Goal: Task Accomplishment & Management: Manage account settings

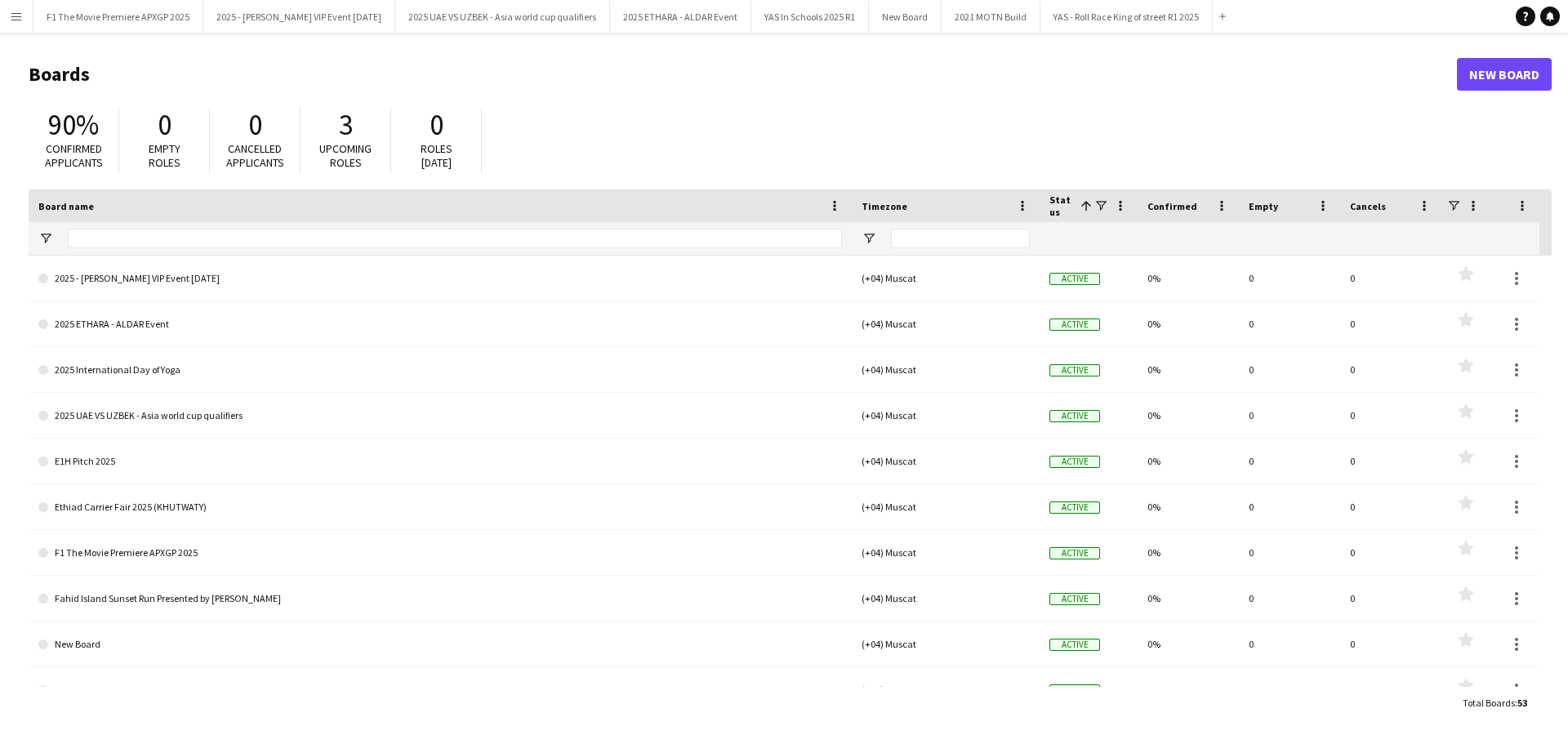
click at [16, 16] on app-icon "Menu" at bounding box center [16, 16] width 13 height 13
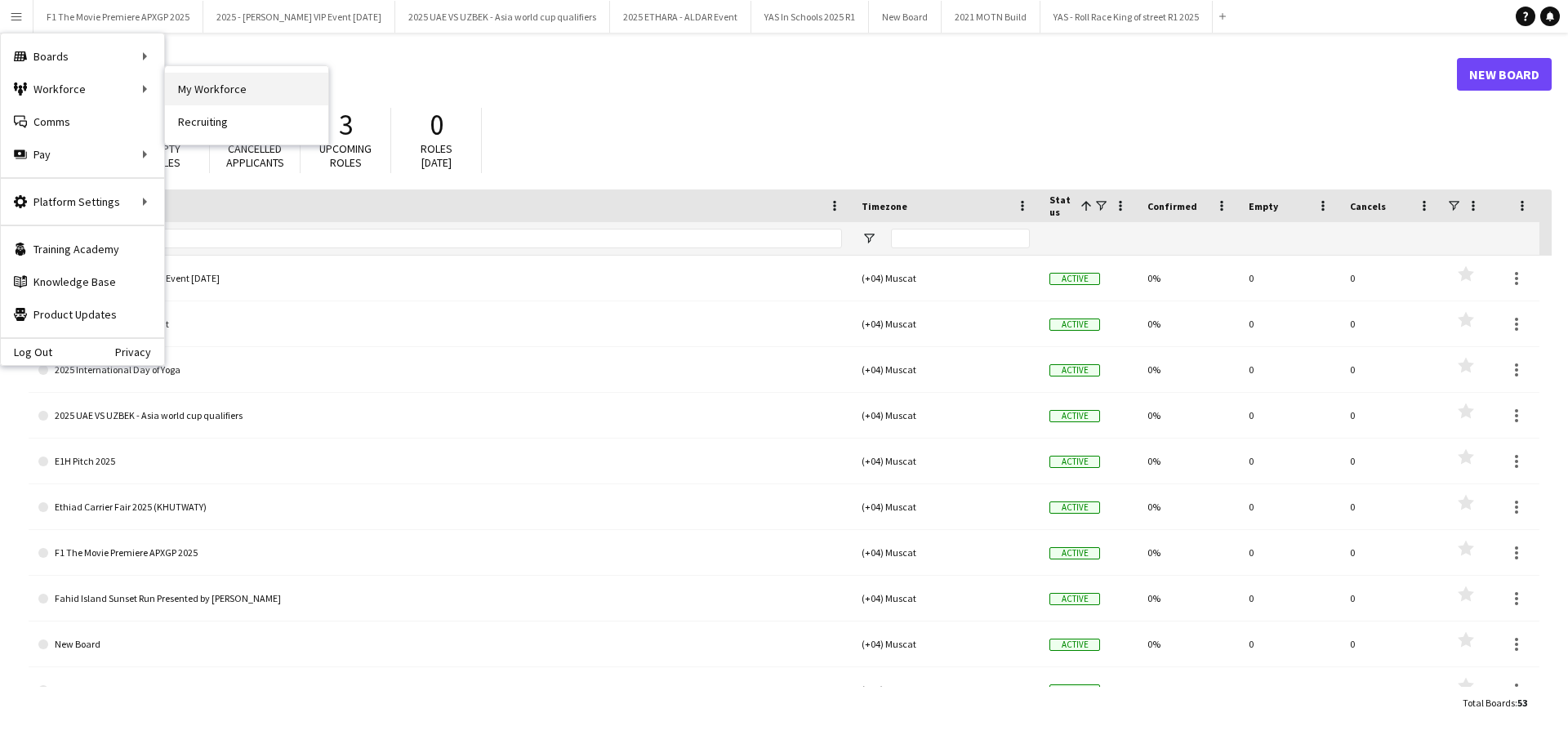
click at [186, 89] on link "My Workforce" at bounding box center [246, 88] width 164 height 32
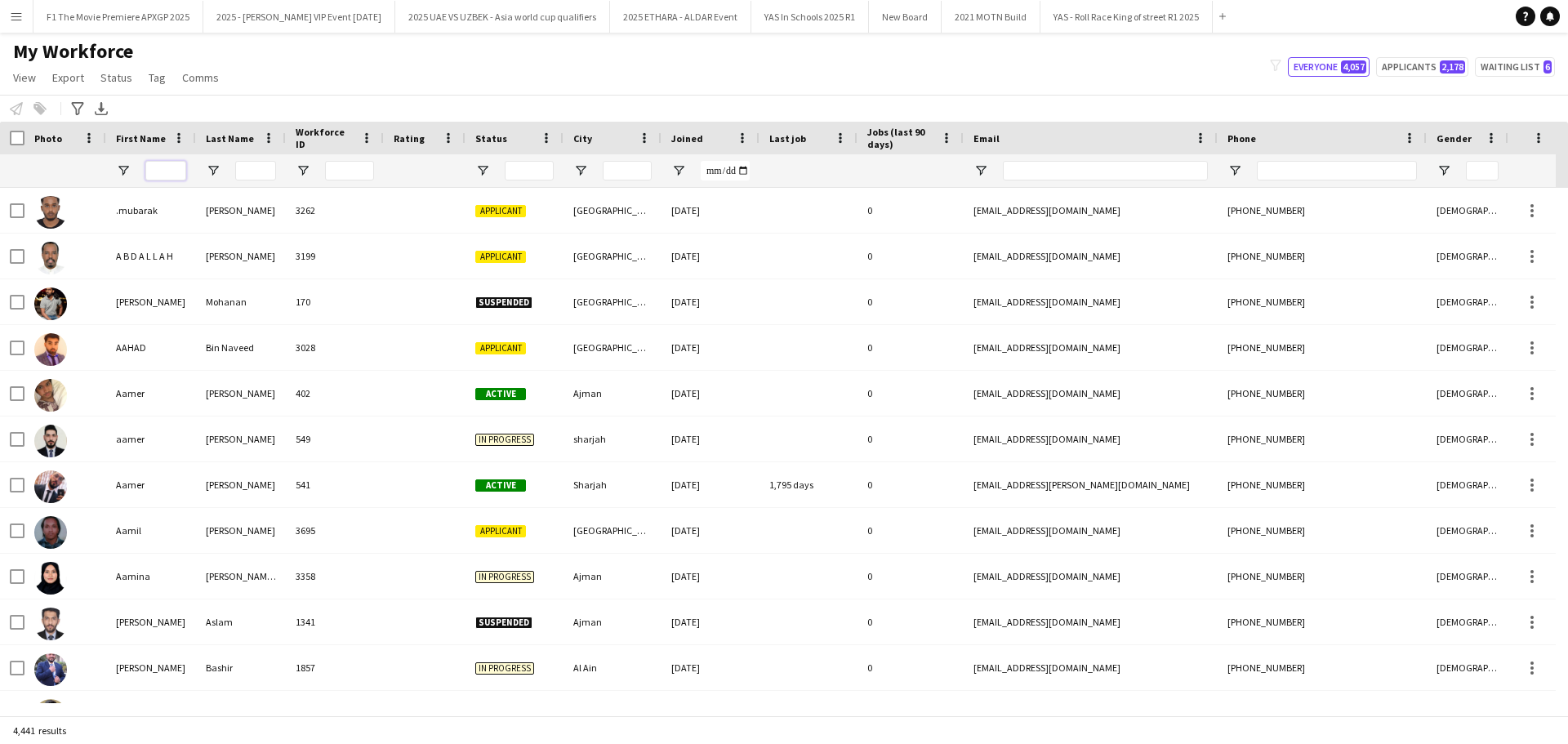
click at [154, 171] on input "First Name Filter Input" at bounding box center [166, 170] width 41 height 20
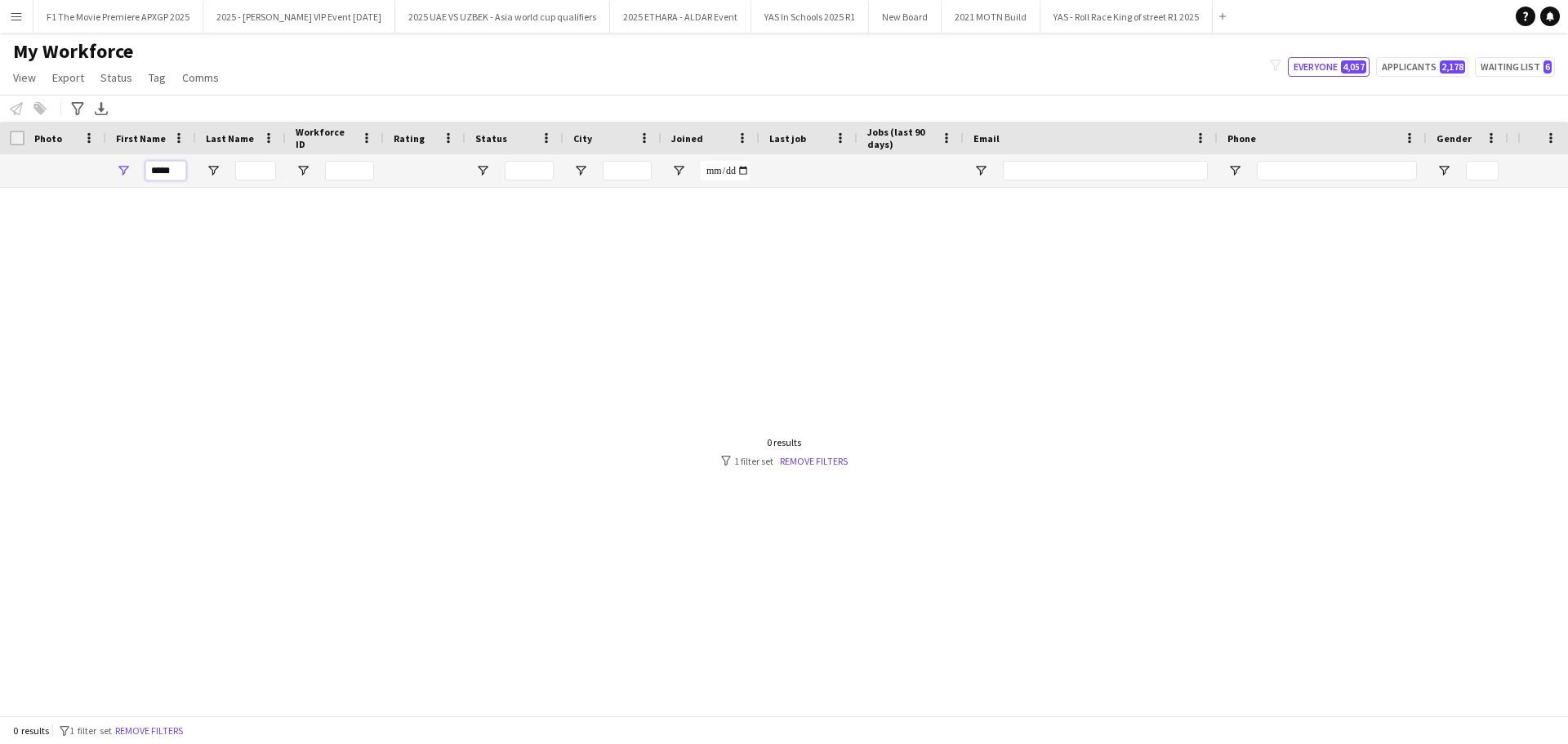
type input "****"
click at [353, 170] on input "Workforce ID Filter Input" at bounding box center [349, 170] width 49 height 20
type input "*"
click at [172, 171] on input "****" at bounding box center [166, 170] width 41 height 20
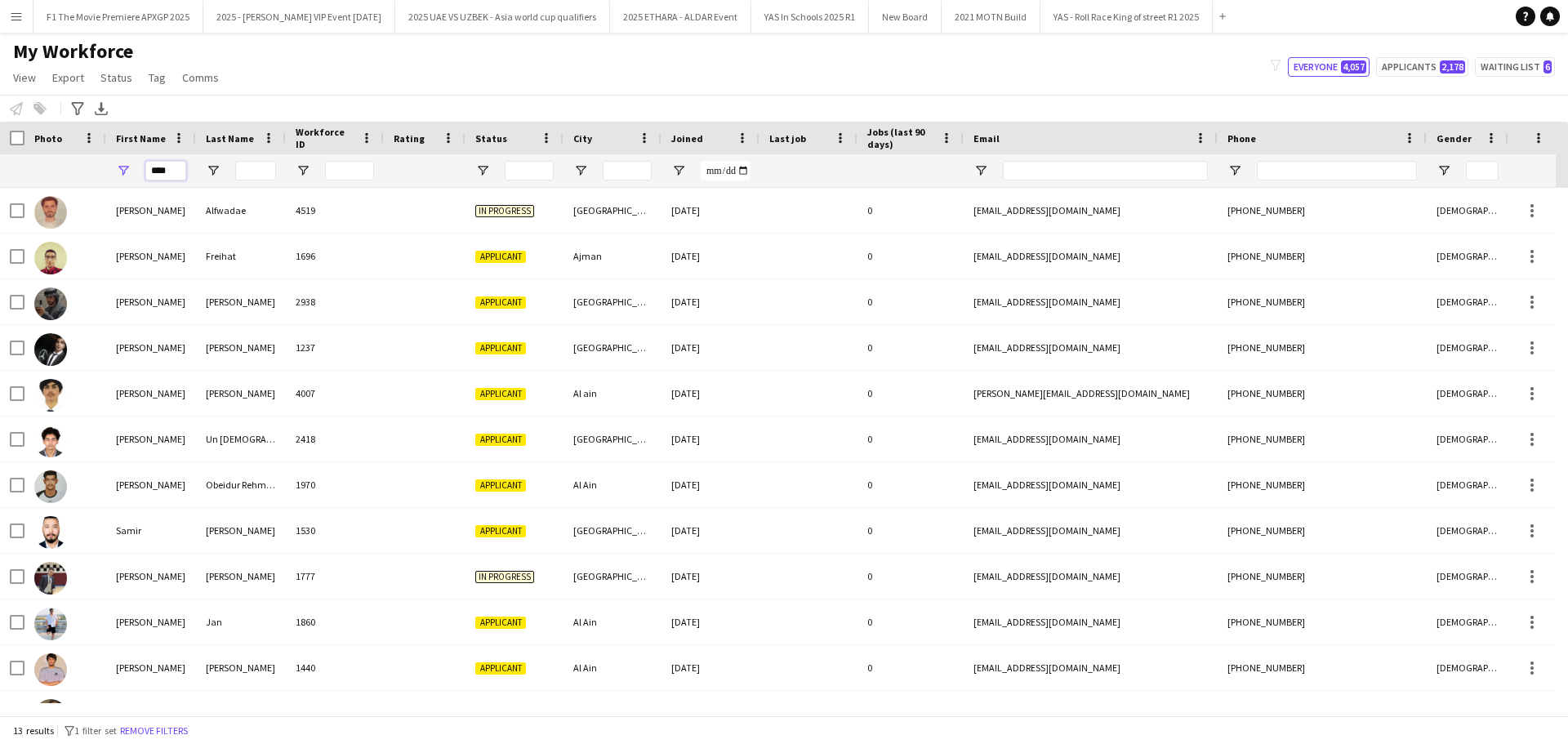
type input "****"
click at [267, 167] on input "Last Name Filter Input" at bounding box center [255, 170] width 41 height 20
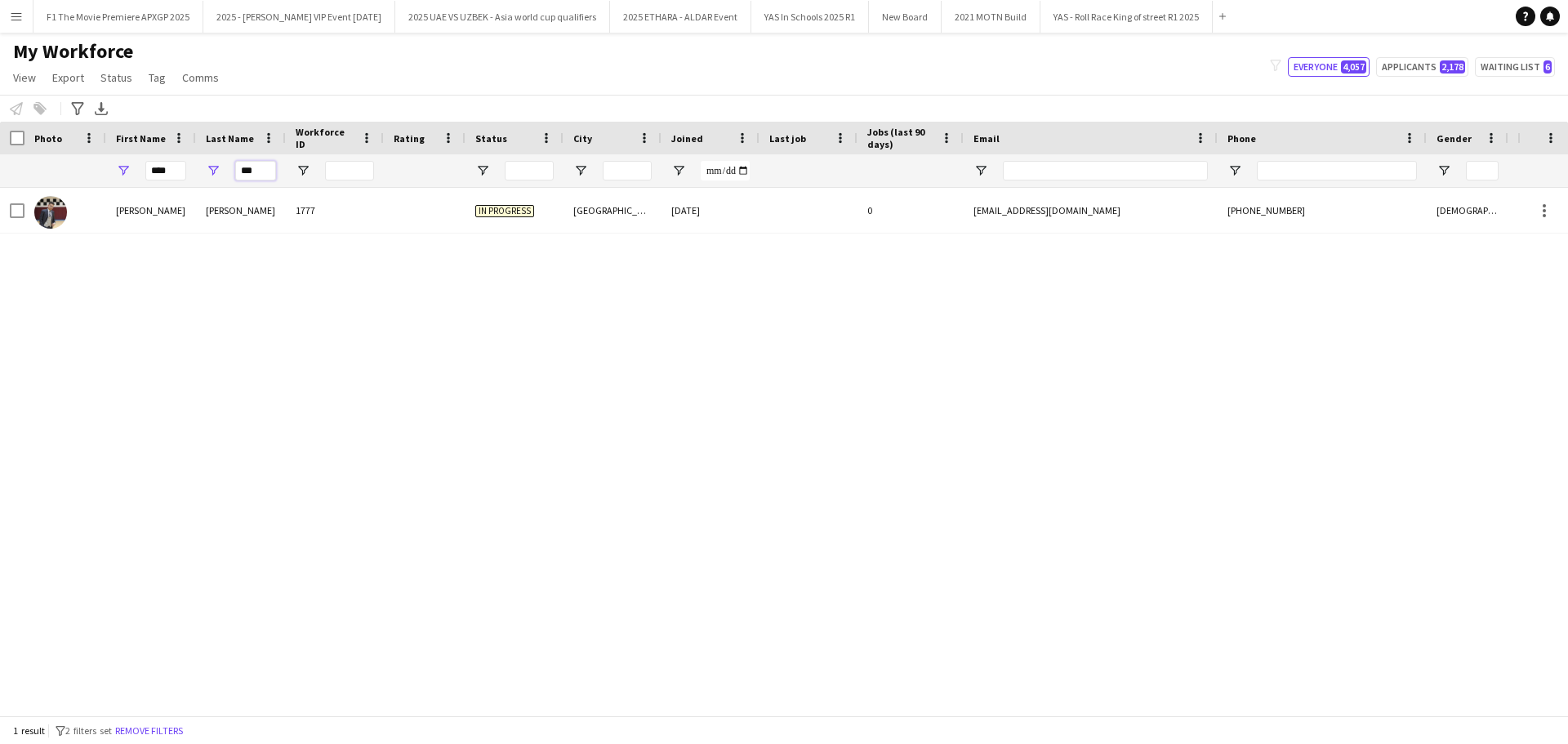
click at [261, 169] on input "***" at bounding box center [255, 170] width 41 height 20
type input "*"
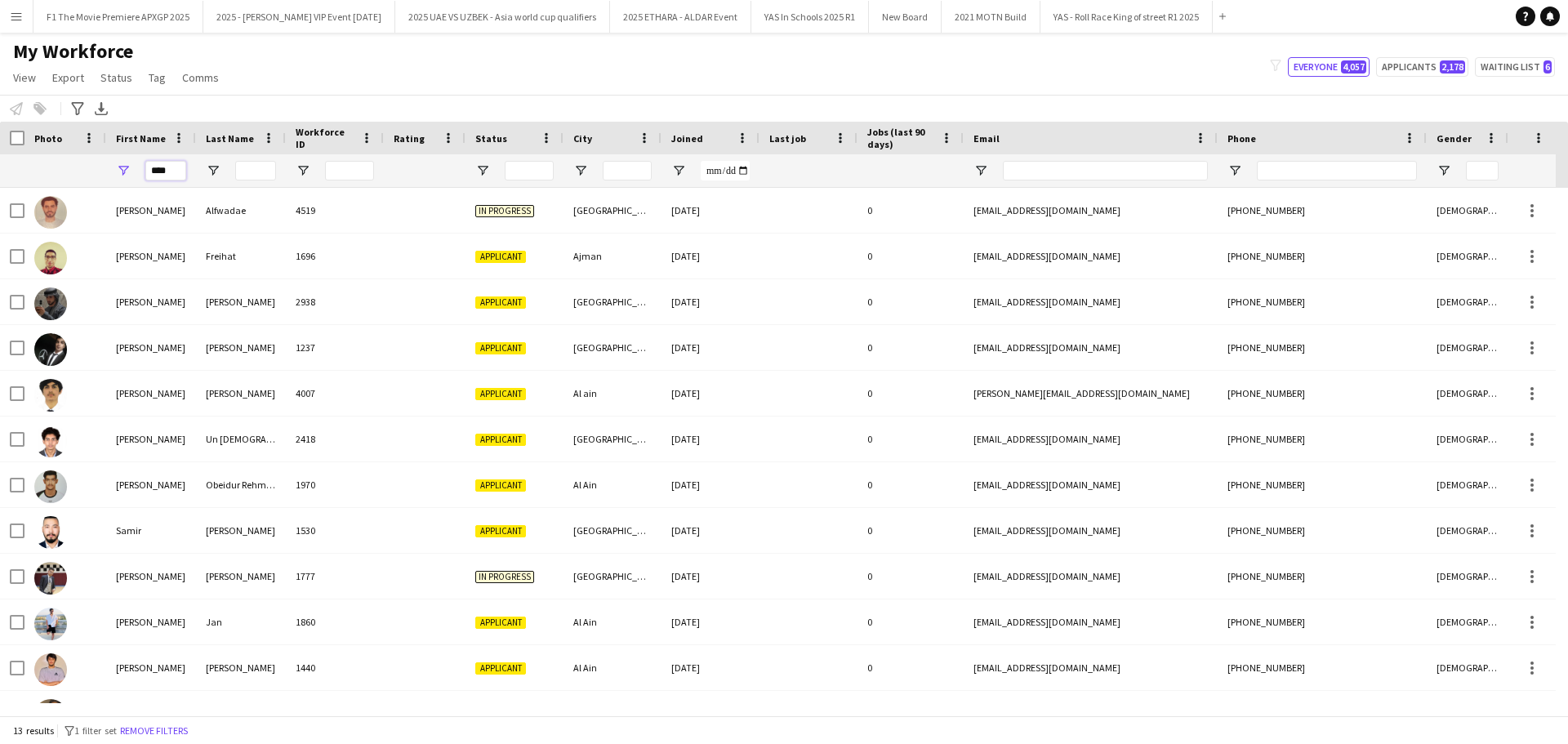
click at [154, 174] on input "****" at bounding box center [166, 170] width 41 height 20
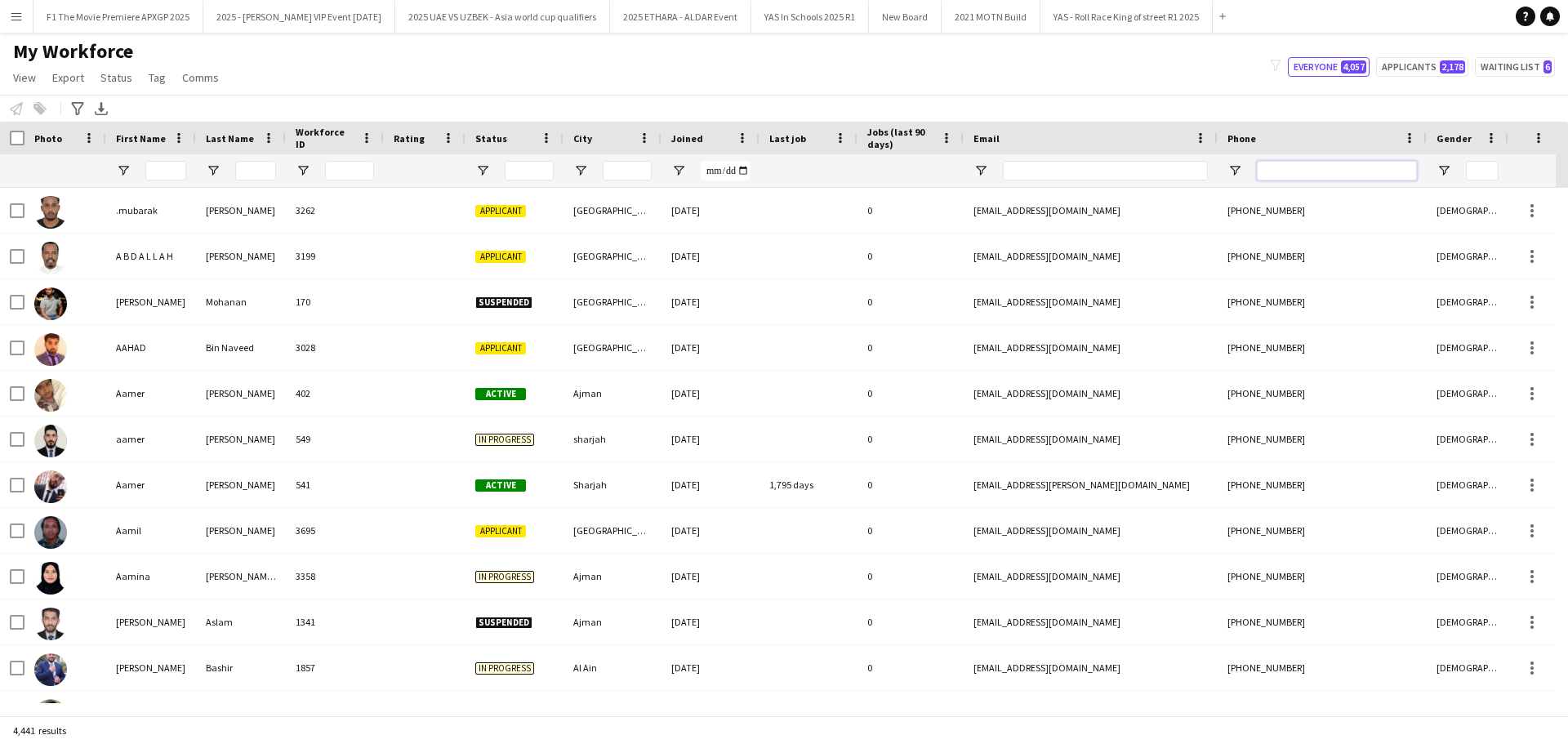
click at [1333, 176] on input "Phone Filter Input" at bounding box center [1337, 170] width 160 height 20
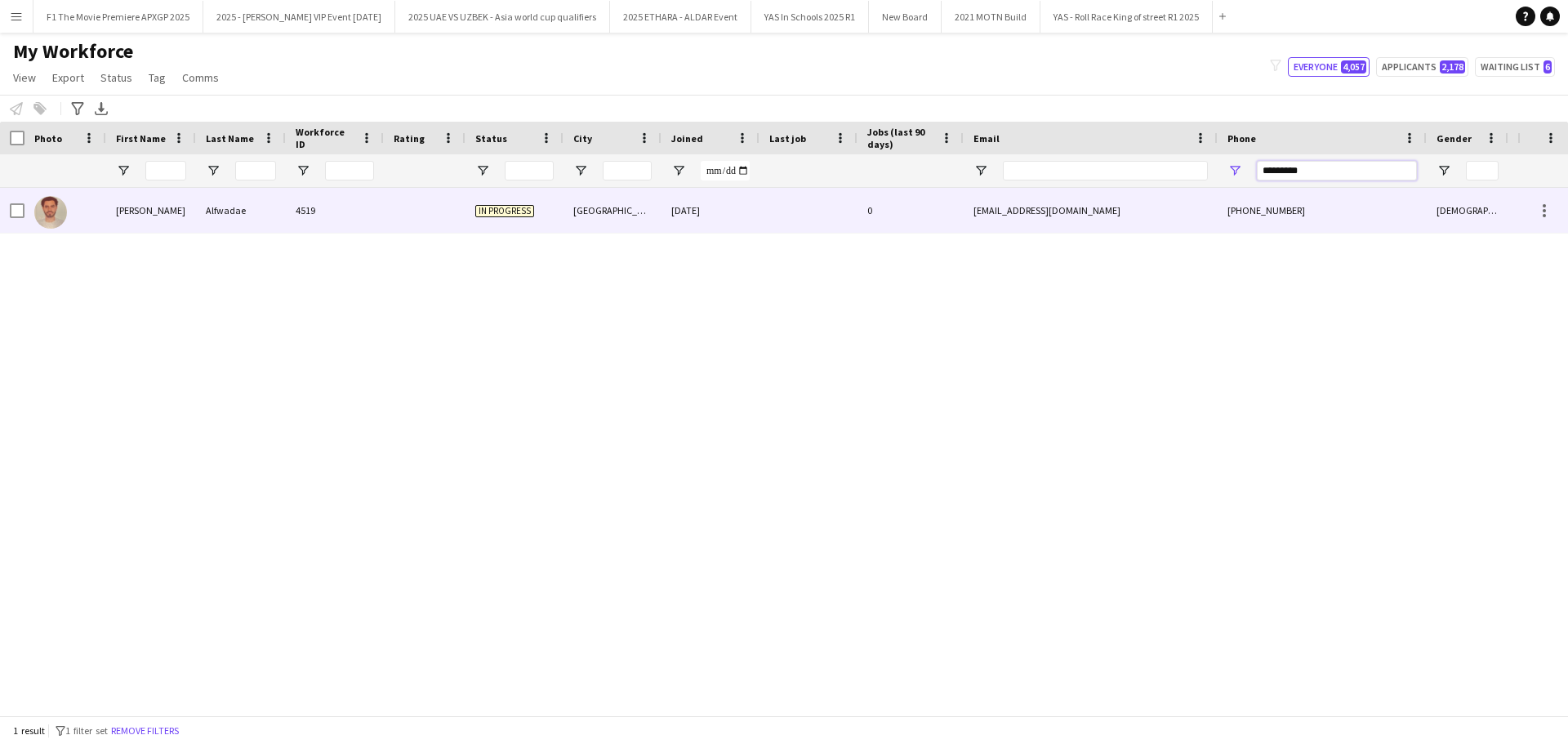
type input "*********"
click at [116, 210] on div "[PERSON_NAME]" at bounding box center [151, 209] width 89 height 45
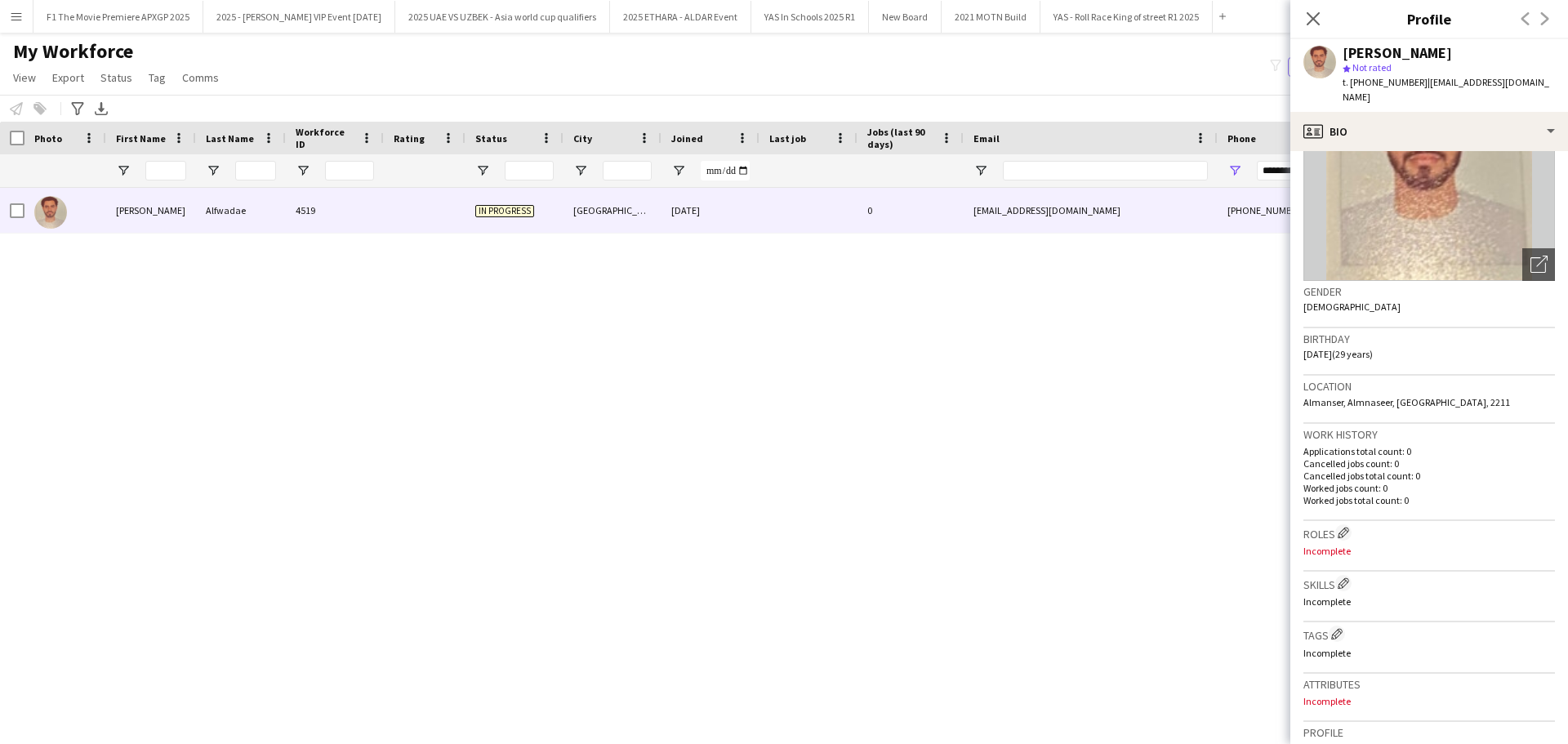
scroll to position [480, 0]
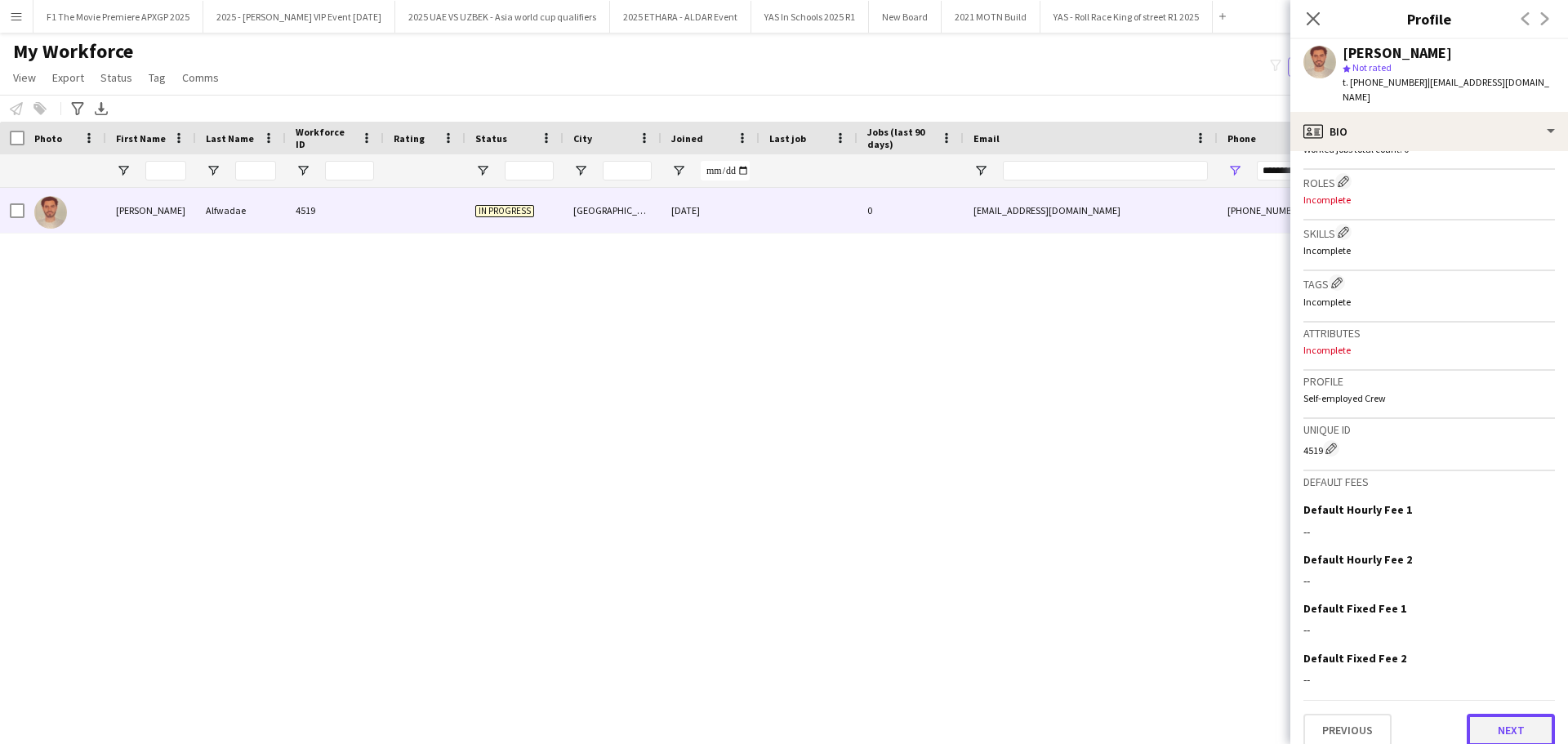
click at [1499, 714] on button "Next" at bounding box center [1510, 730] width 88 height 32
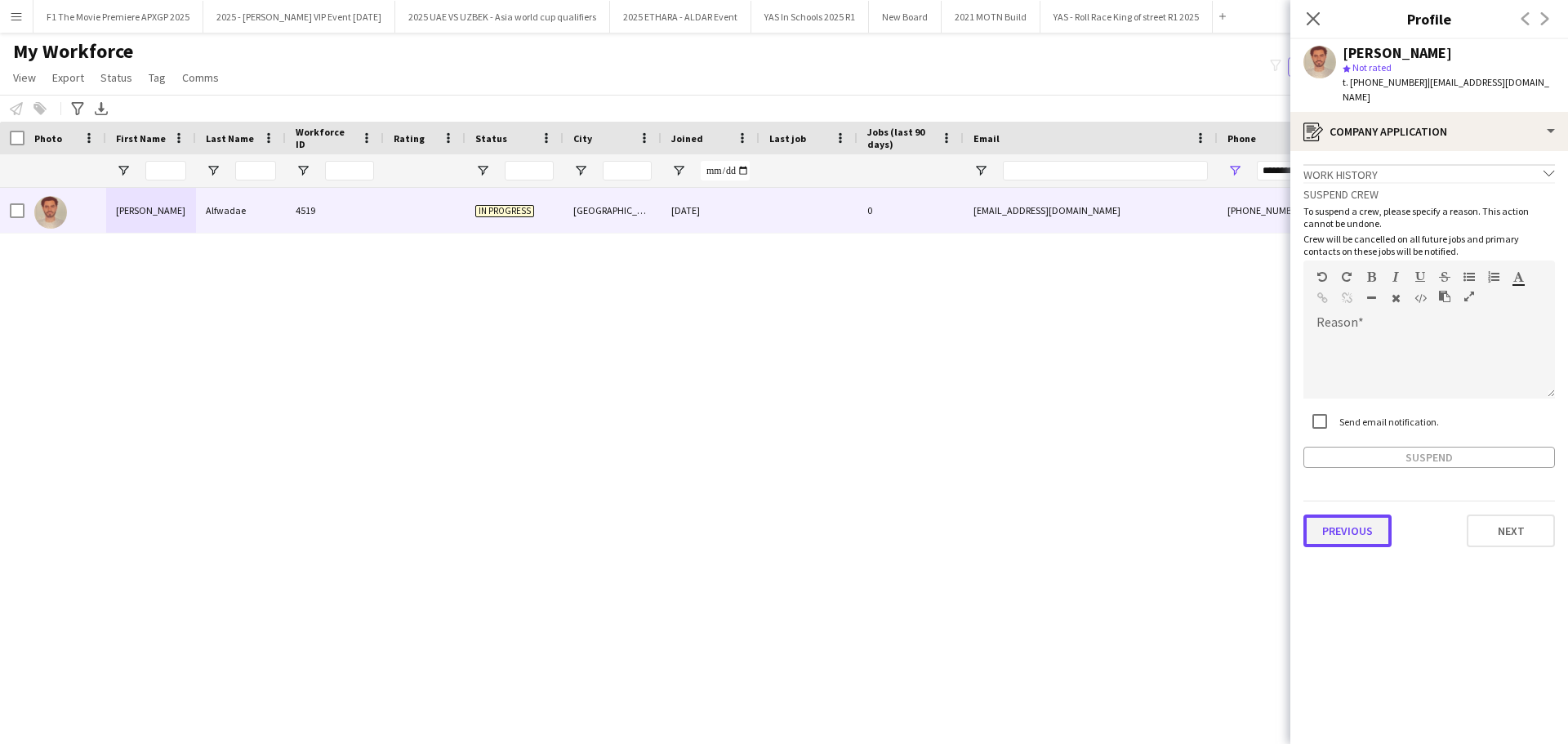
click at [1369, 519] on button "Previous" at bounding box center [1347, 531] width 88 height 32
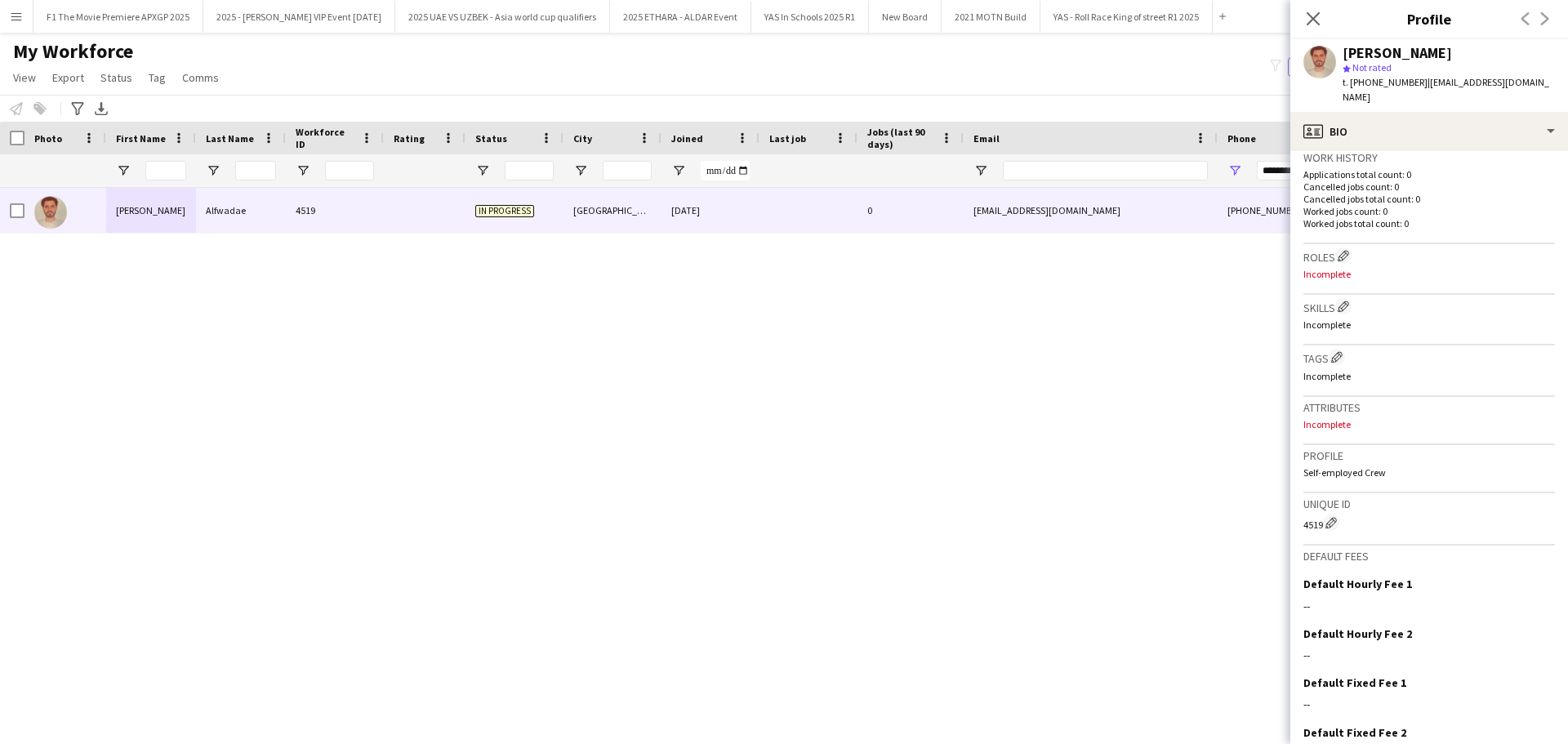
scroll to position [408, 0]
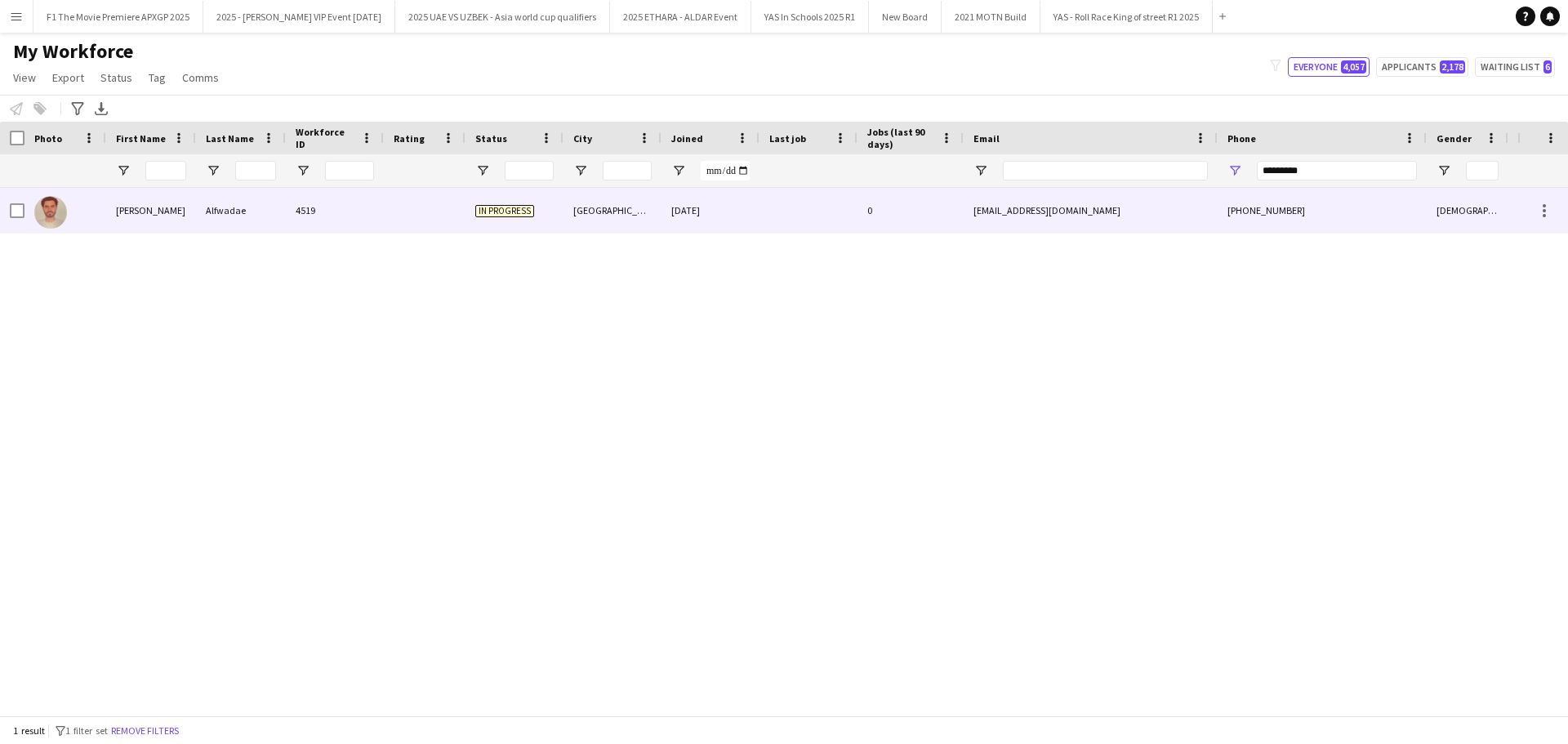
click at [367, 213] on div "4519" at bounding box center [334, 209] width 98 height 45
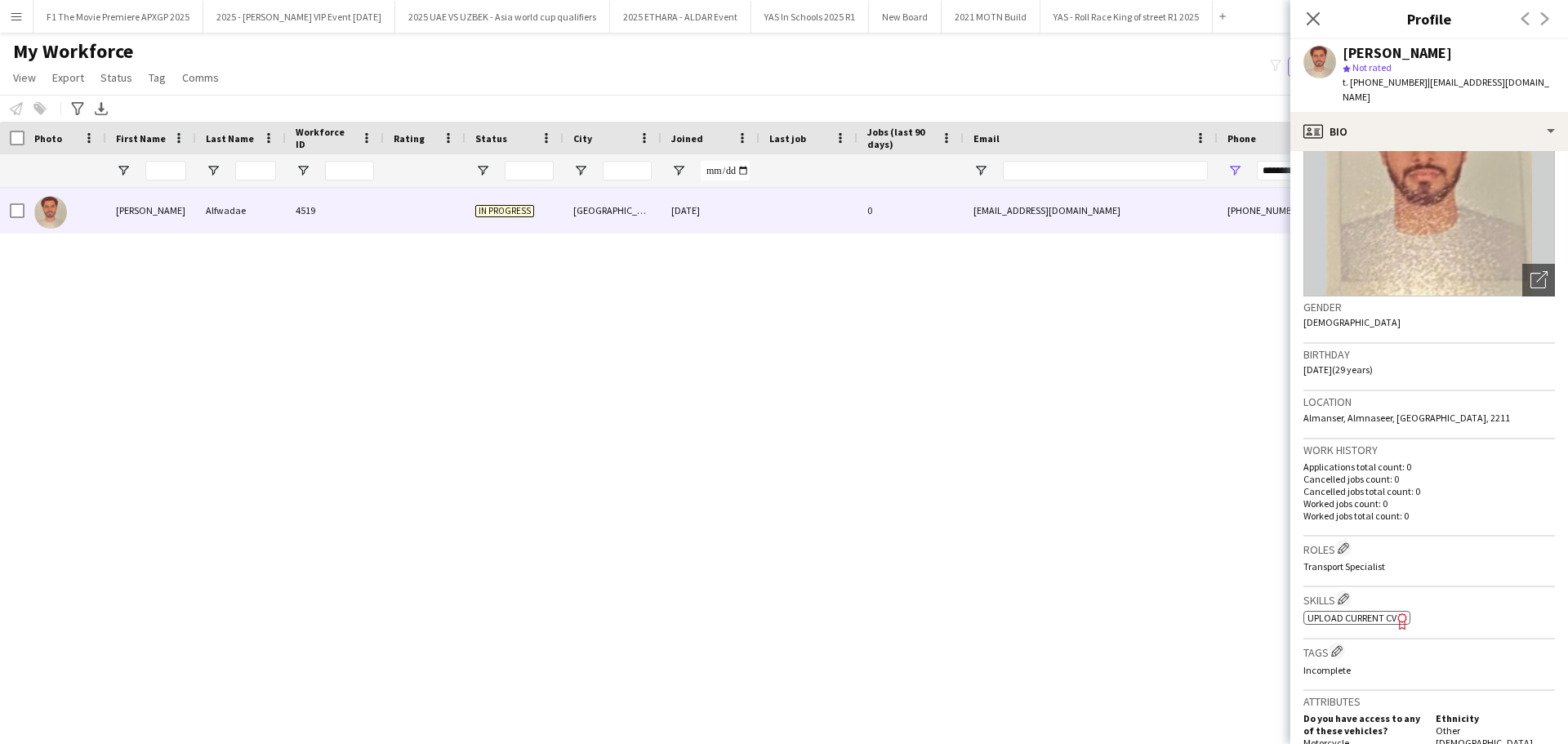
scroll to position [602, 0]
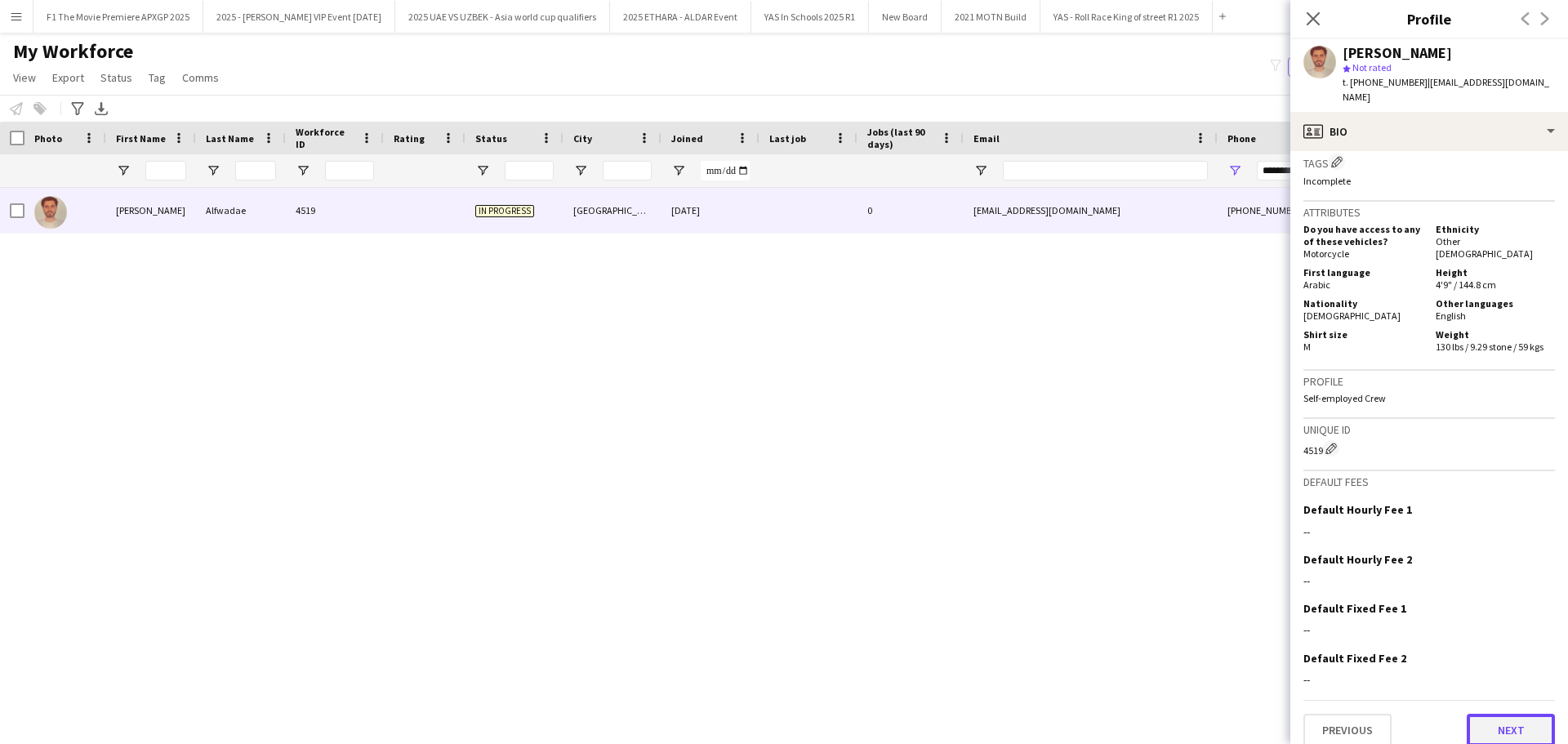
click at [1481, 719] on button "Next" at bounding box center [1510, 730] width 88 height 32
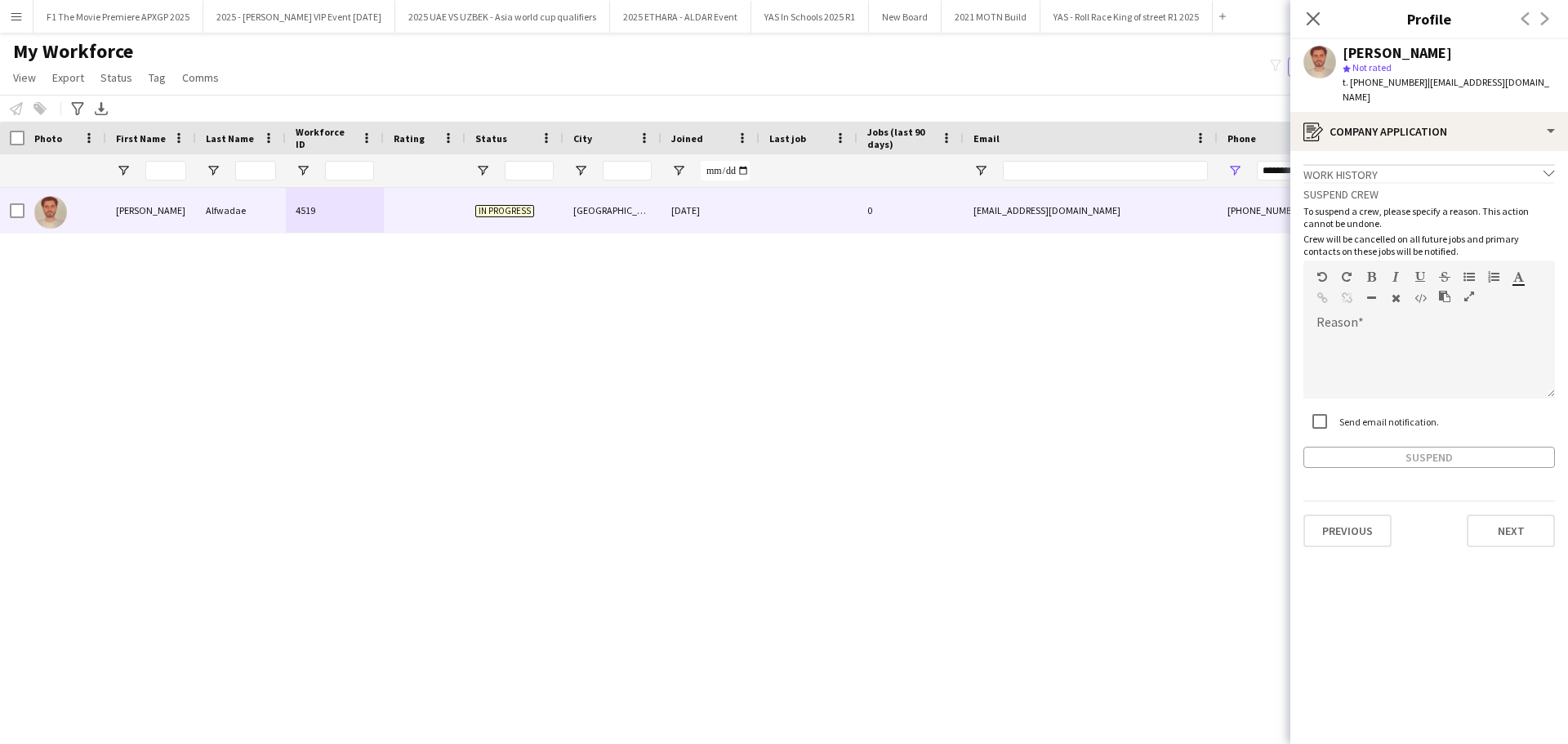
click at [1087, 538] on div "[PERSON_NAME] 4519 In progress [GEOGRAPHIC_DATA] [DATE] 0 [EMAIL_ADDRESS][DOMAI…" at bounding box center [758, 445] width 1518 height 516
click at [1547, 167] on icon "chevron-down" at bounding box center [1549, 173] width 11 height 11
click at [1547, 167] on icon "chevron-right" at bounding box center [1549, 173] width 11 height 11
click at [1318, 14] on icon at bounding box center [1312, 18] width 15 height 15
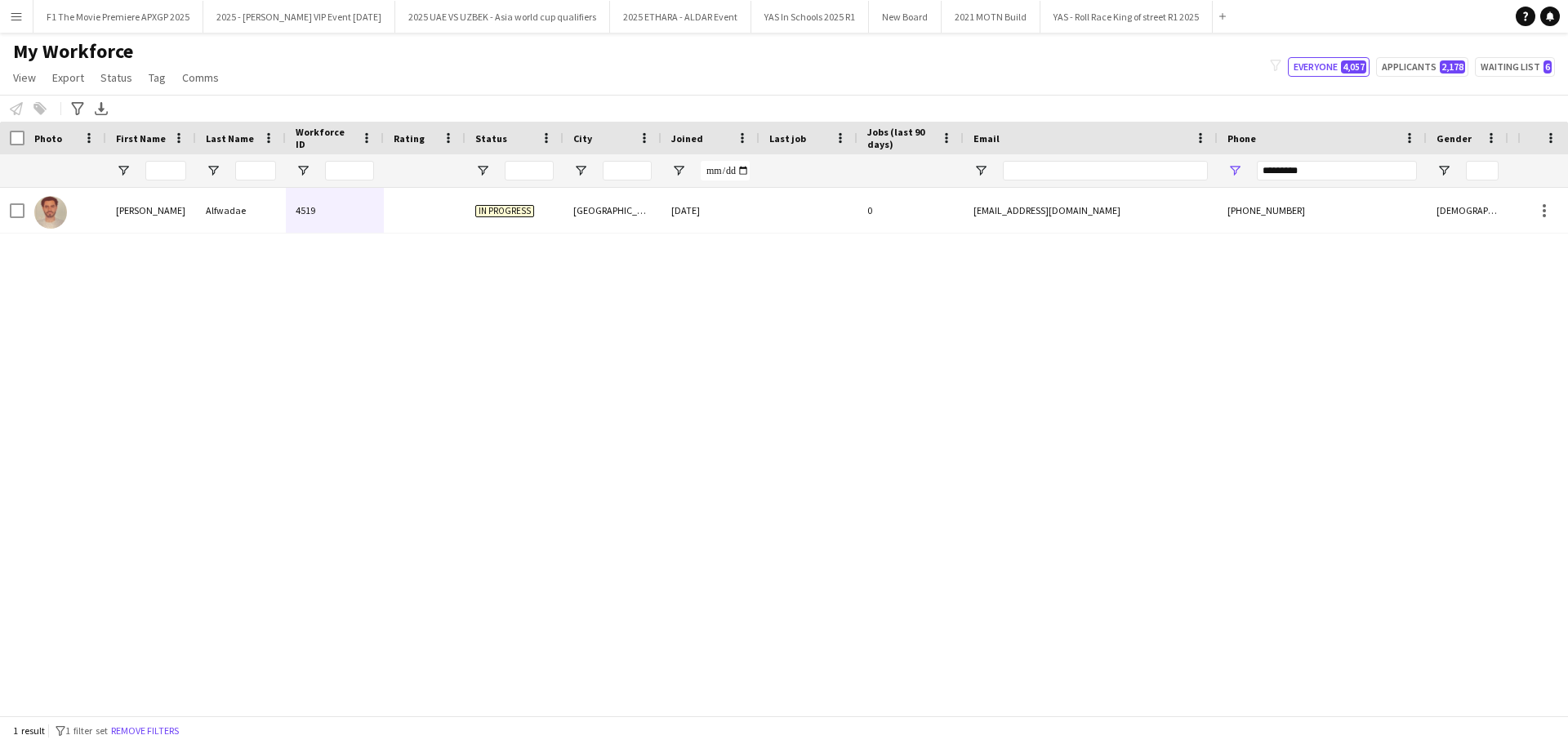
click at [24, 22] on button "Menu" at bounding box center [16, 16] width 32 height 32
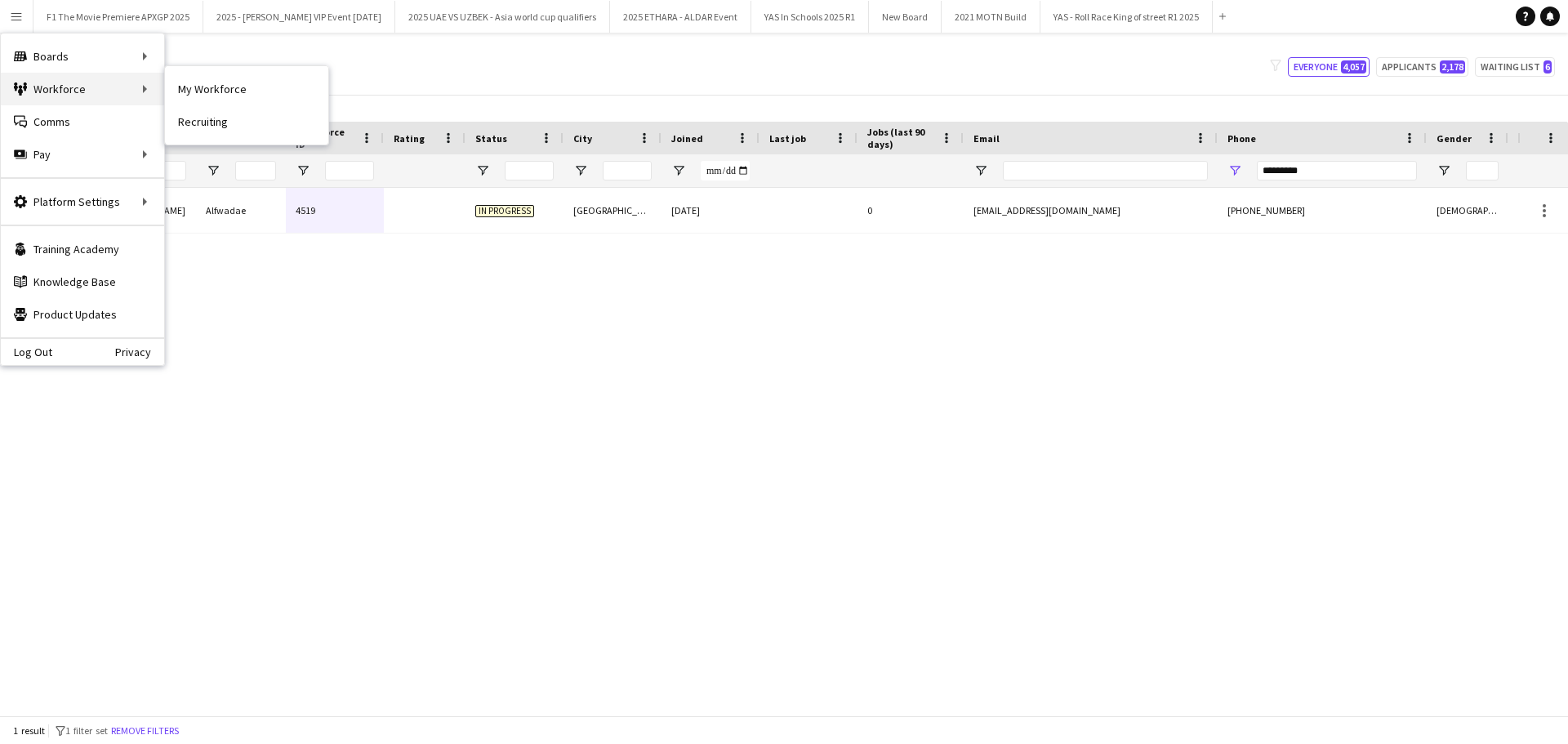
click at [83, 95] on div "Workforce Workforce" at bounding box center [83, 88] width 164 height 32
click at [222, 94] on link "My Workforce" at bounding box center [246, 88] width 164 height 32
type input "**********"
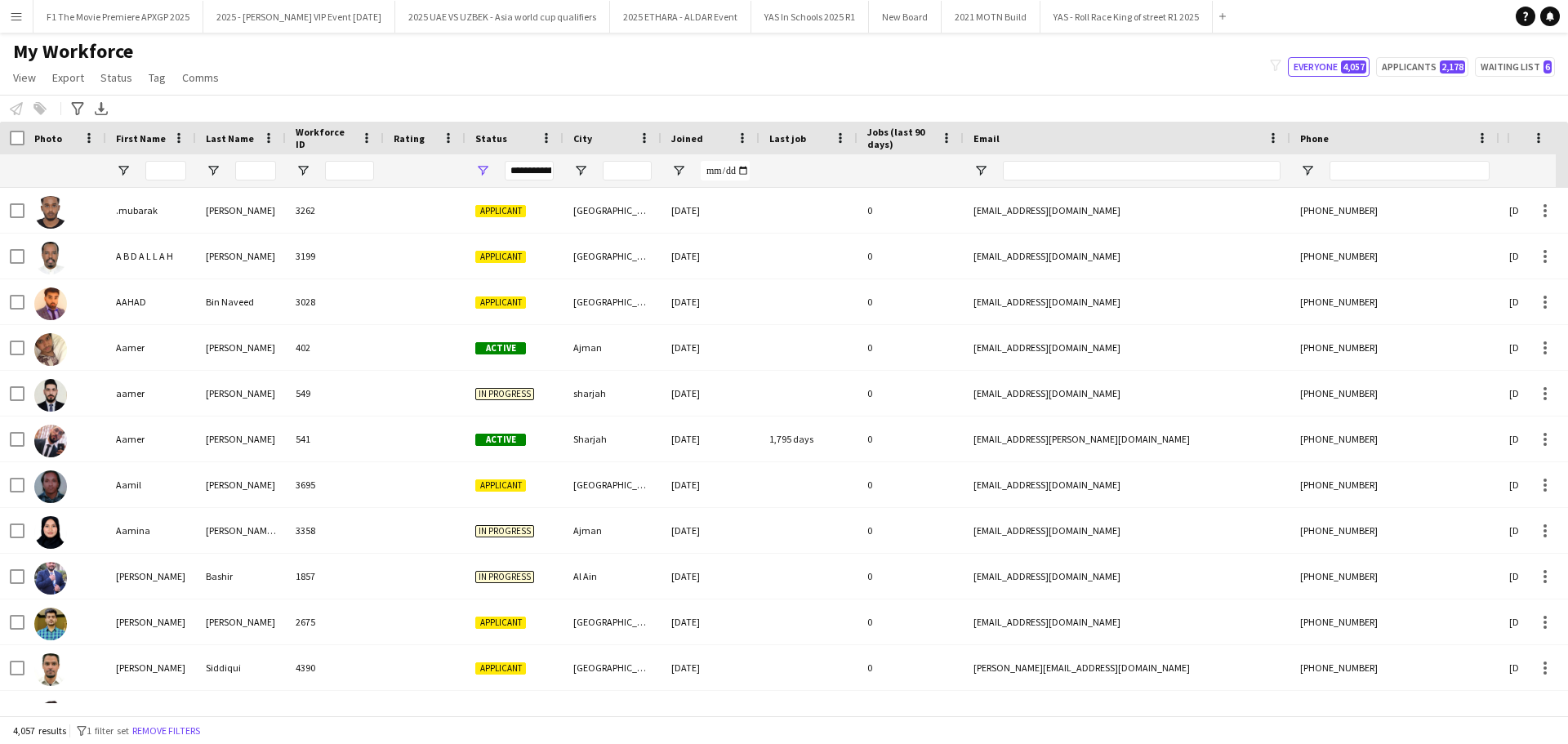
type input "*********"
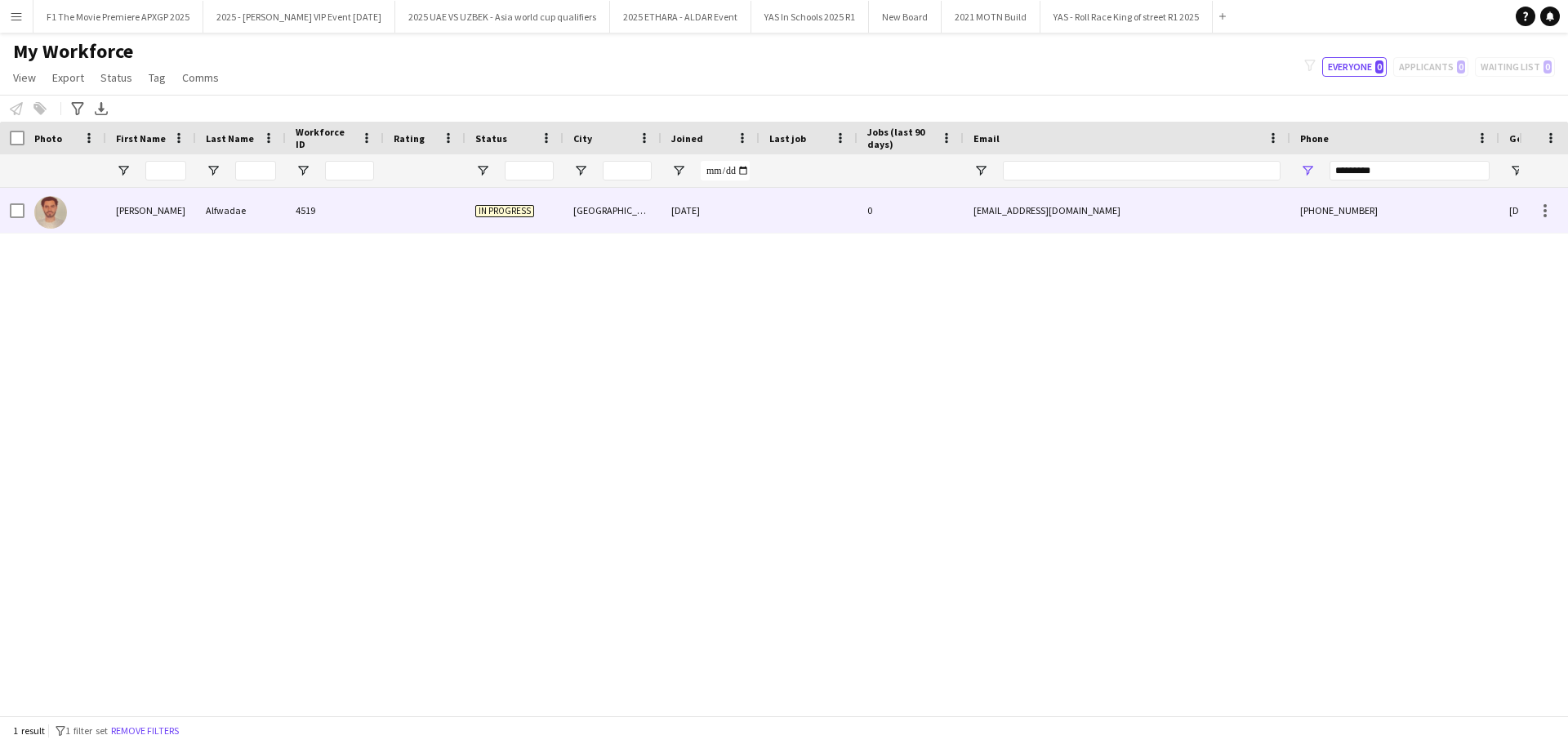
click at [363, 214] on div "4519" at bounding box center [334, 209] width 98 height 45
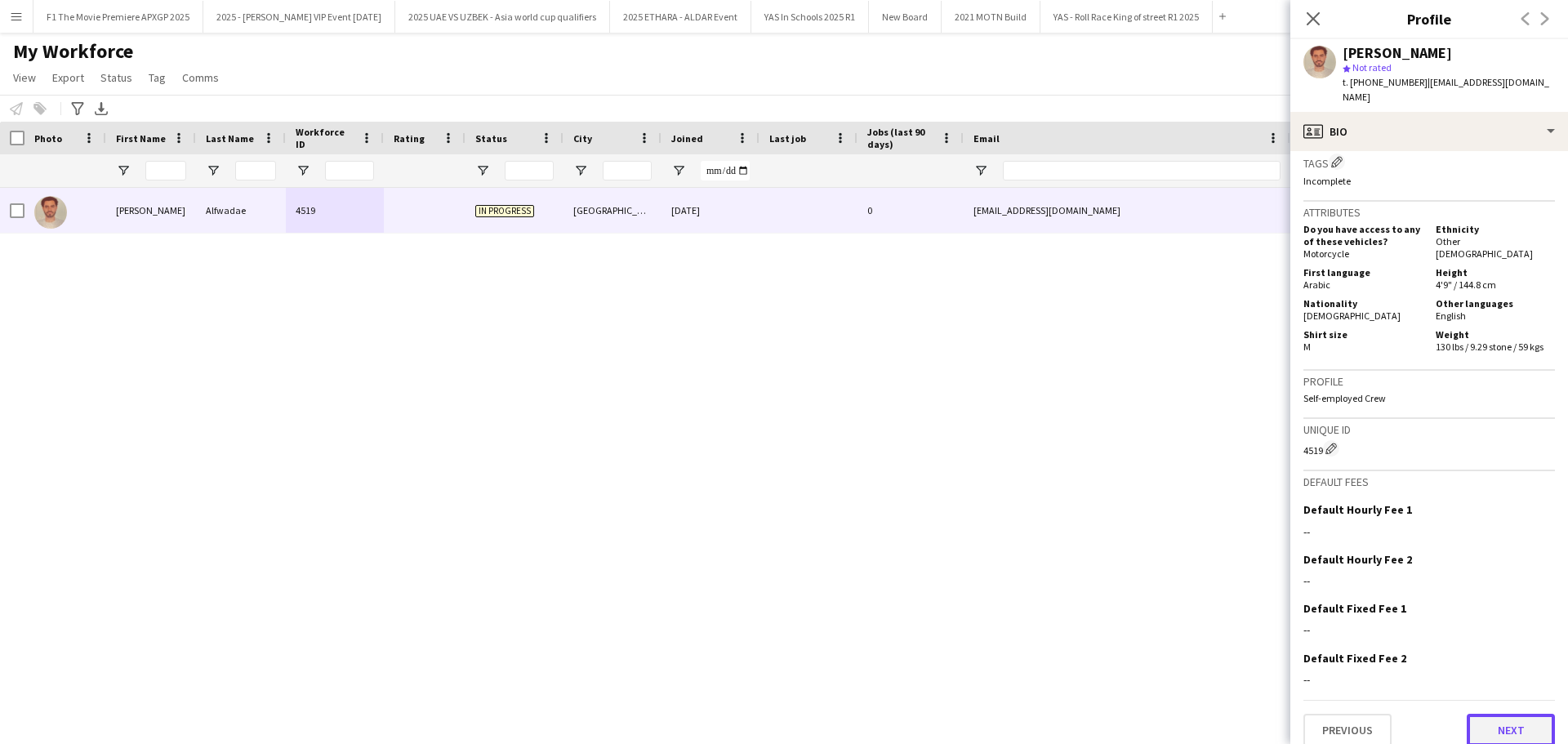
click at [1478, 714] on button "Next" at bounding box center [1510, 730] width 88 height 32
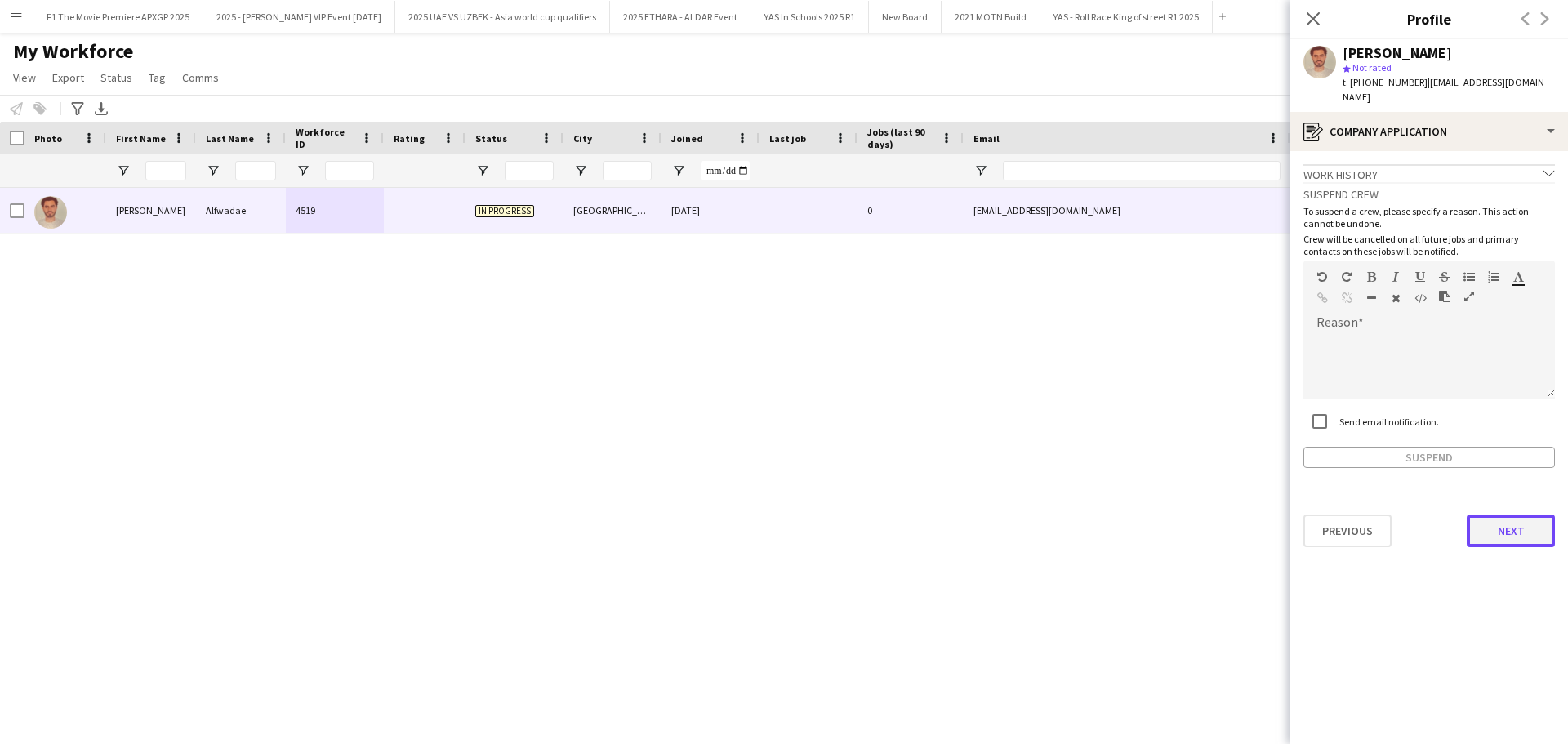
click at [1492, 519] on button "Next" at bounding box center [1510, 531] width 88 height 32
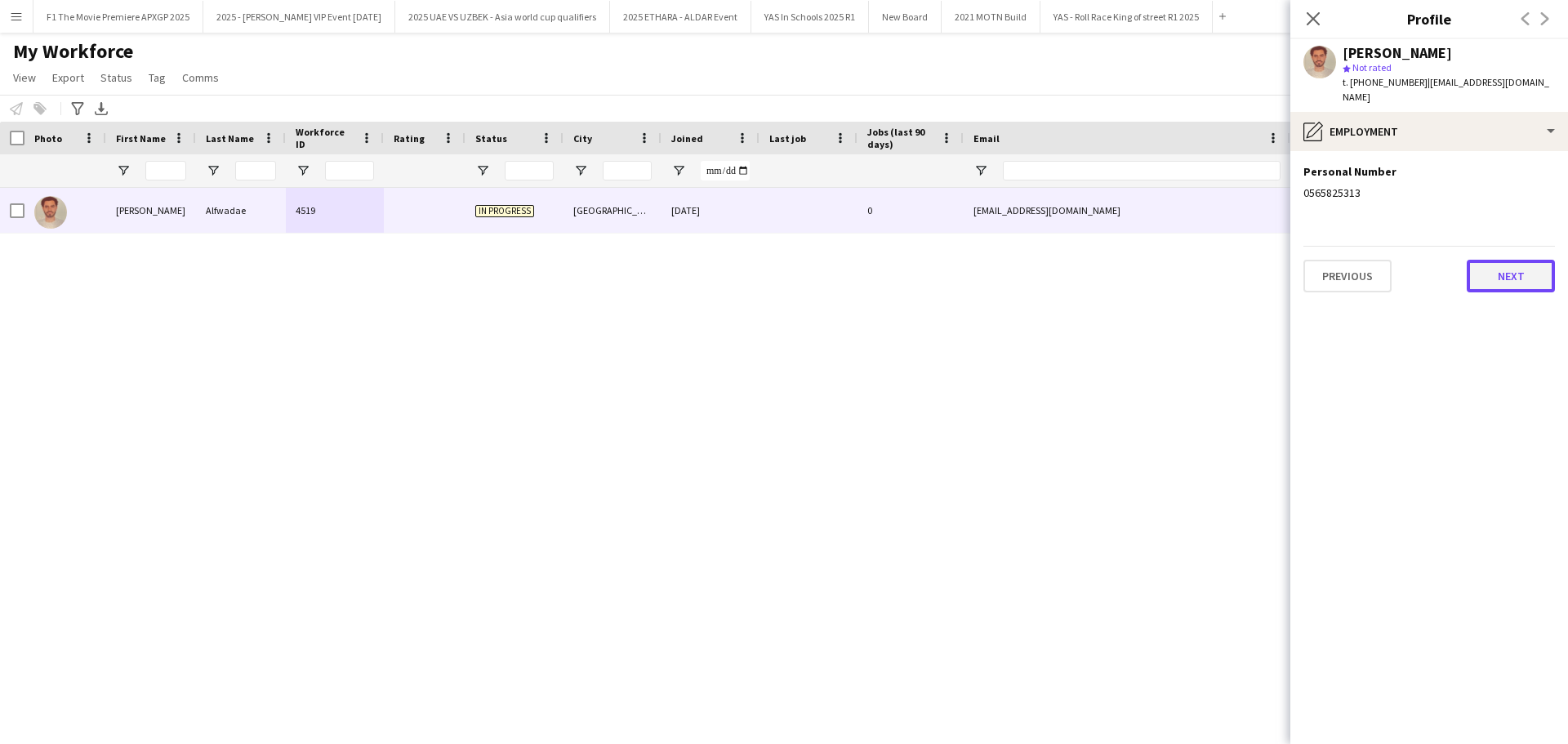
click at [1489, 267] on button "Next" at bounding box center [1510, 276] width 88 height 32
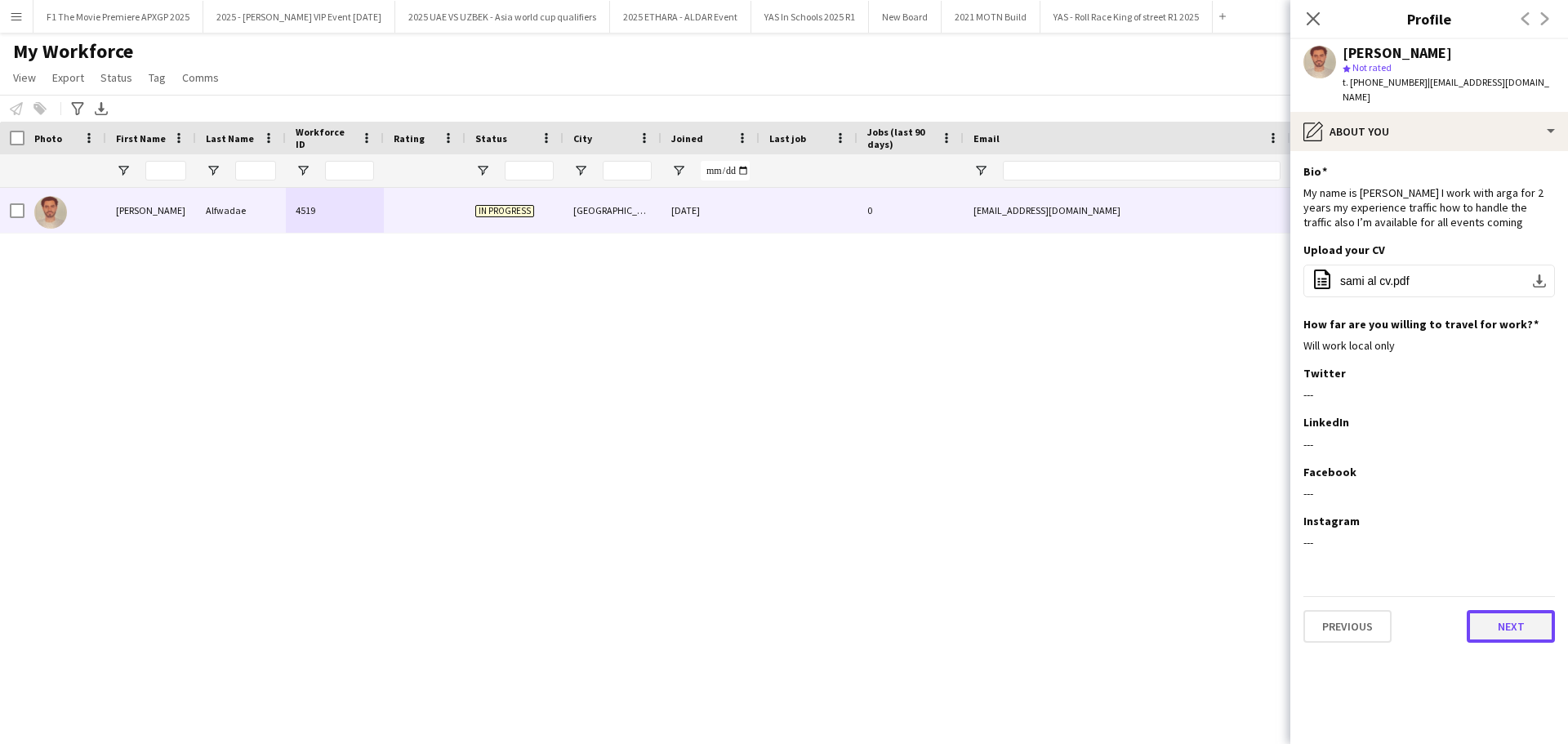
click at [1523, 620] on button "Next" at bounding box center [1510, 626] width 88 height 32
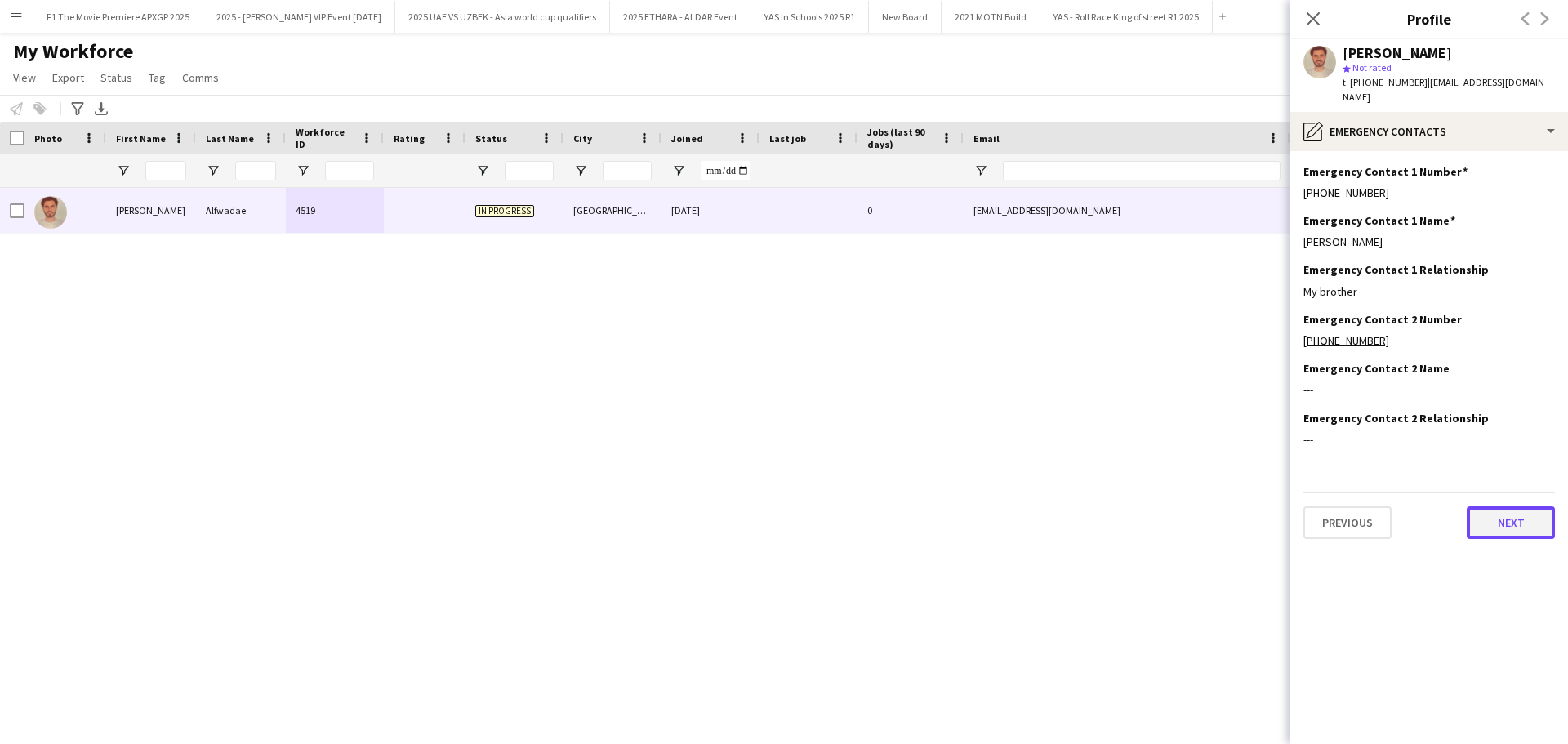
click at [1508, 506] on button "Next" at bounding box center [1510, 522] width 88 height 32
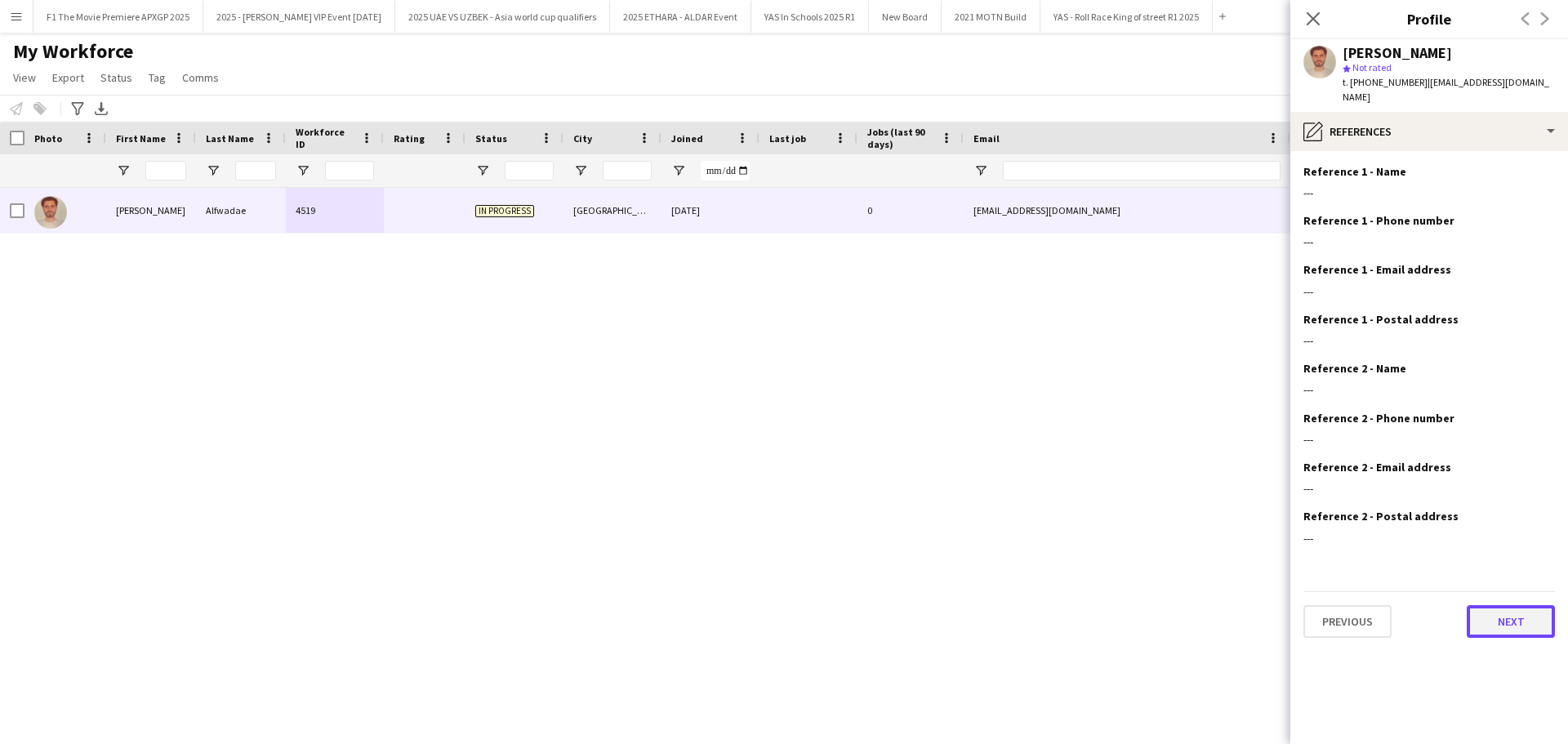
click at [1509, 614] on button "Next" at bounding box center [1510, 621] width 88 height 32
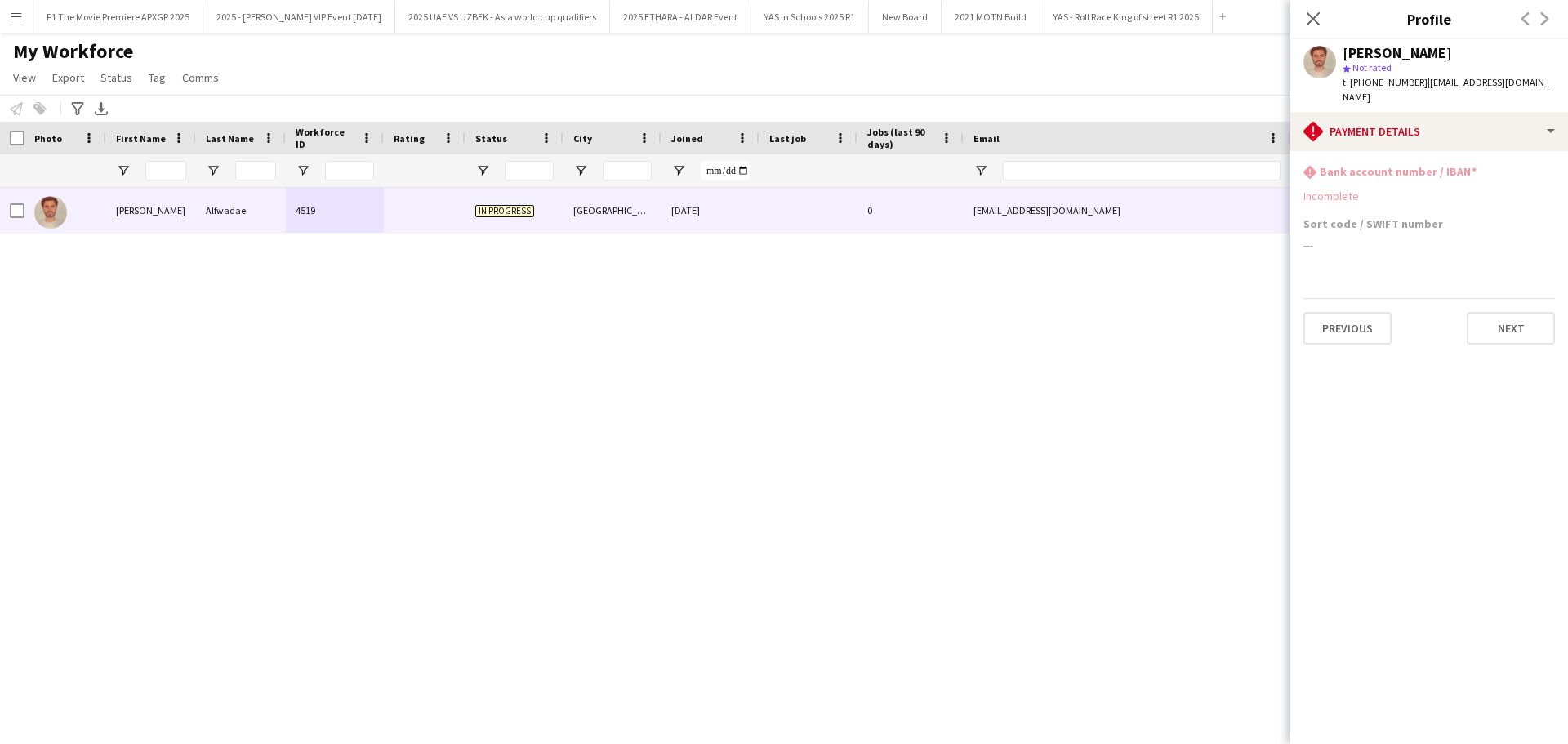
click at [1390, 216] on h3 "Sort code / SWIFT number" at bounding box center [1373, 223] width 140 height 14
click at [1512, 320] on button "Next" at bounding box center [1510, 328] width 88 height 32
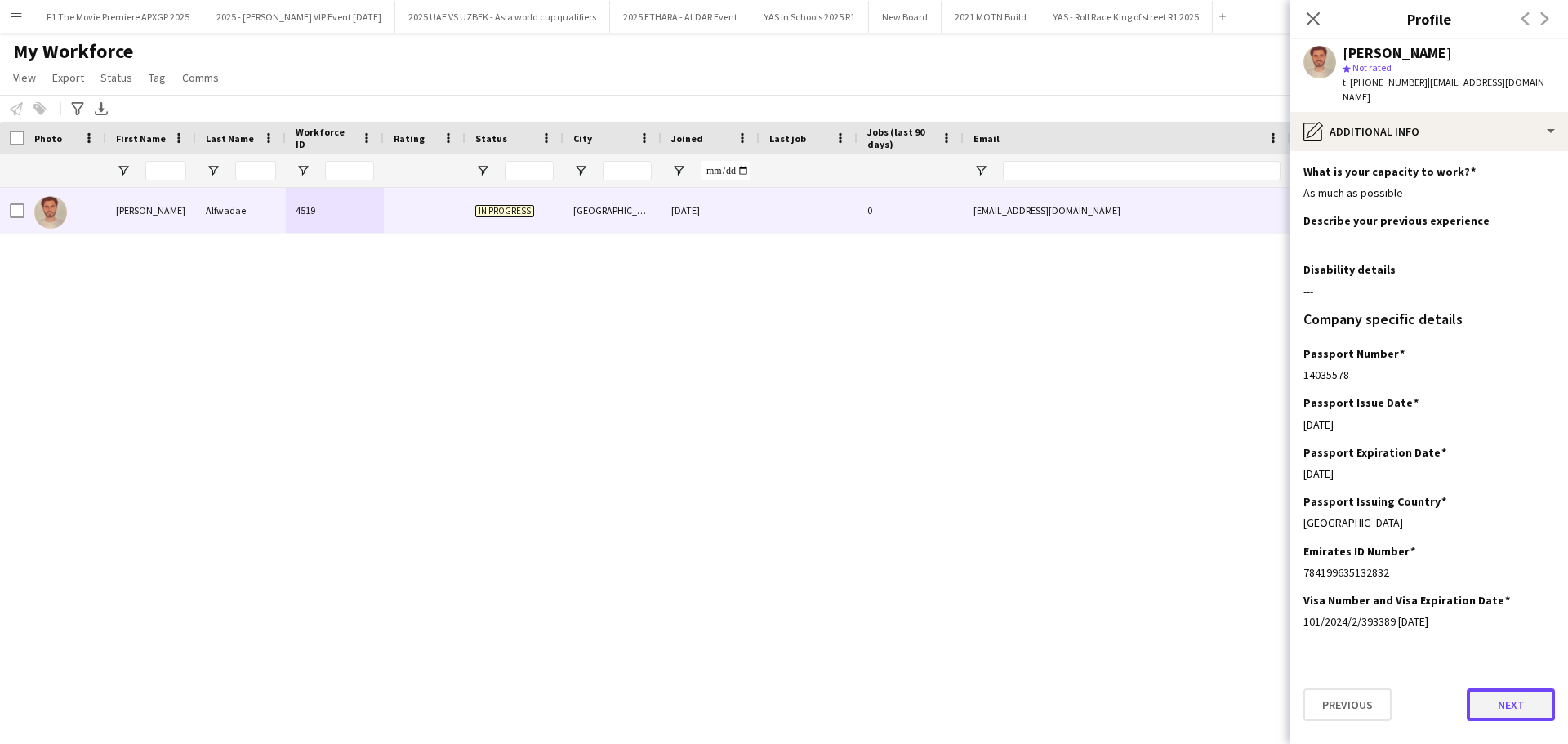
click at [1486, 696] on button "Next" at bounding box center [1510, 705] width 88 height 32
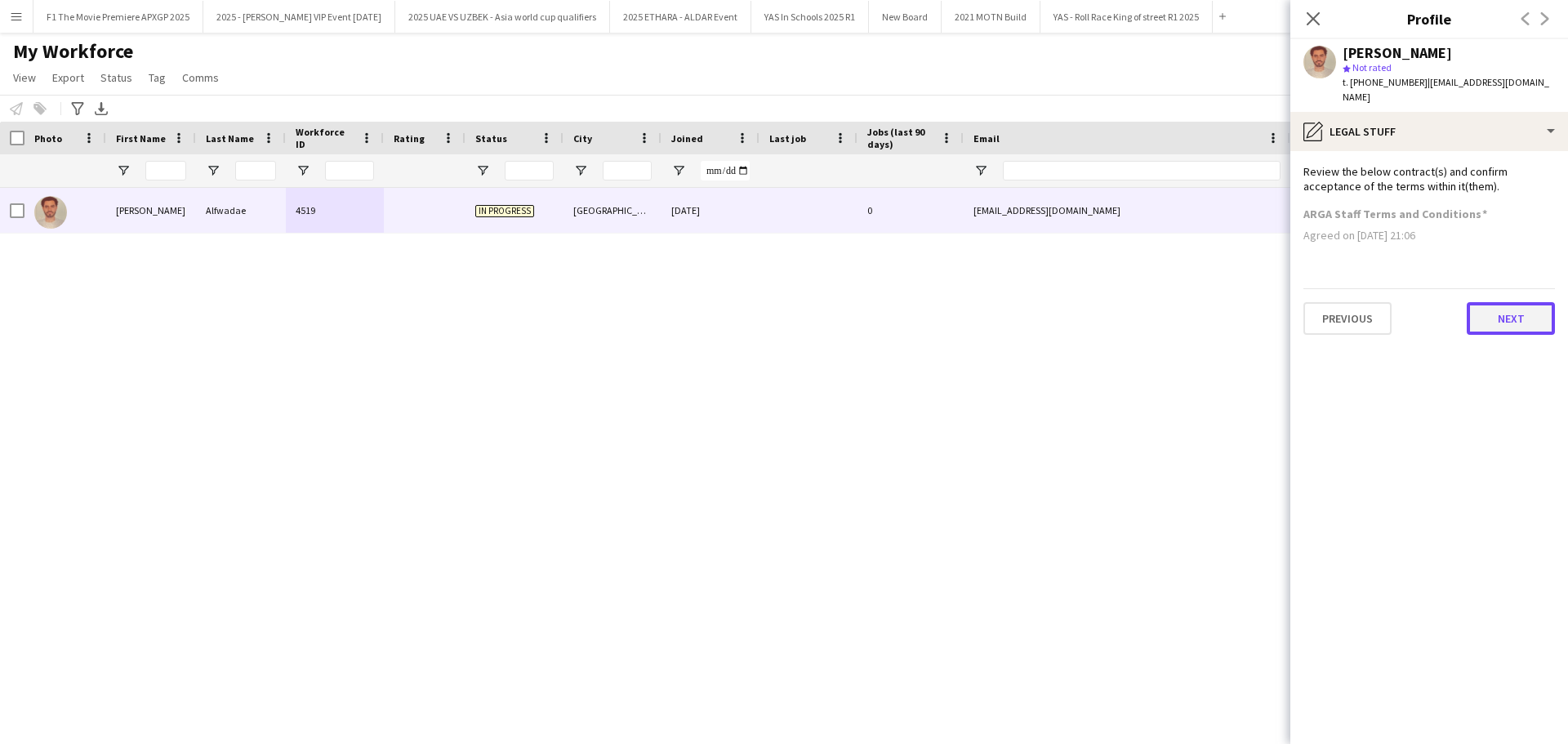
click at [1502, 312] on button "Next" at bounding box center [1510, 319] width 88 height 32
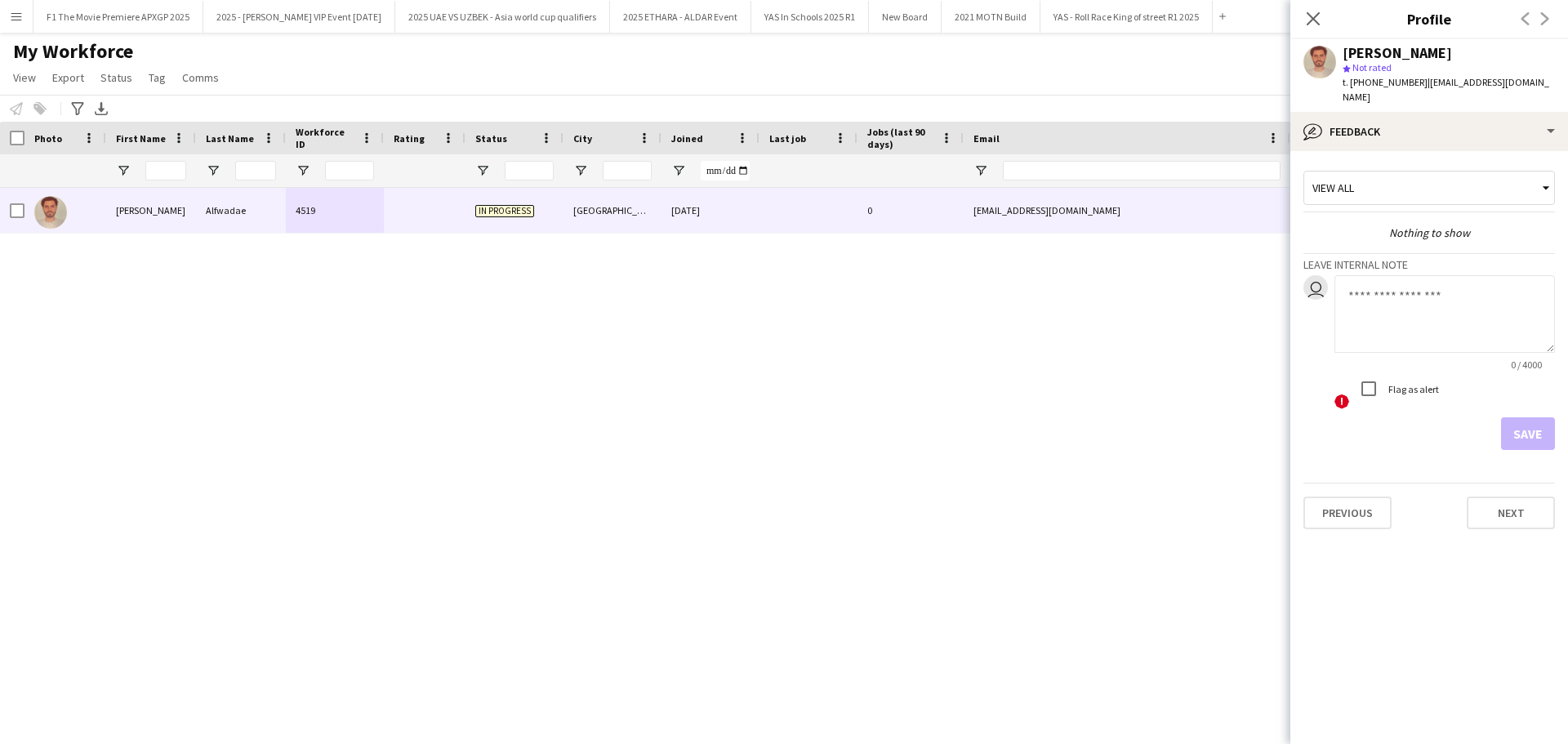
click at [1480, 179] on div "View all" at bounding box center [1421, 187] width 233 height 31
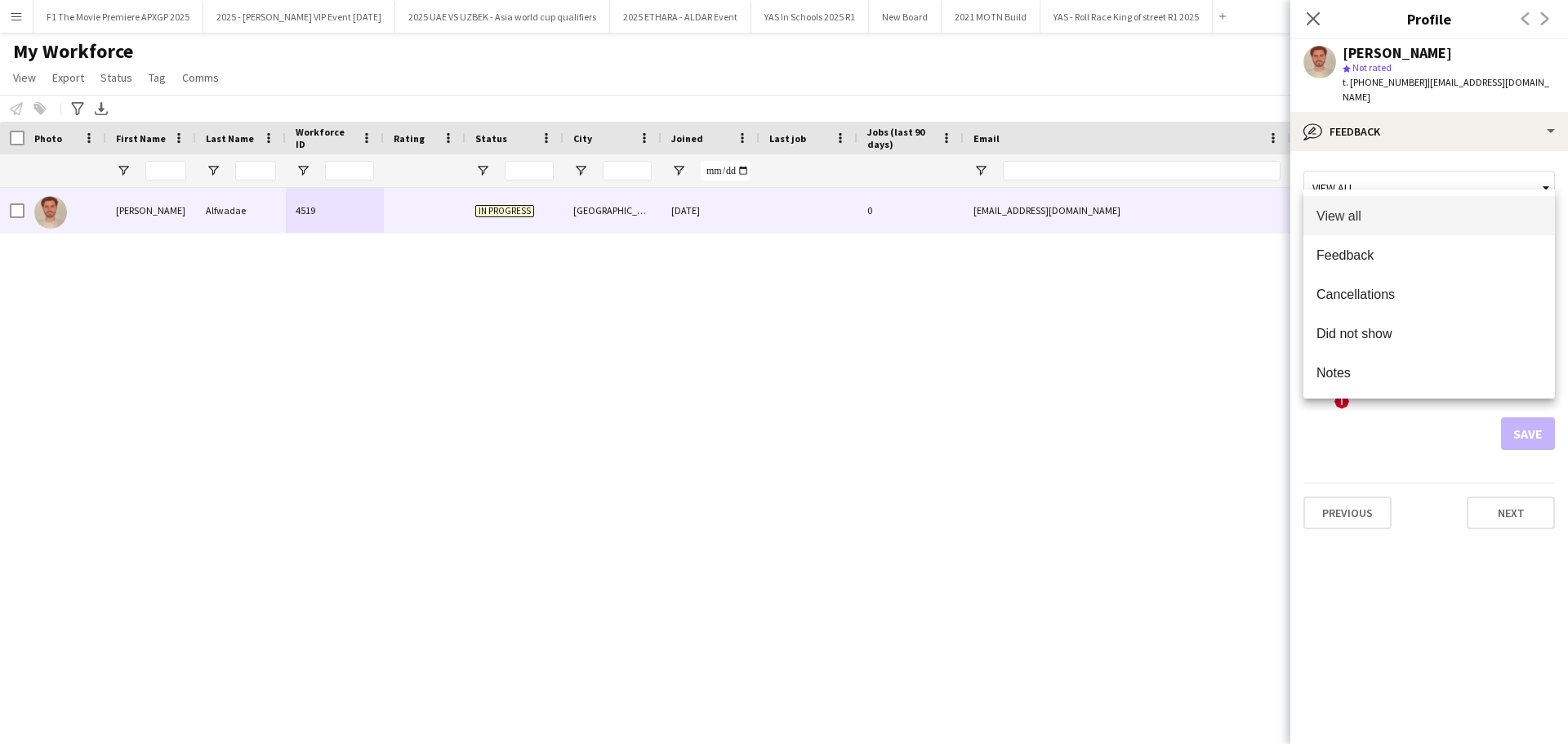
click at [1480, 179] on div at bounding box center [784, 372] width 1568 height 744
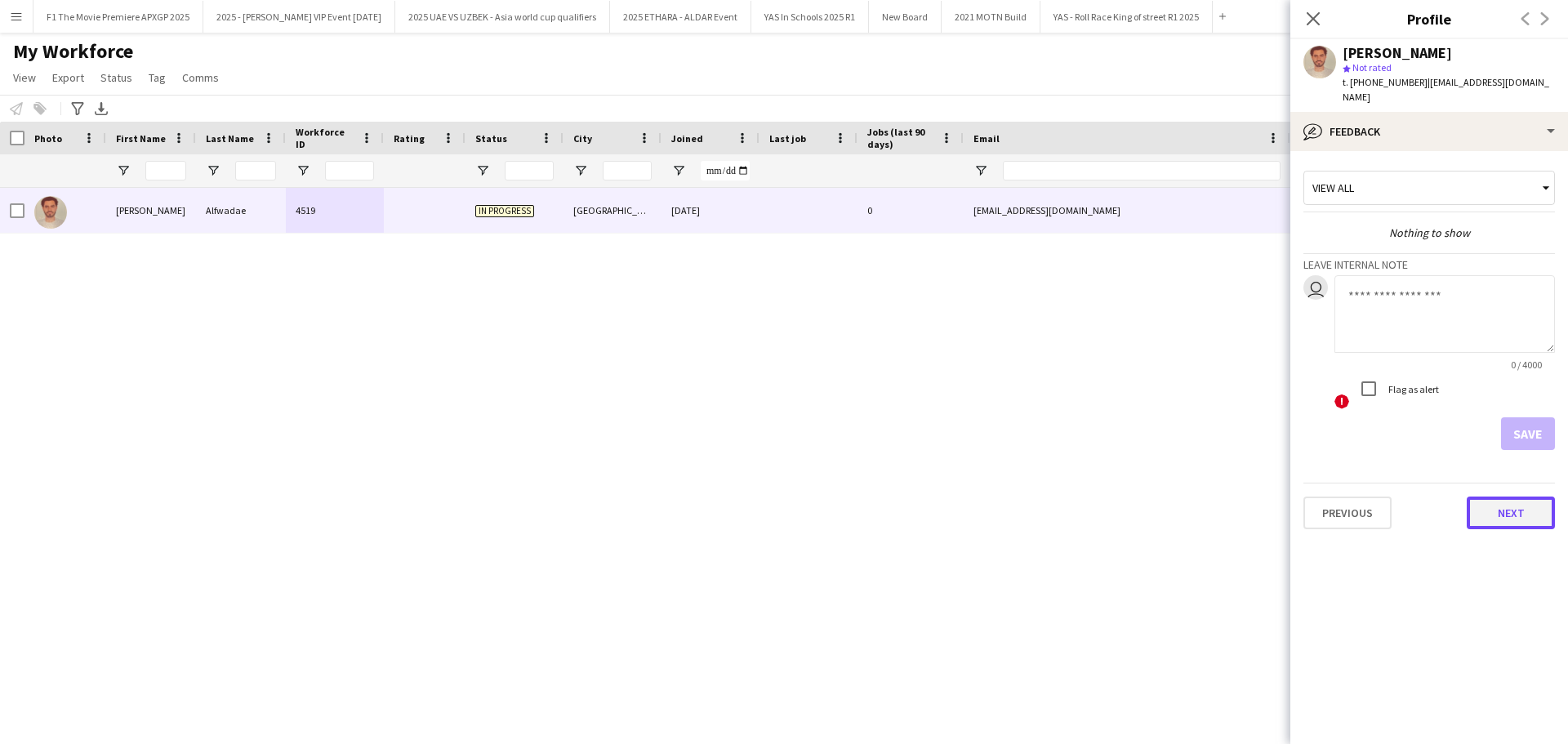
click at [1510, 501] on button "Next" at bounding box center [1510, 513] width 88 height 32
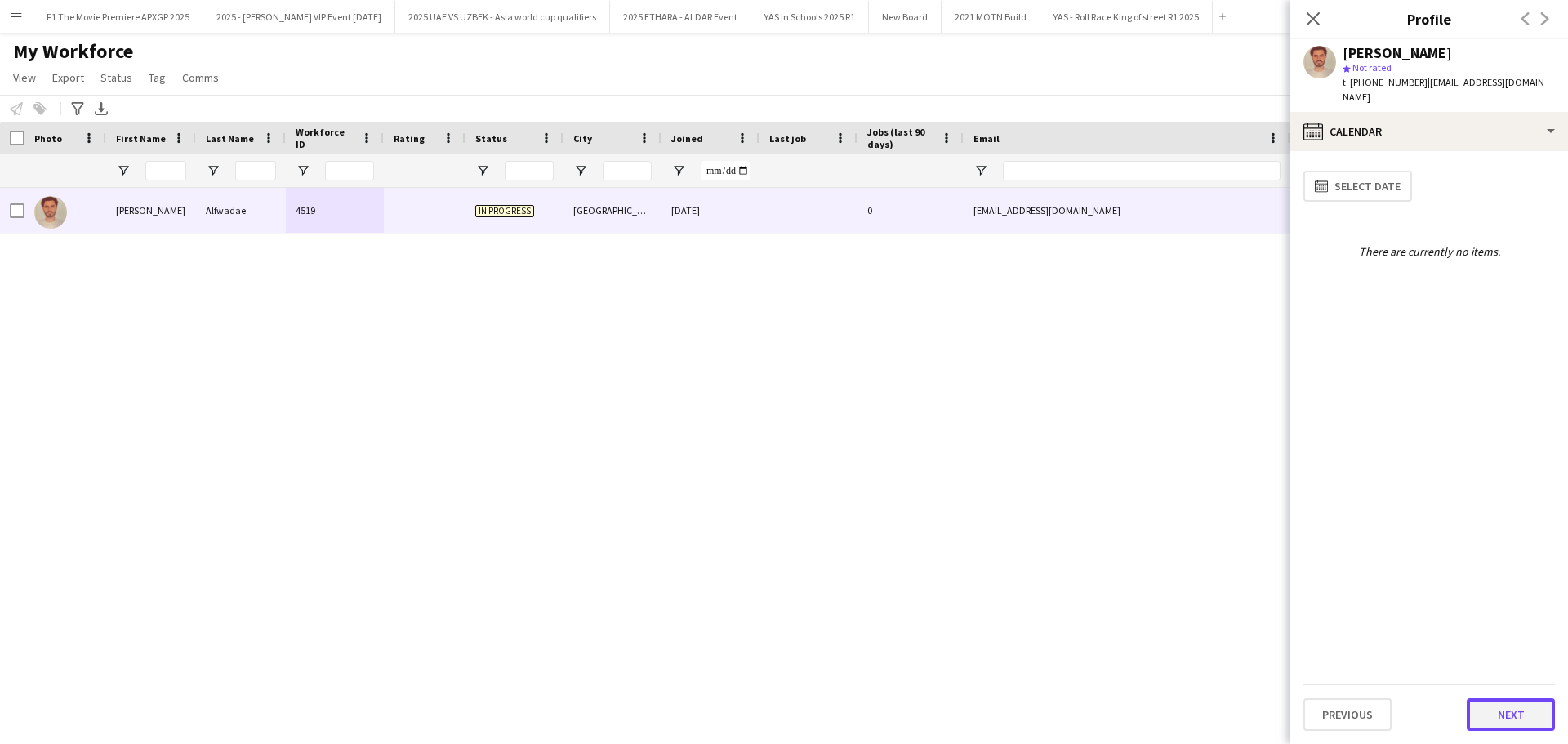
click at [1524, 717] on button "Next" at bounding box center [1510, 715] width 88 height 32
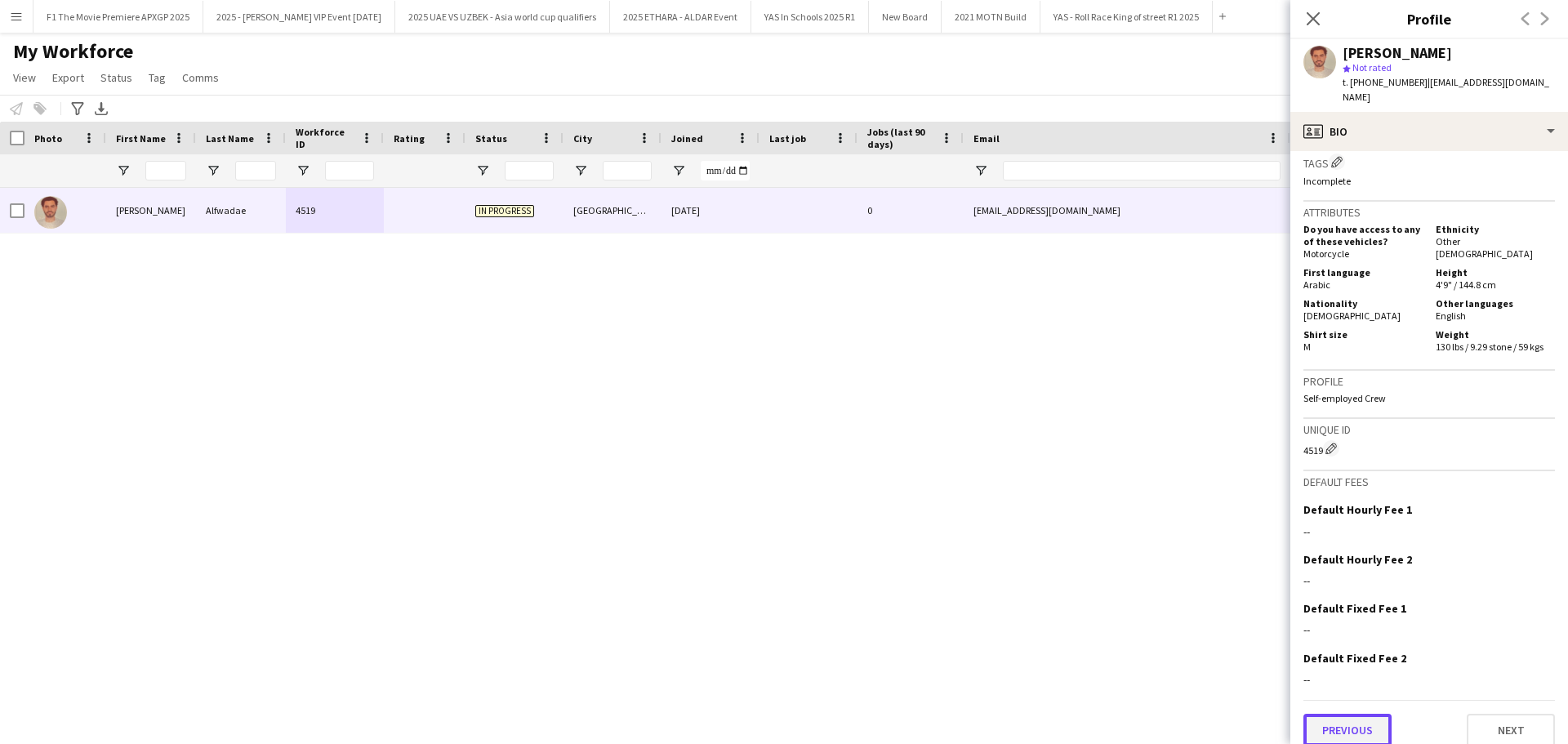
click at [1362, 722] on button "Previous" at bounding box center [1347, 730] width 88 height 32
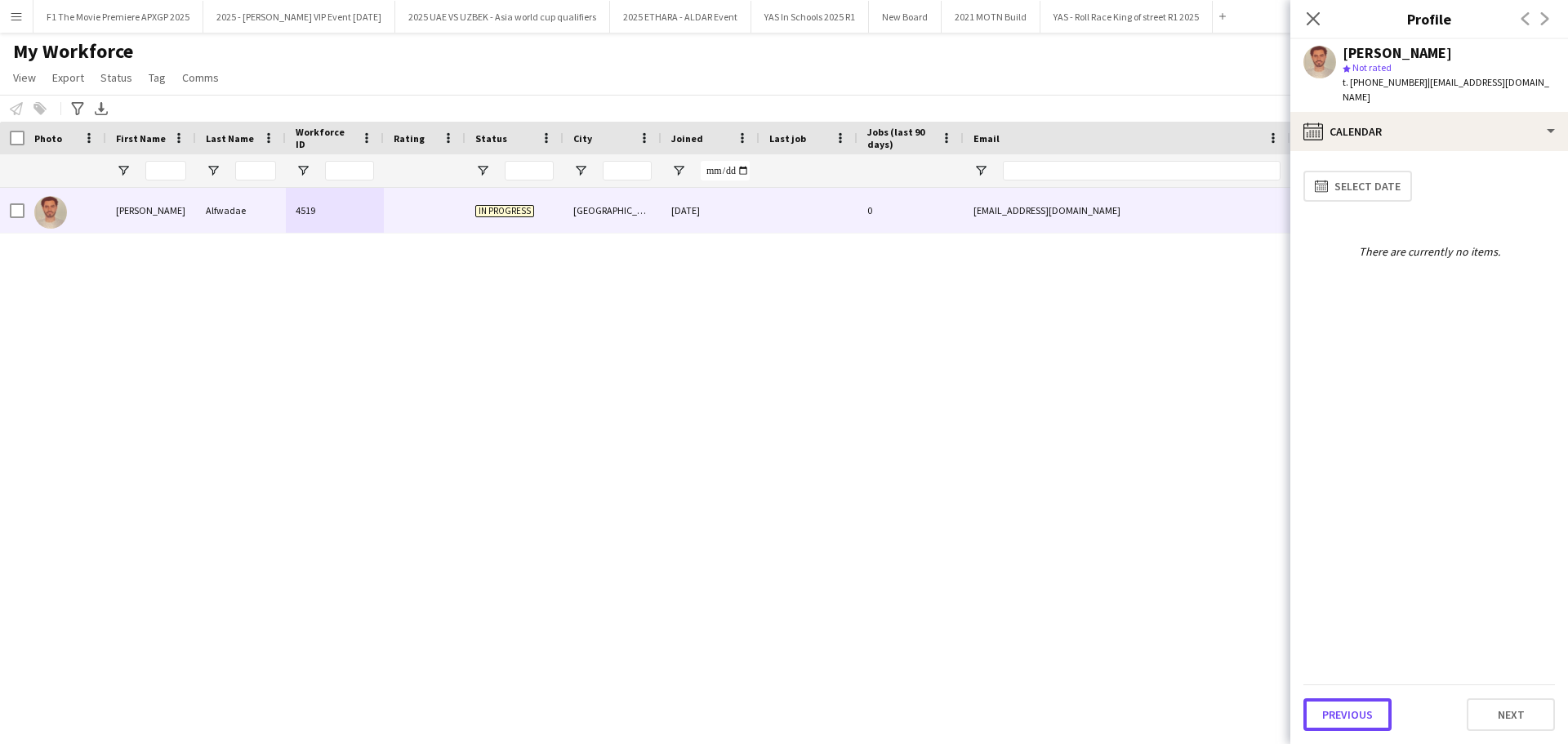
click at [1362, 722] on button "Previous" at bounding box center [1347, 715] width 88 height 32
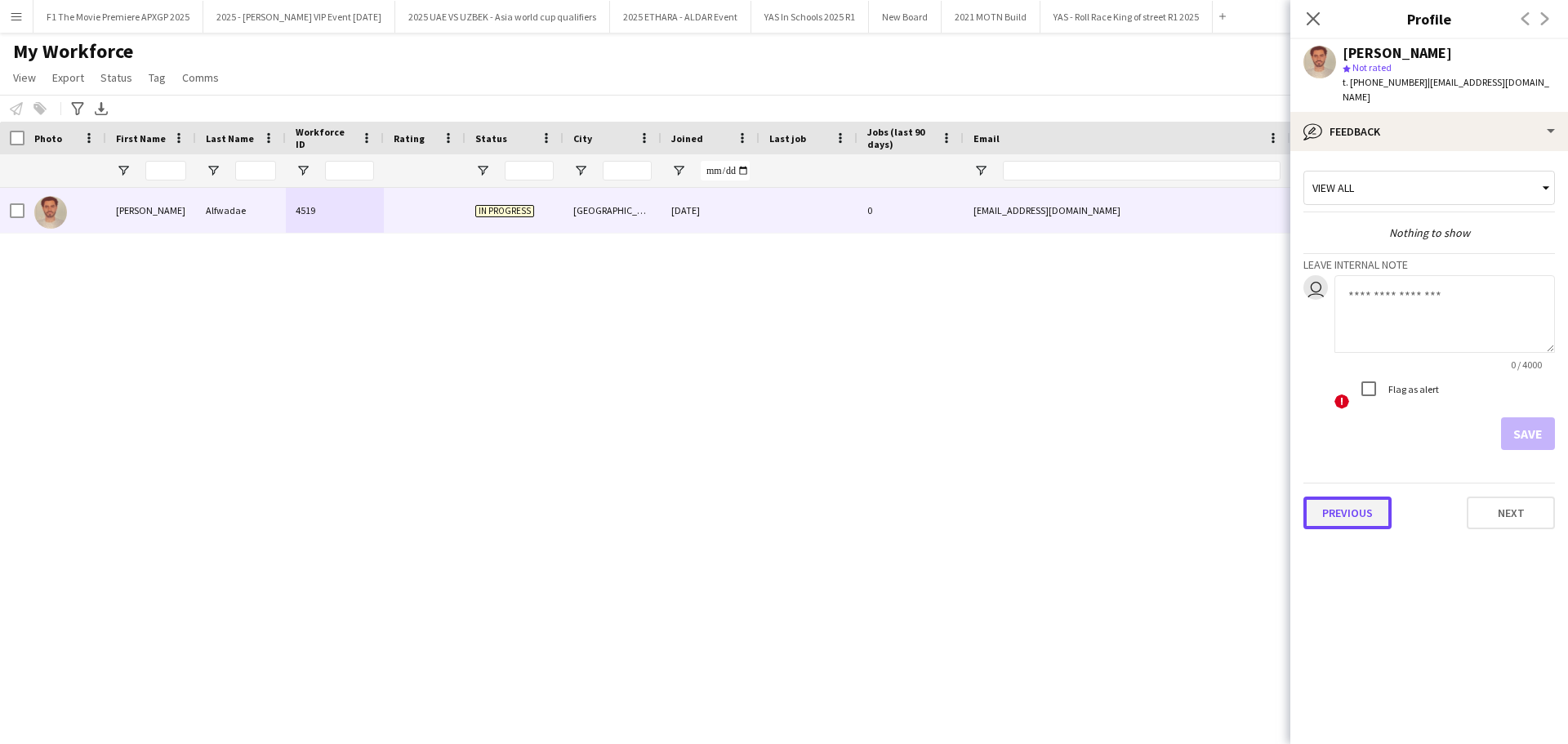
click at [1340, 501] on button "Previous" at bounding box center [1347, 513] width 88 height 32
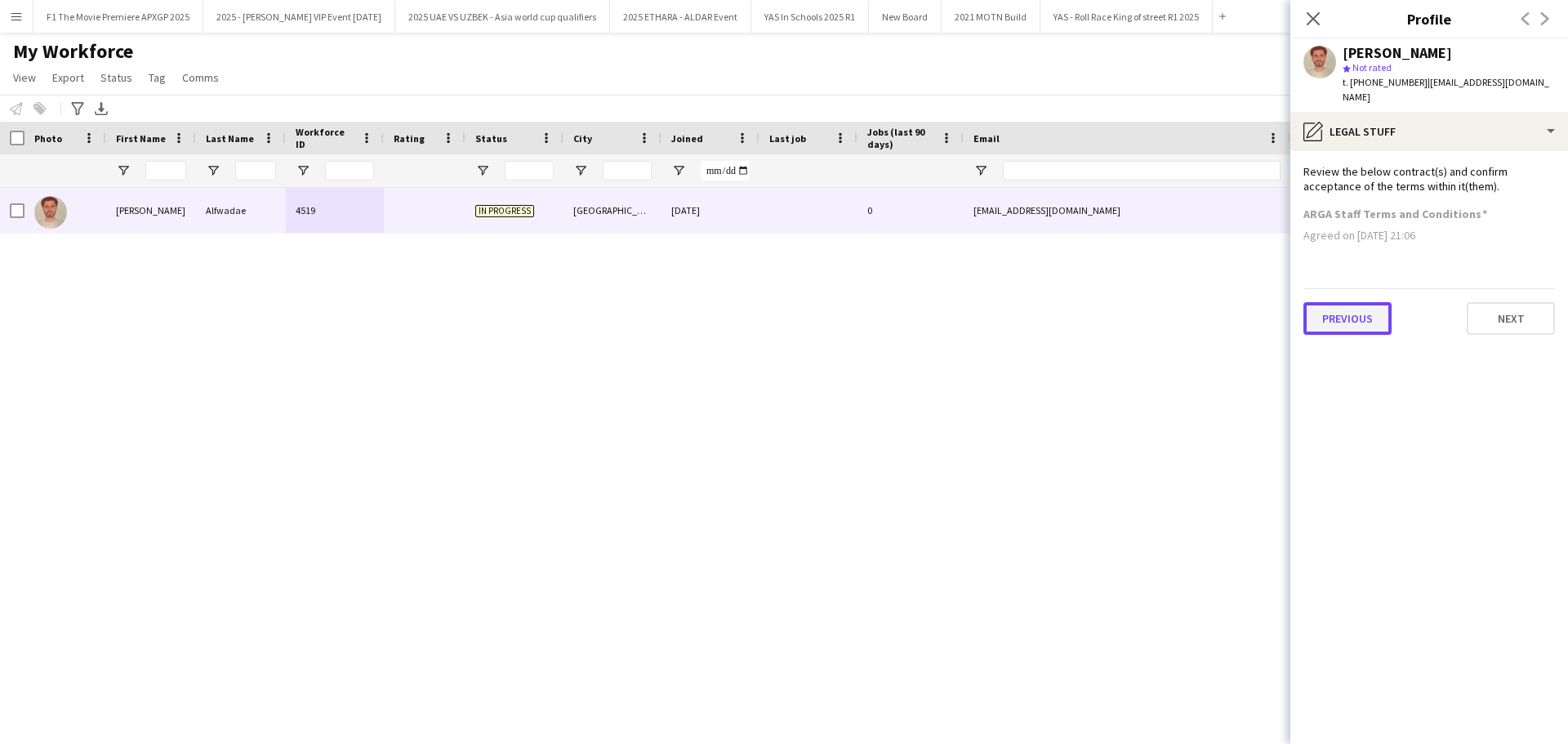
click at [1342, 311] on button "Previous" at bounding box center [1347, 319] width 88 height 32
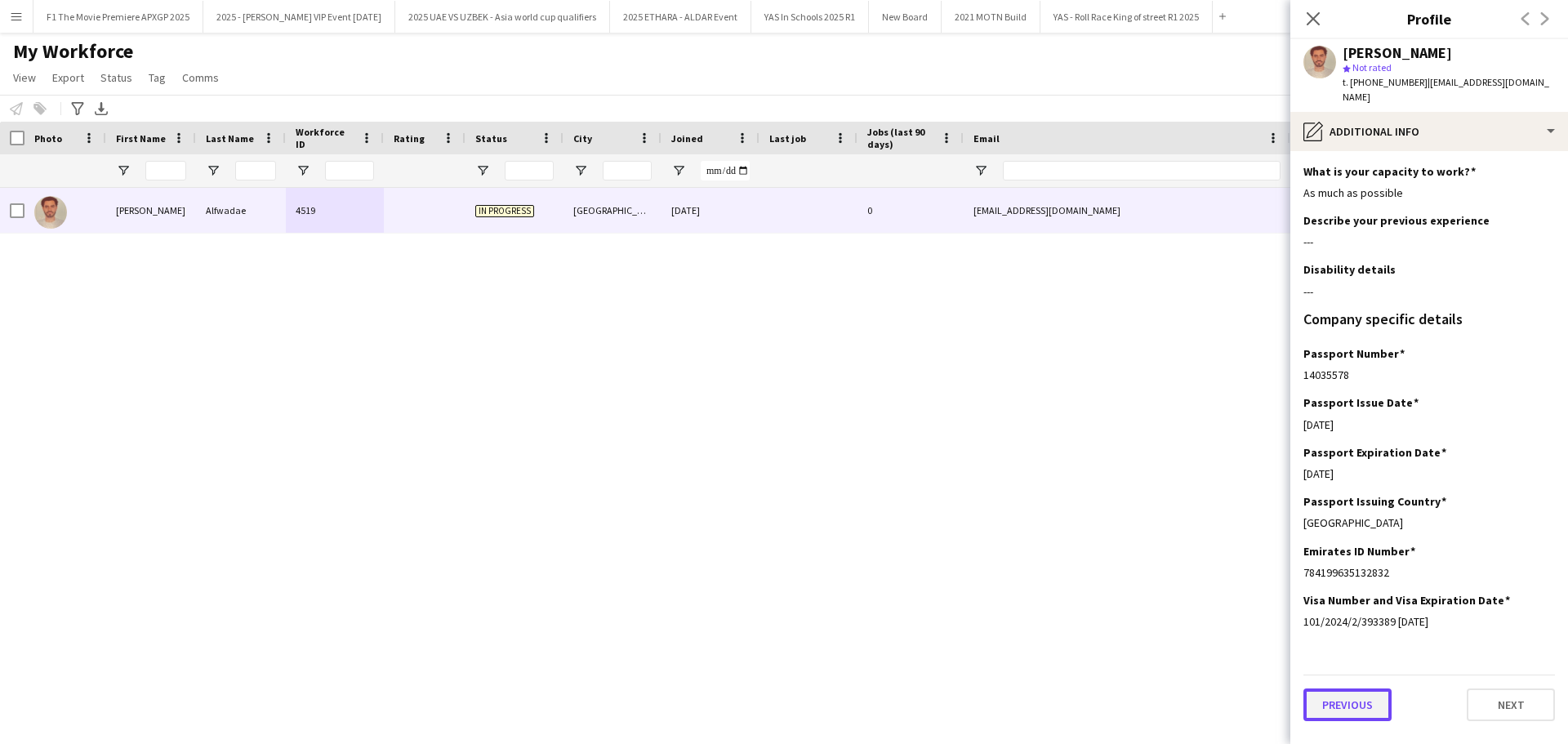
click at [1356, 689] on button "Previous" at bounding box center [1347, 705] width 88 height 32
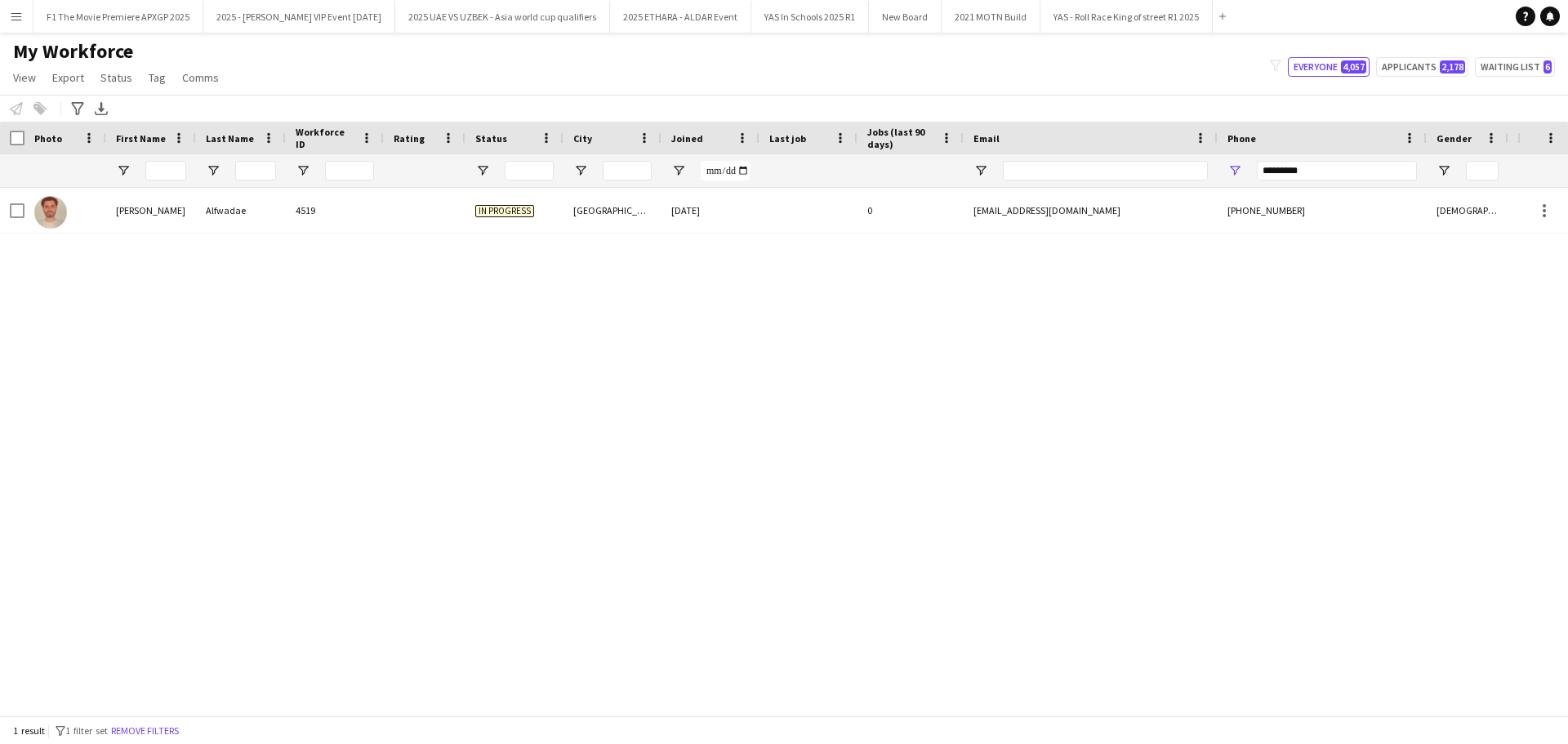
click at [432, 213] on div at bounding box center [424, 209] width 82 height 45
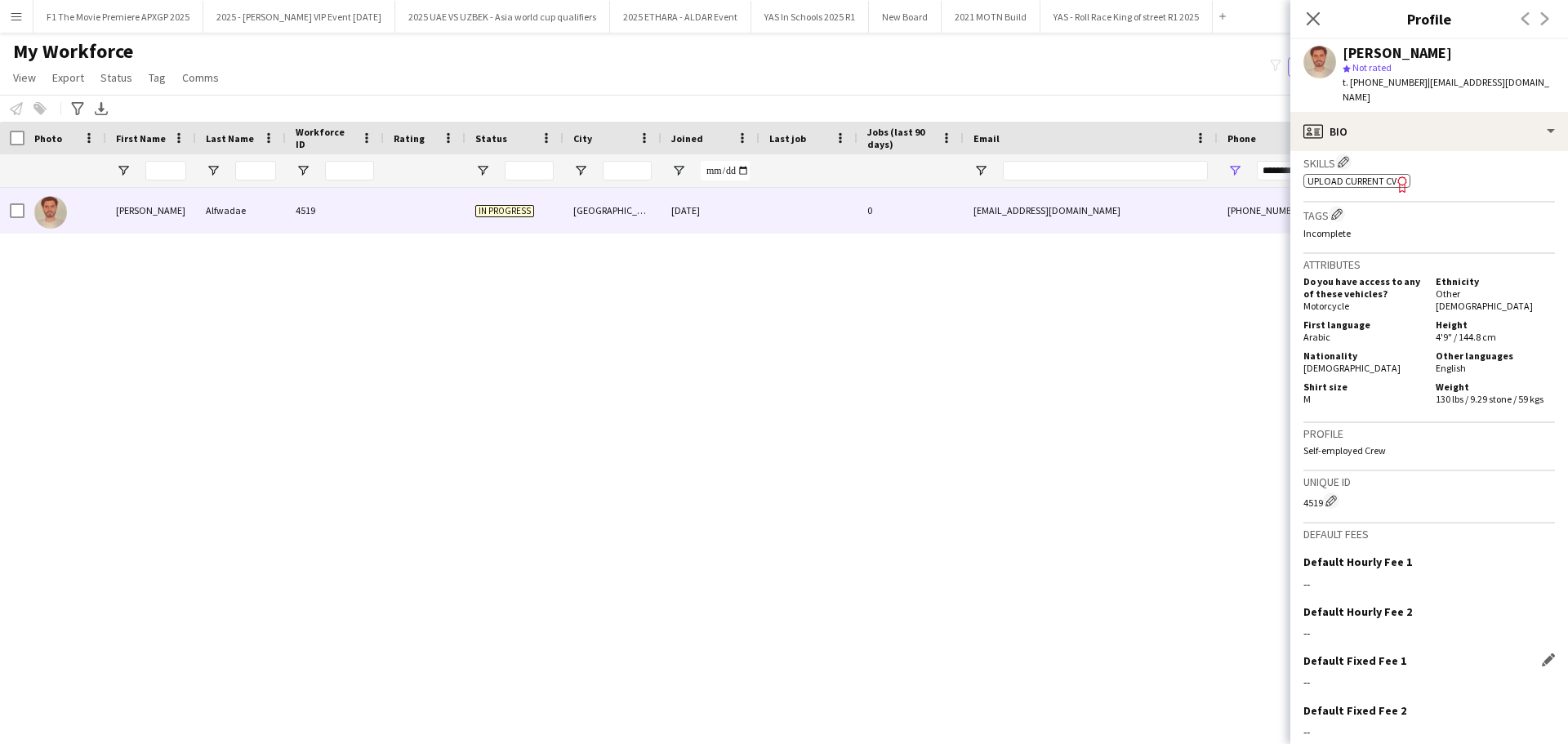
scroll to position [602, 0]
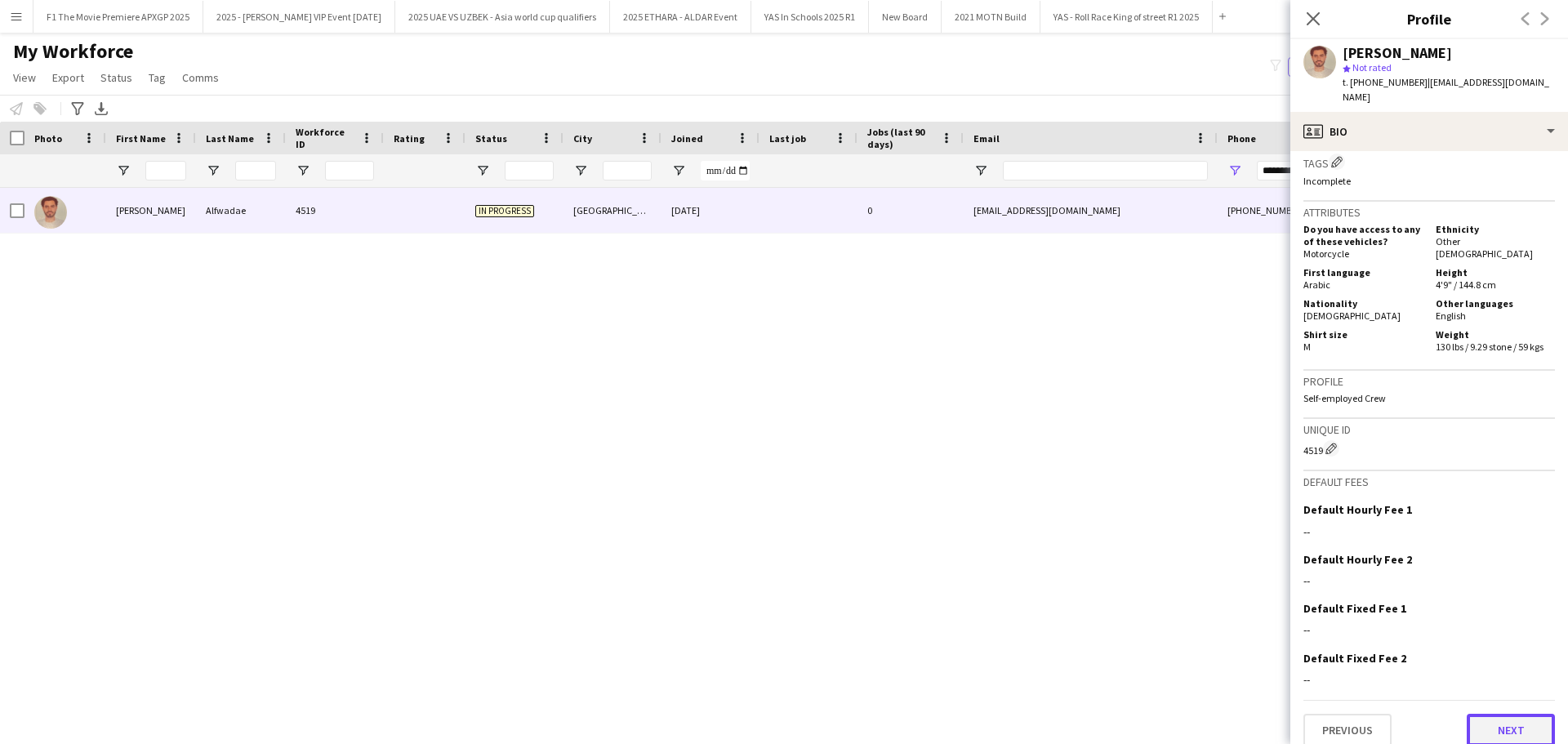
click at [1493, 714] on button "Next" at bounding box center [1510, 730] width 88 height 32
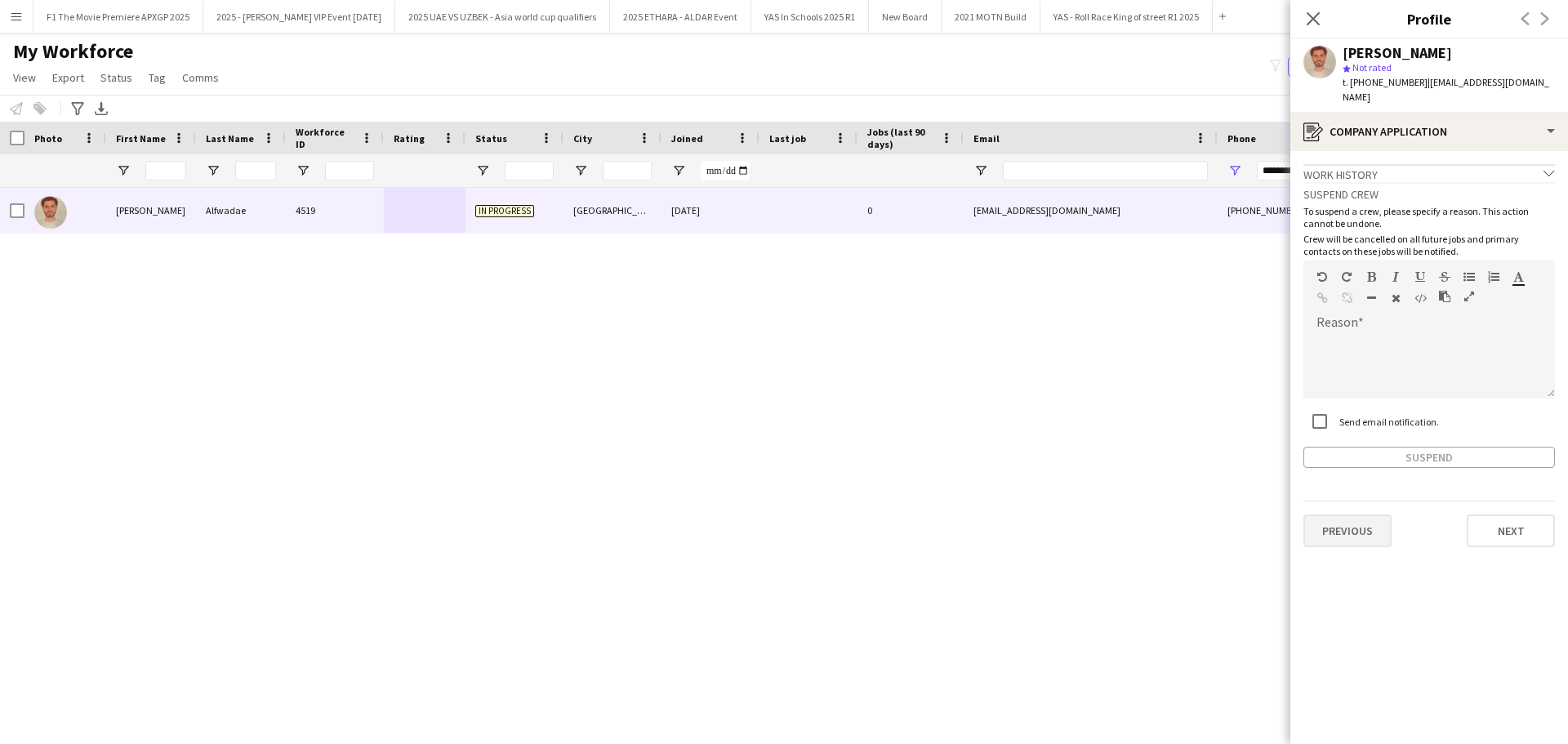
click at [1373, 531] on app-crew-profile-application "Work history chevron-down Incomplete Suspend crew To suspend a crew, please spe…" at bounding box center [1429, 447] width 278 height 593
click at [1369, 527] on button "Previous" at bounding box center [1347, 531] width 88 height 32
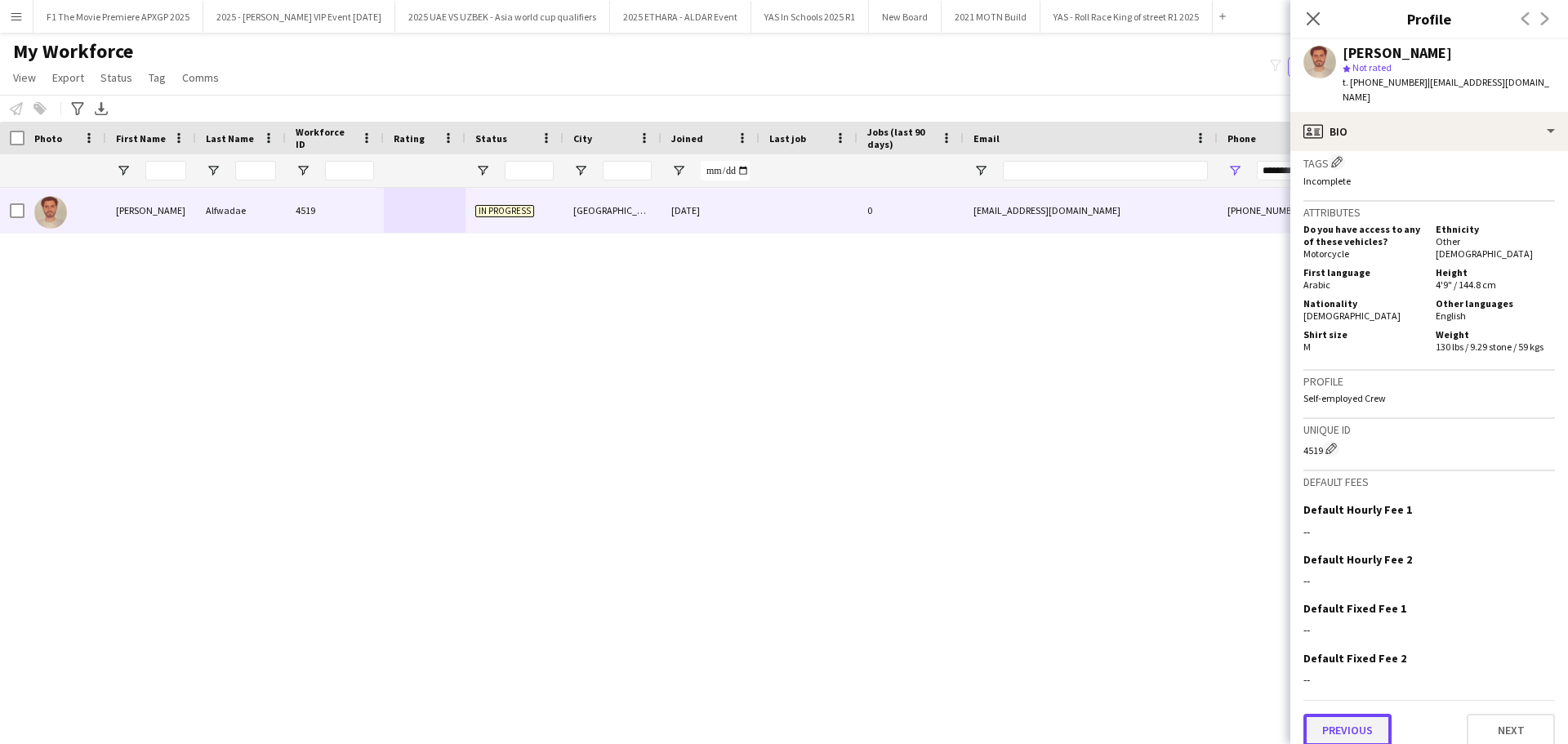
click at [1362, 714] on button "Previous" at bounding box center [1347, 730] width 88 height 32
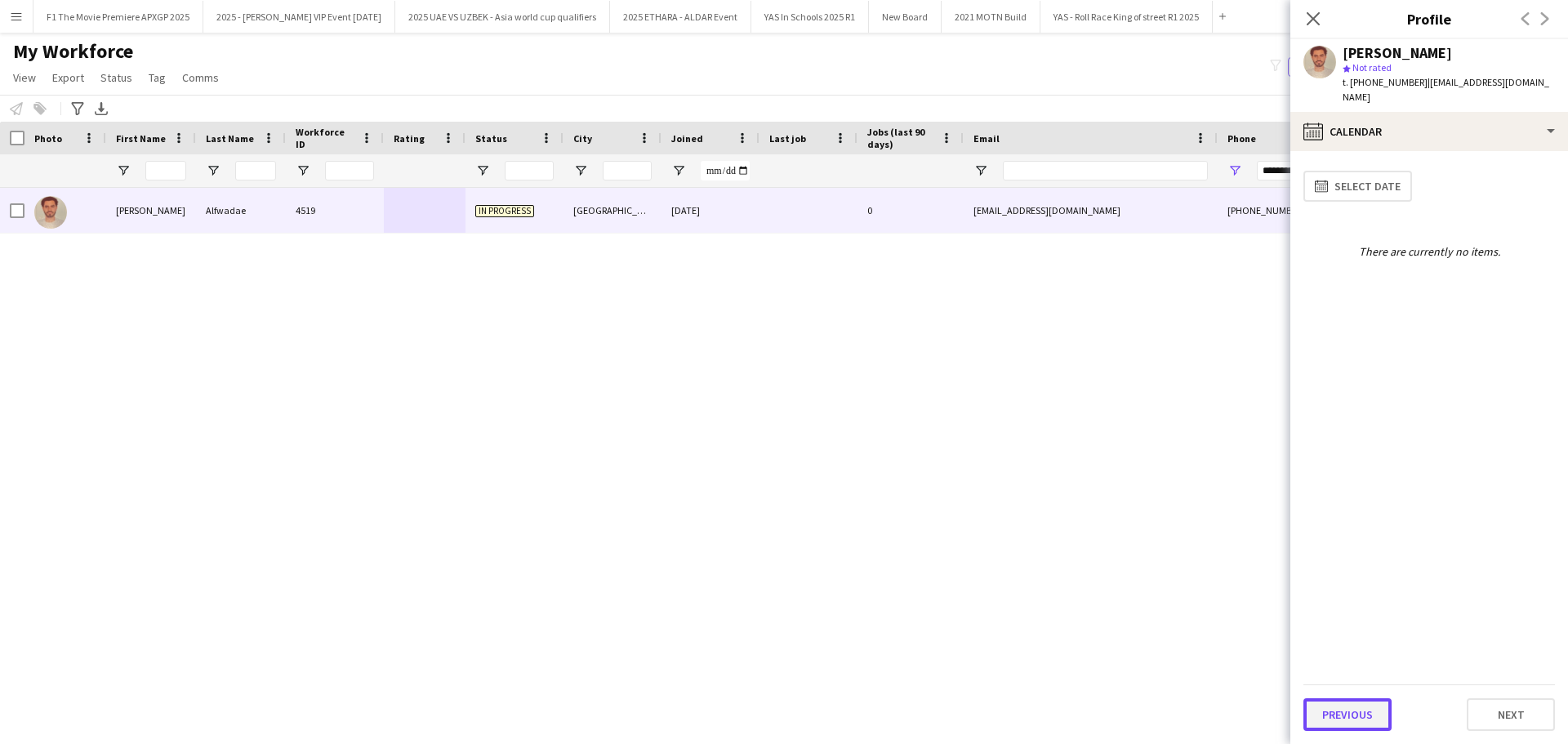
click at [1353, 715] on button "Previous" at bounding box center [1347, 715] width 88 height 32
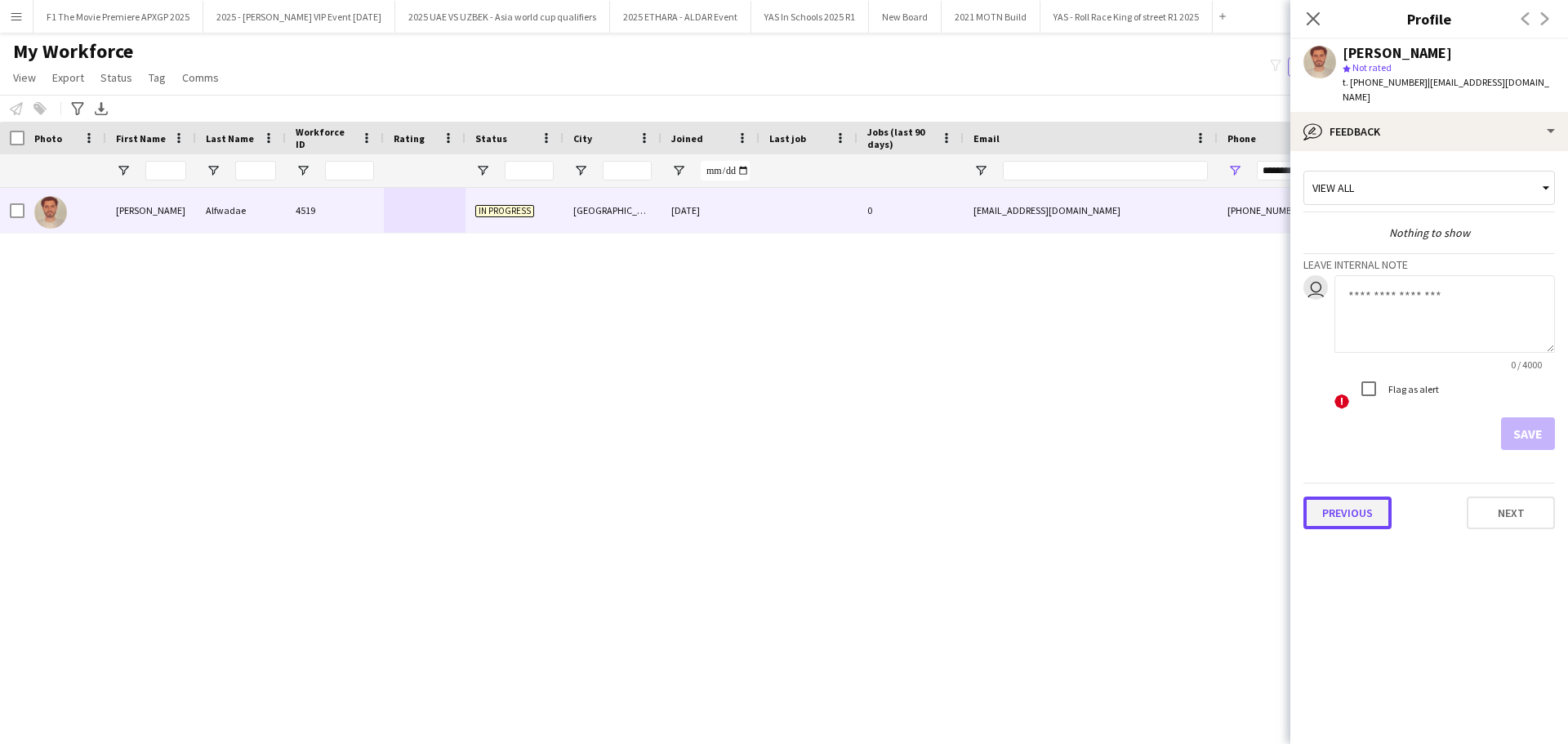
click at [1357, 499] on button "Previous" at bounding box center [1347, 513] width 88 height 32
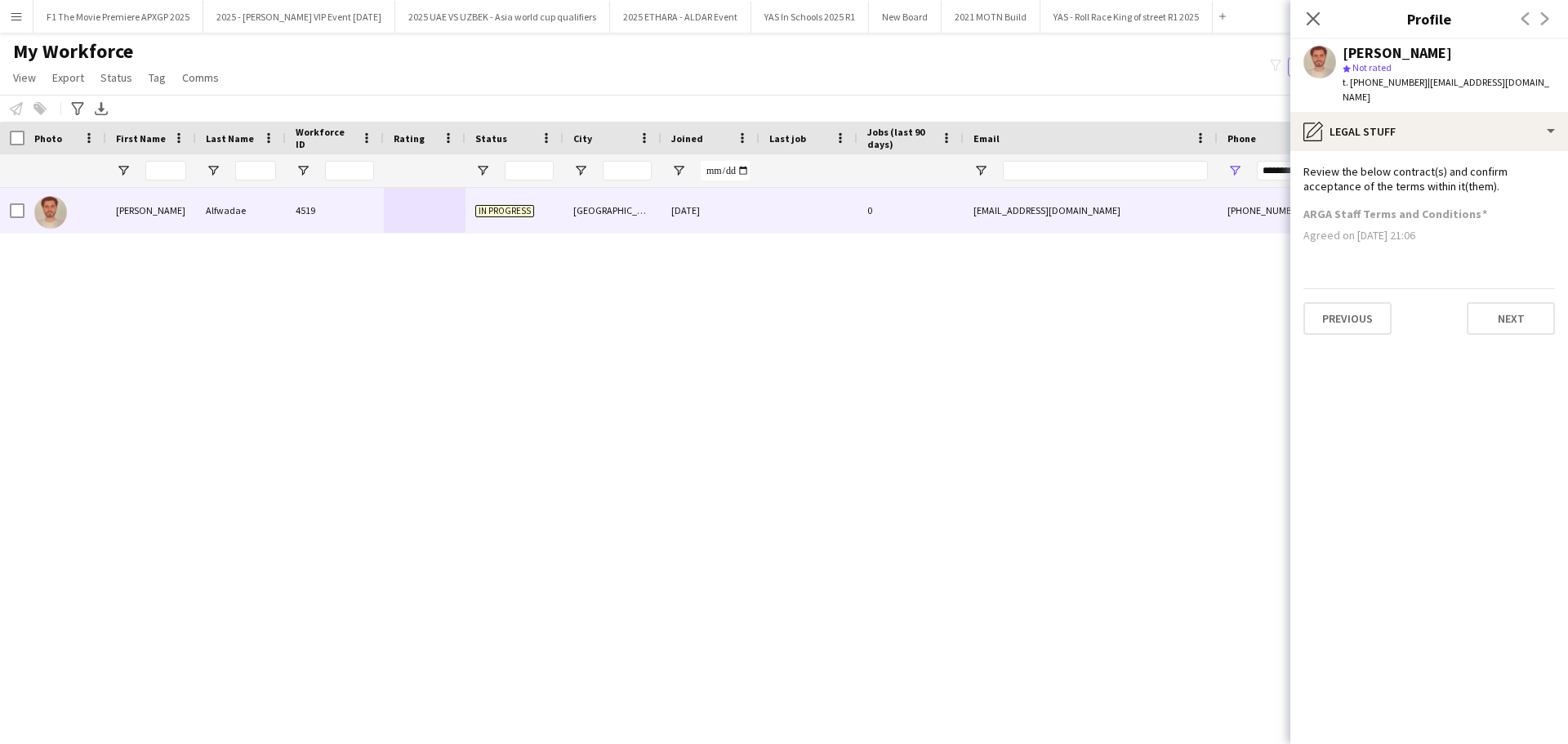
click at [1417, 227] on div "Agreed on 25-09-2025 21:06" at bounding box center [1429, 234] width 251 height 14
click at [1362, 308] on button "Previous" at bounding box center [1347, 319] width 88 height 32
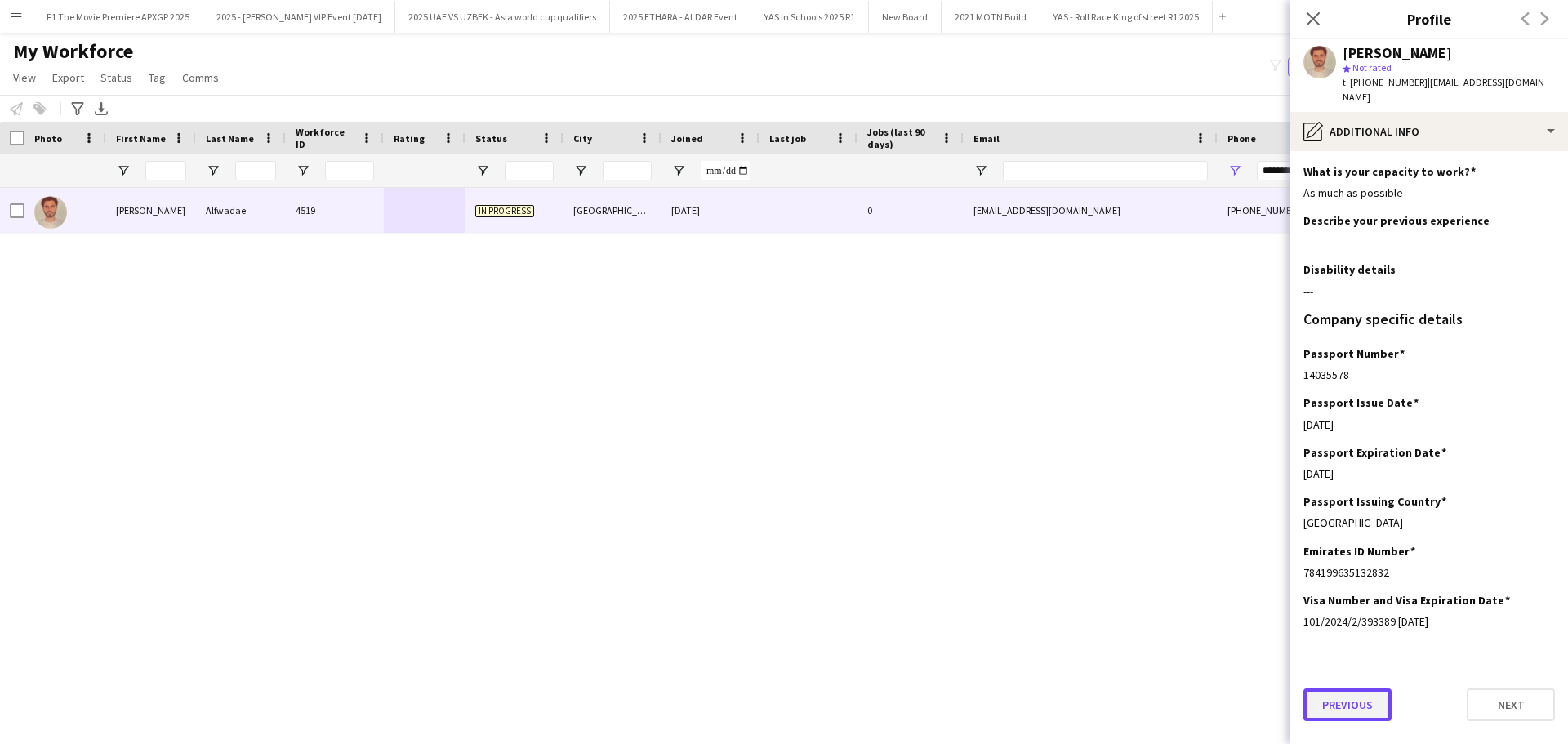
click at [1374, 697] on button "Previous" at bounding box center [1347, 705] width 88 height 32
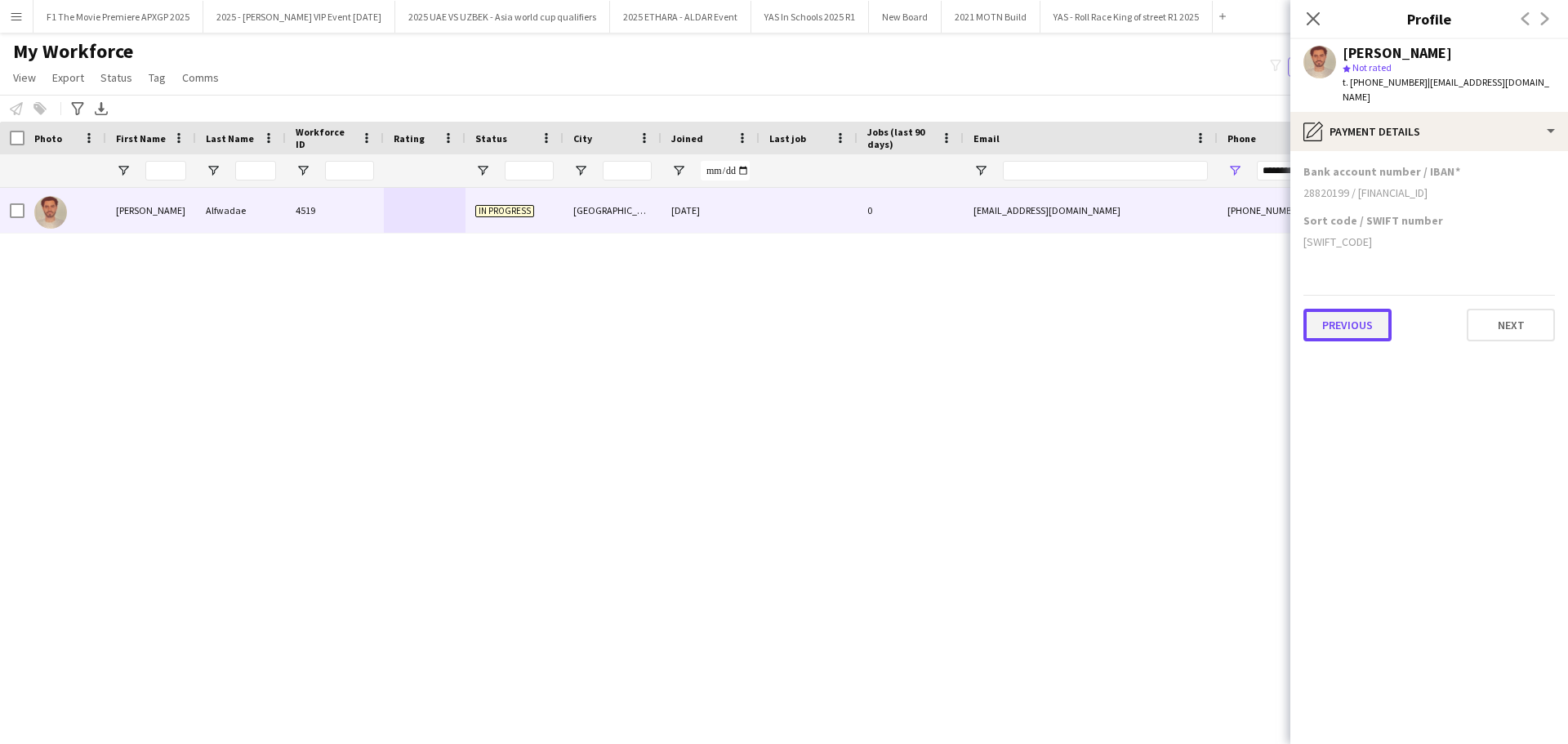
click at [1348, 326] on button "Previous" at bounding box center [1347, 324] width 88 height 32
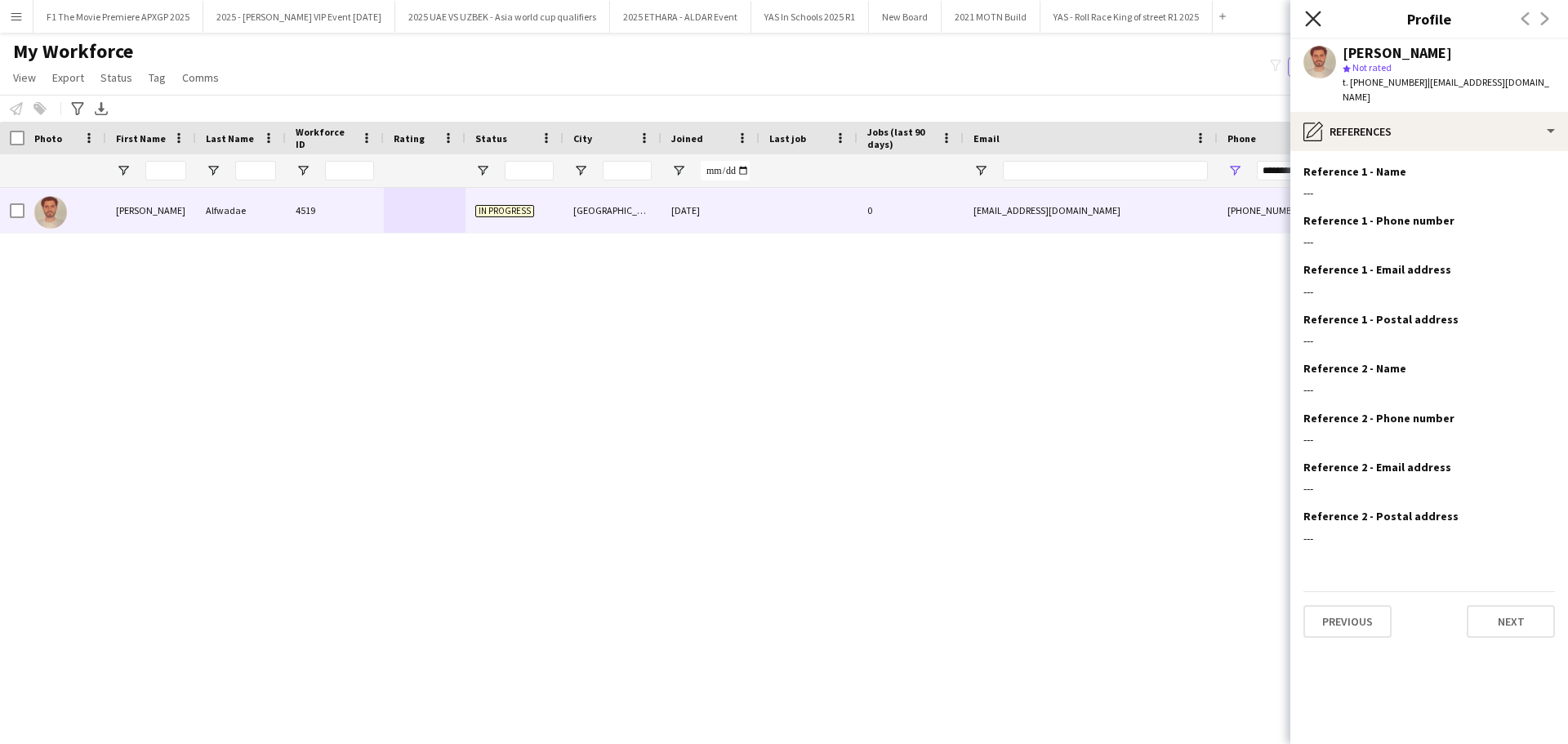
click at [1320, 19] on icon "Close pop-in" at bounding box center [1312, 18] width 15 height 15
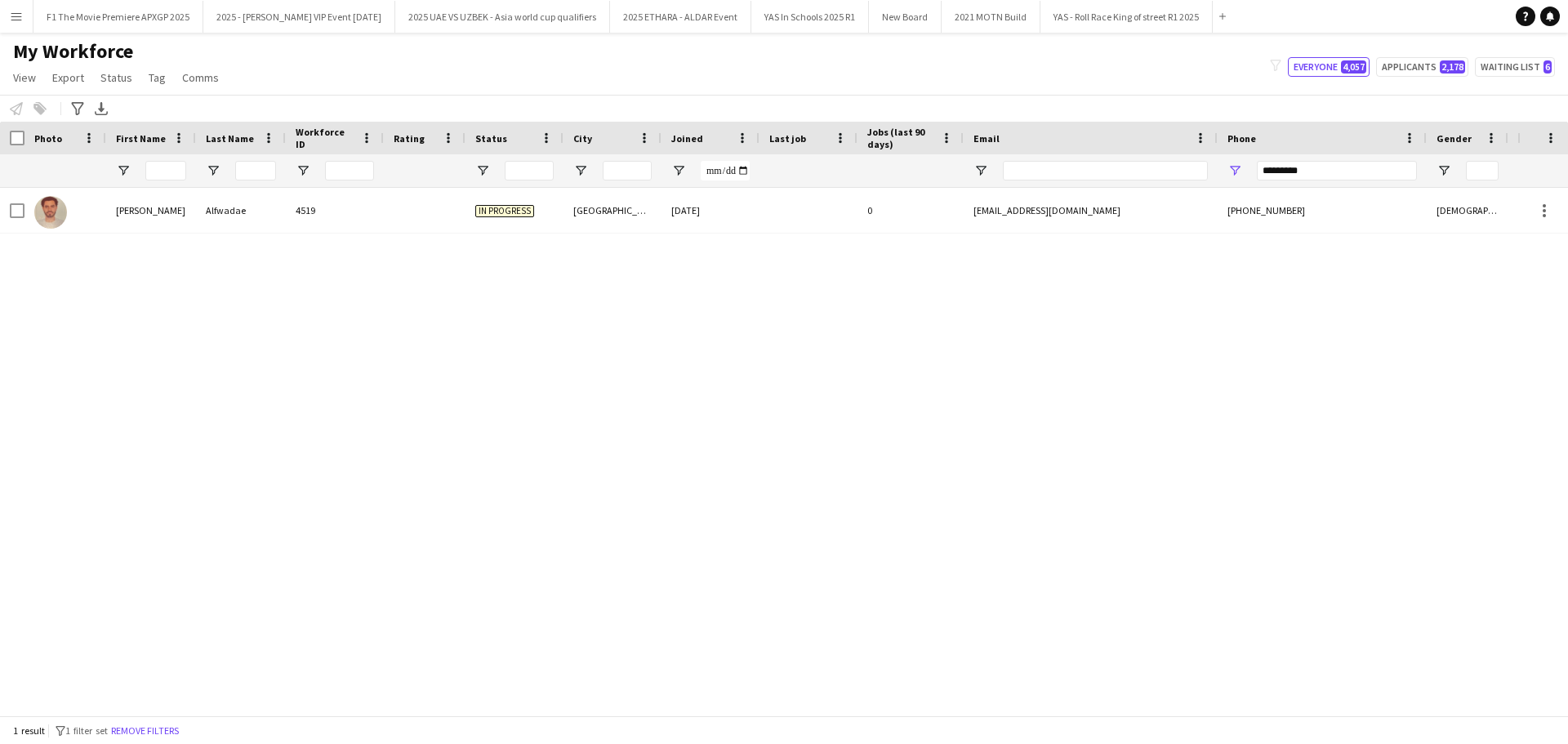
click at [21, 19] on app-icon "Menu" at bounding box center [16, 16] width 13 height 13
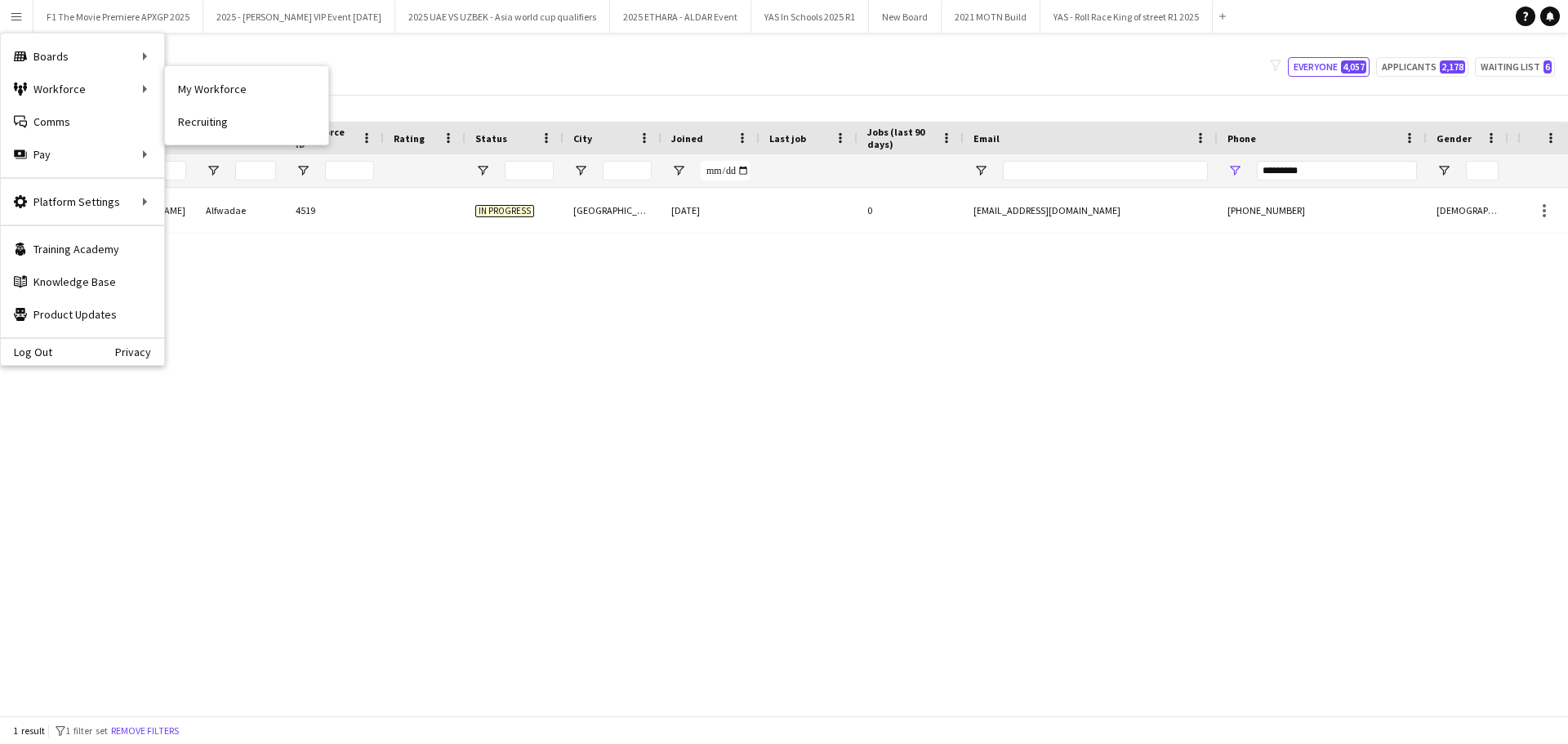
click at [199, 87] on link "My Workforce" at bounding box center [246, 88] width 164 height 32
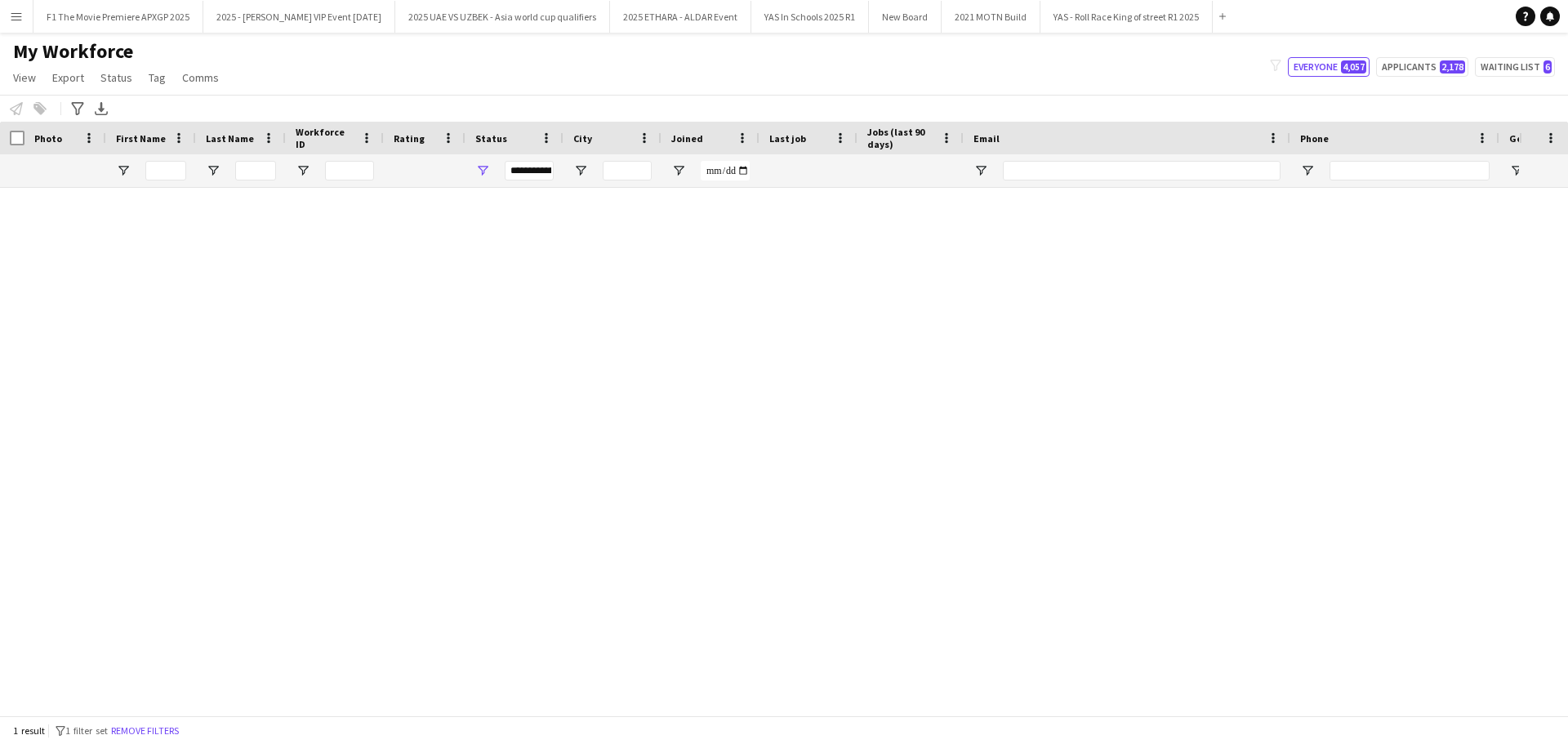
type input "*********"
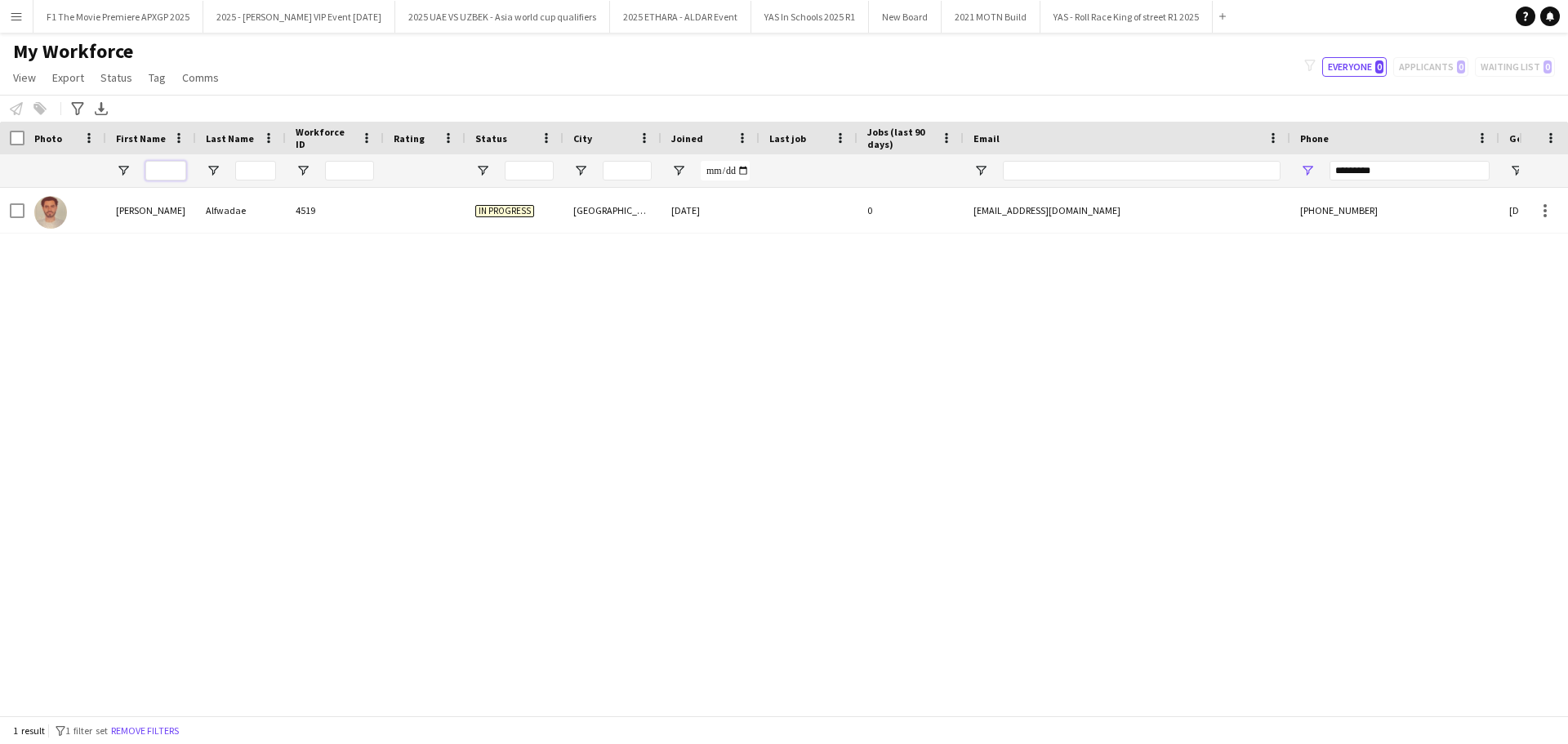
click at [171, 174] on input "First Name Filter Input" at bounding box center [166, 170] width 41 height 20
click at [1393, 170] on input "*********" at bounding box center [1409, 170] width 160 height 20
drag, startPoint x: 1398, startPoint y: 175, endPoint x: 1261, endPoint y: 175, distance: 137.0
click at [1261, 175] on div at bounding box center [926, 170] width 1852 height 32
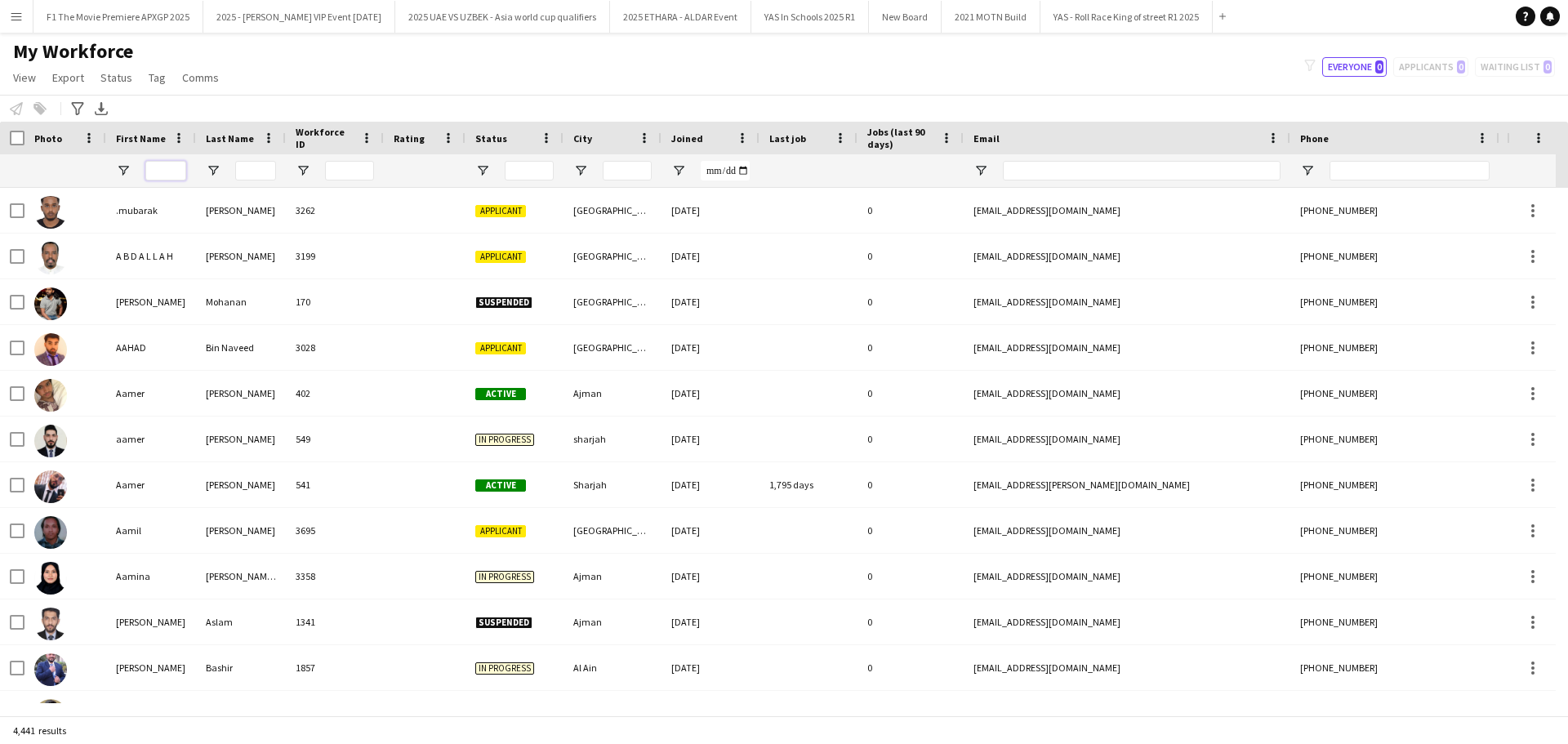
click at [168, 169] on input "First Name Filter Input" at bounding box center [166, 170] width 41 height 20
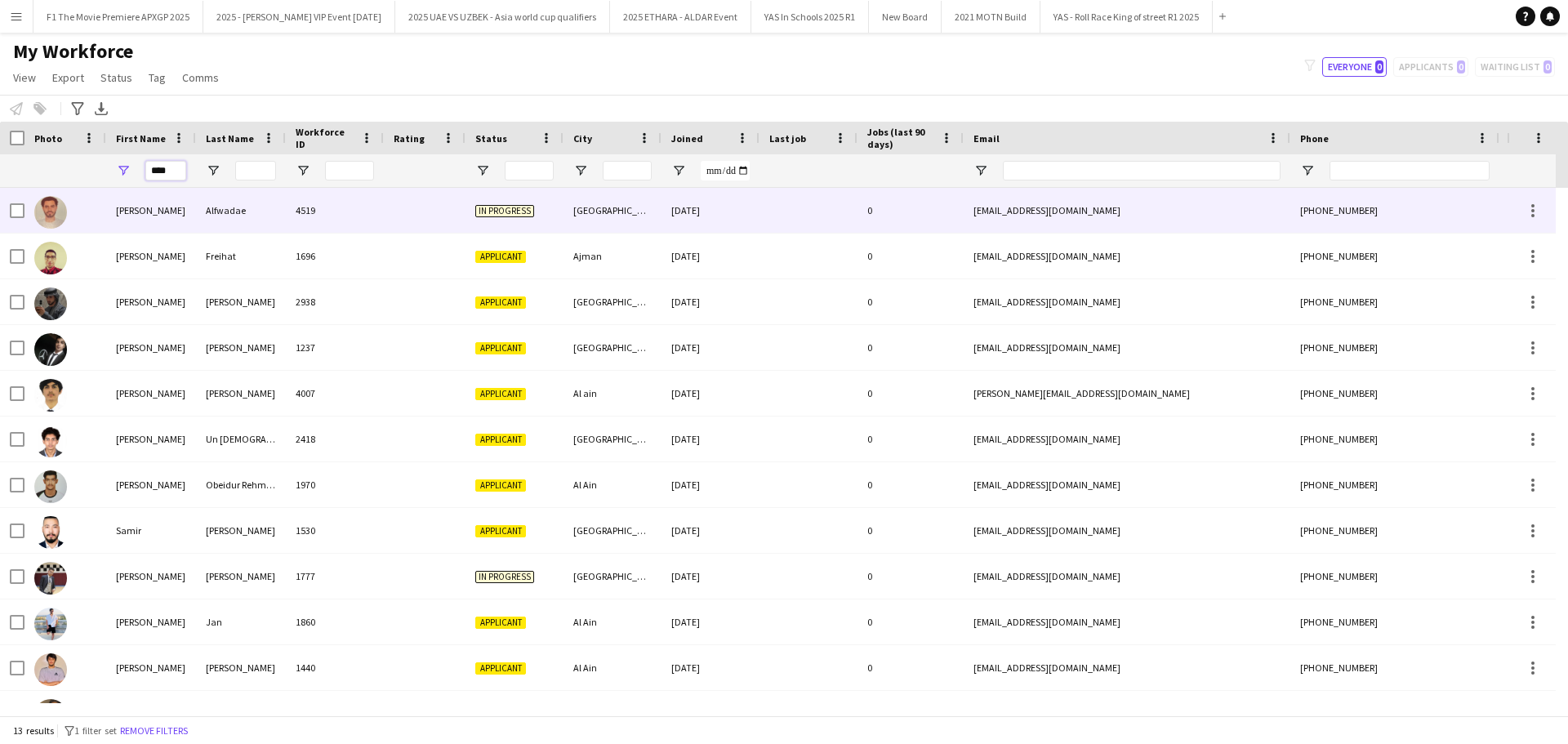
type input "****"
click at [193, 230] on div "[PERSON_NAME]" at bounding box center [151, 209] width 89 height 45
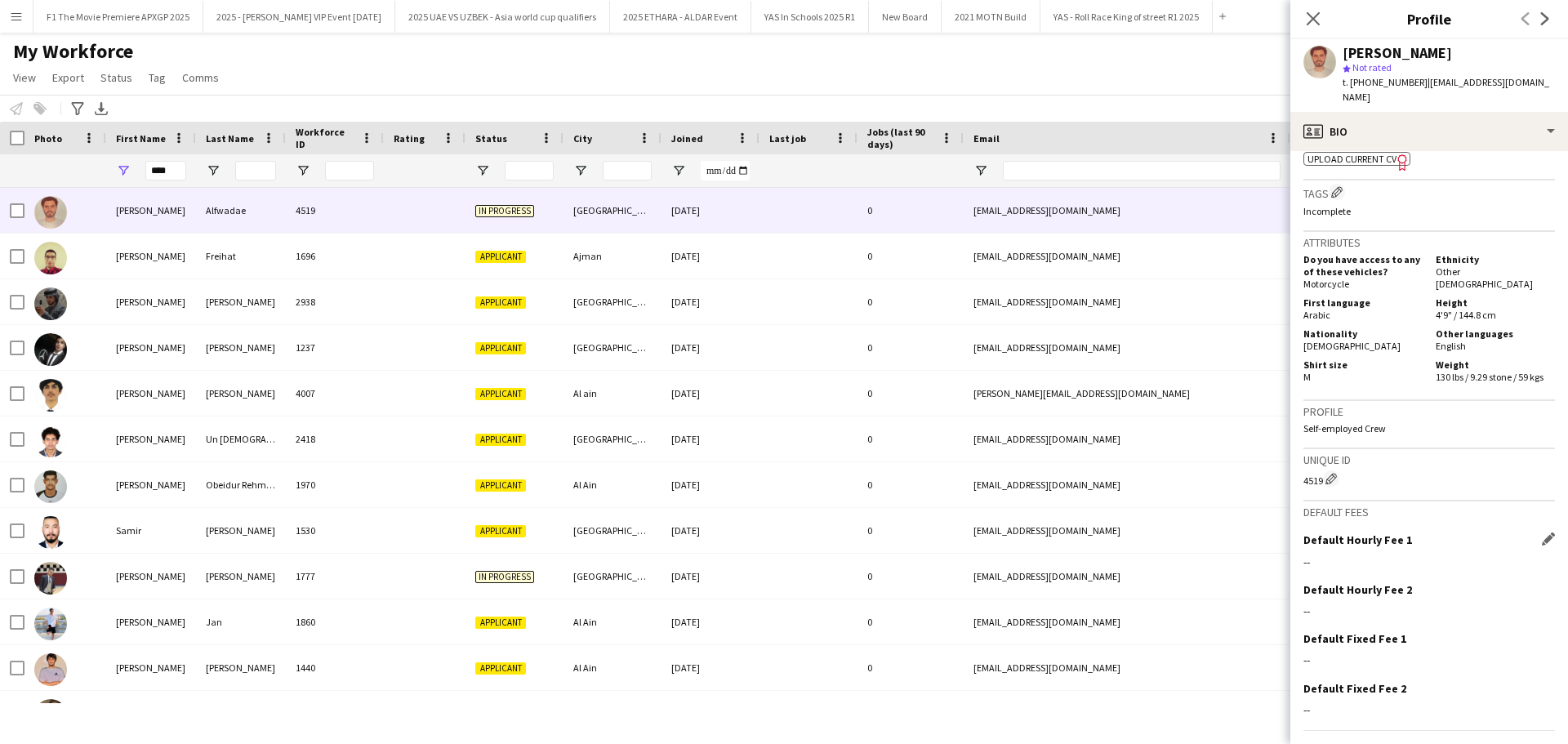
scroll to position [602, 0]
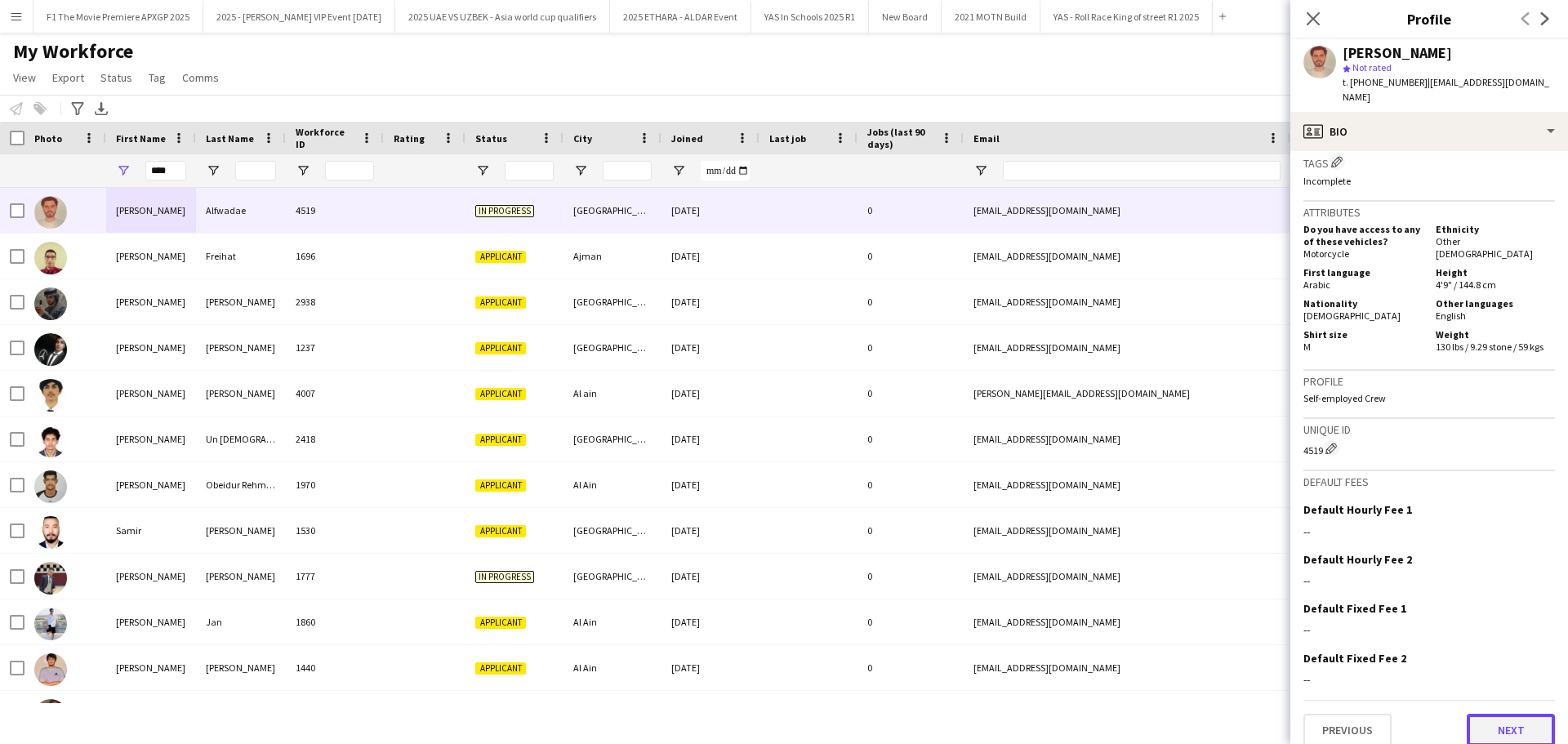
click at [1478, 720] on button "Next" at bounding box center [1510, 730] width 88 height 32
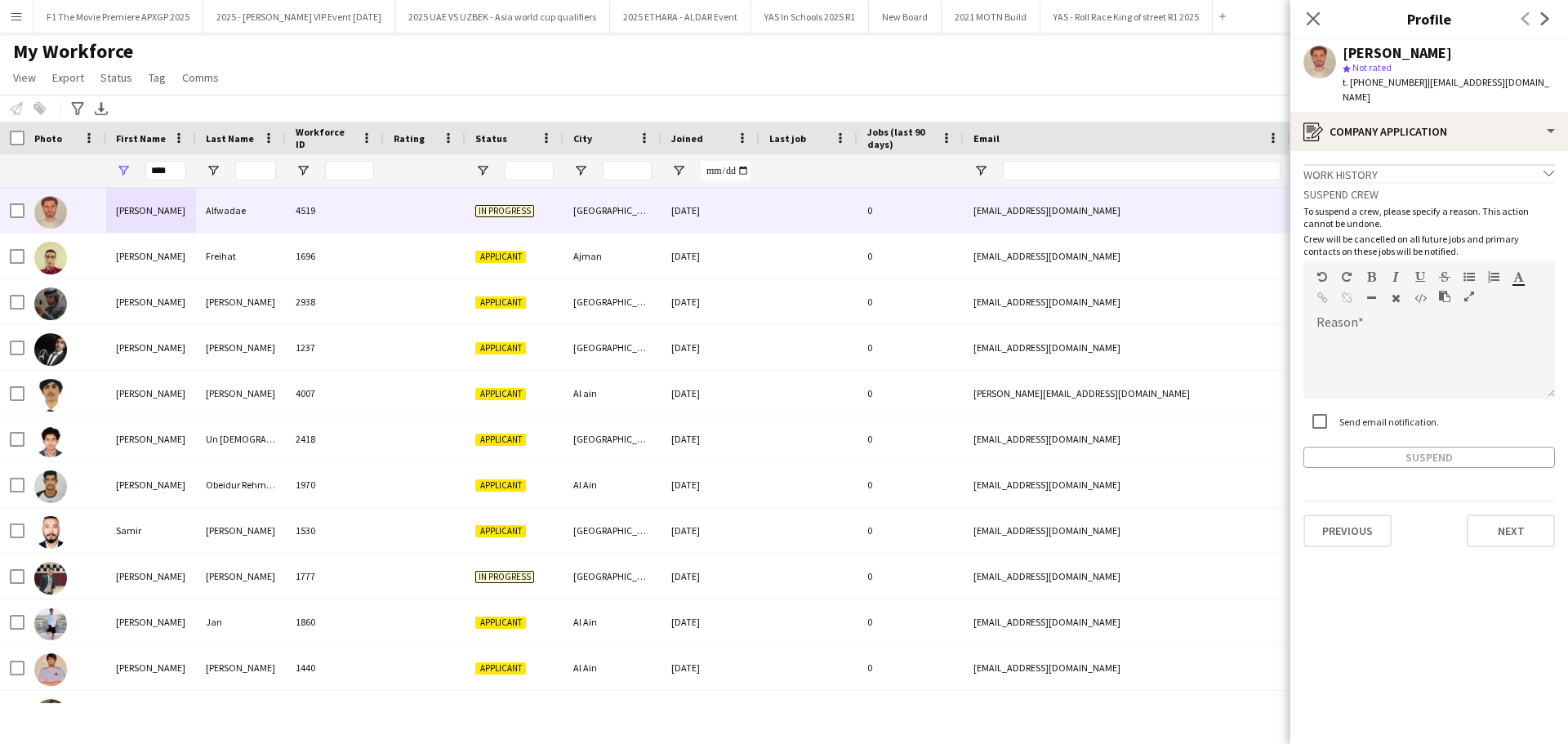
click at [1552, 167] on icon "chevron-down" at bounding box center [1549, 173] width 11 height 11
click at [1398, 182] on div "Incomplete" at bounding box center [1429, 188] width 251 height 14
click at [1402, 165] on div "Work history chevron-right" at bounding box center [1429, 173] width 251 height 18
click at [1438, 165] on div "Work history chevron-down" at bounding box center [1429, 173] width 251 height 18
drag, startPoint x: 1318, startPoint y: 163, endPoint x: 1377, endPoint y: 165, distance: 59.0
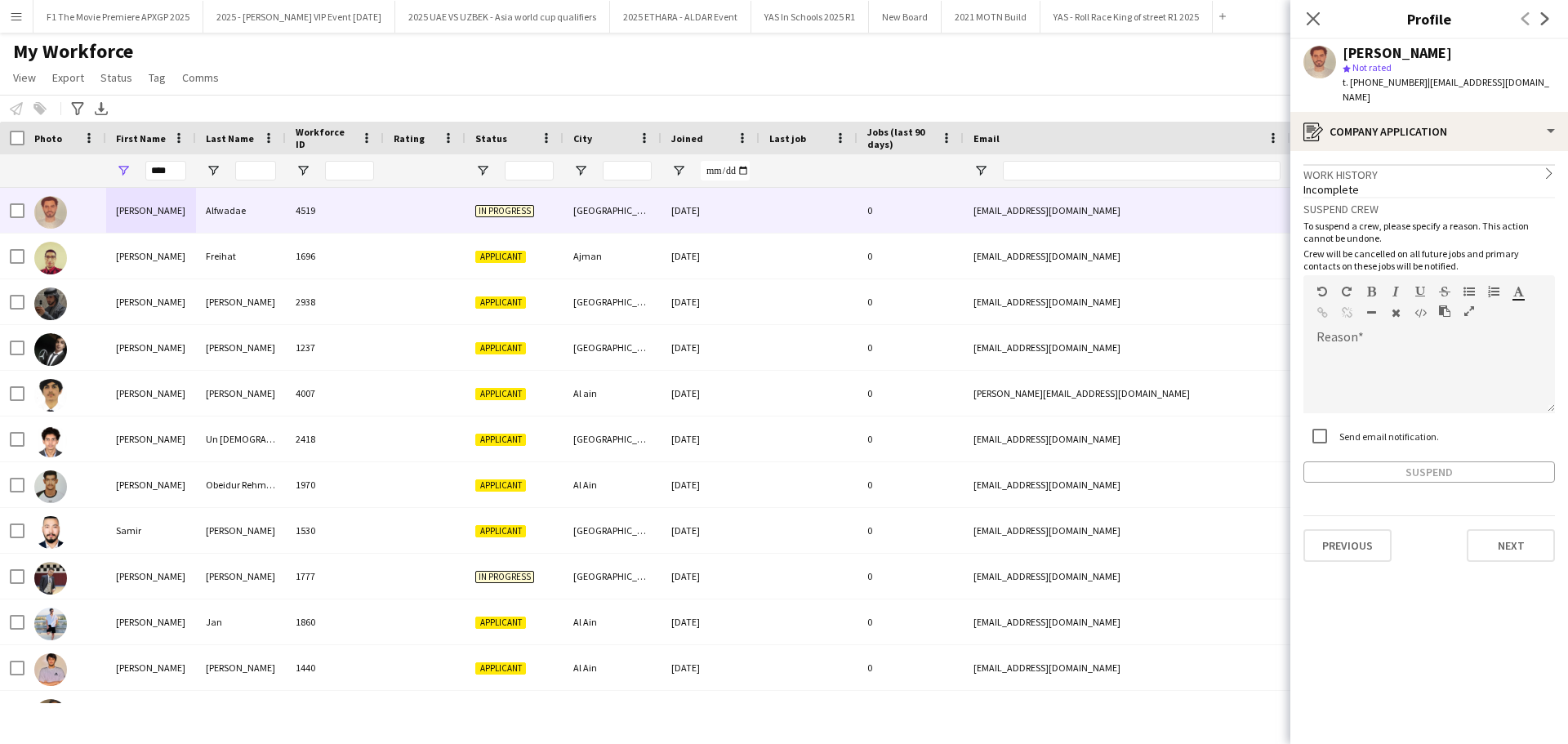
click at [1377, 165] on div "Work history chevron-right" at bounding box center [1429, 173] width 251 height 18
click at [1356, 165] on div "Work history chevron-down" at bounding box center [1429, 173] width 251 height 18
click at [1356, 165] on div "Work history chevron-right" at bounding box center [1429, 173] width 251 height 18
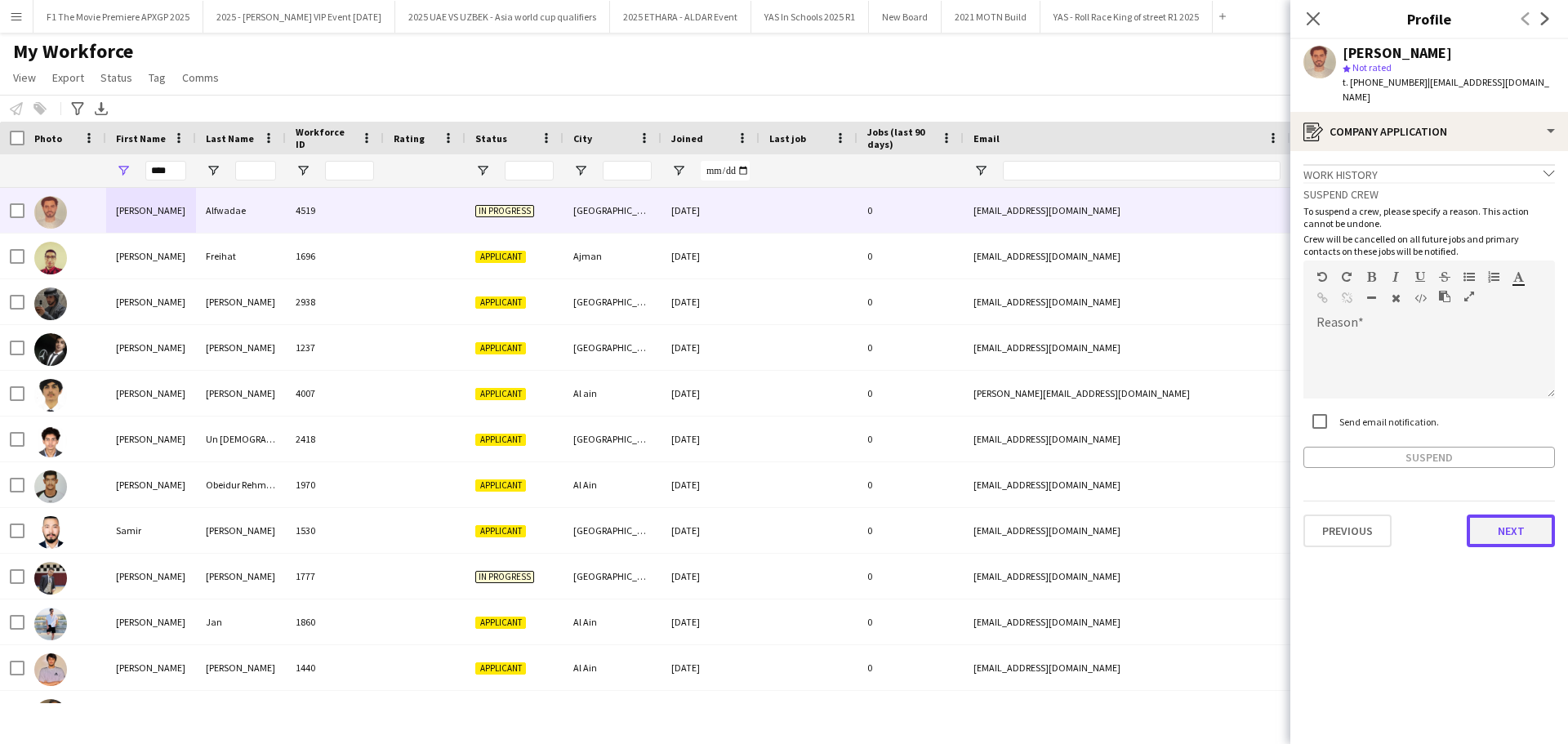
click at [1551, 515] on button "Next" at bounding box center [1510, 531] width 88 height 32
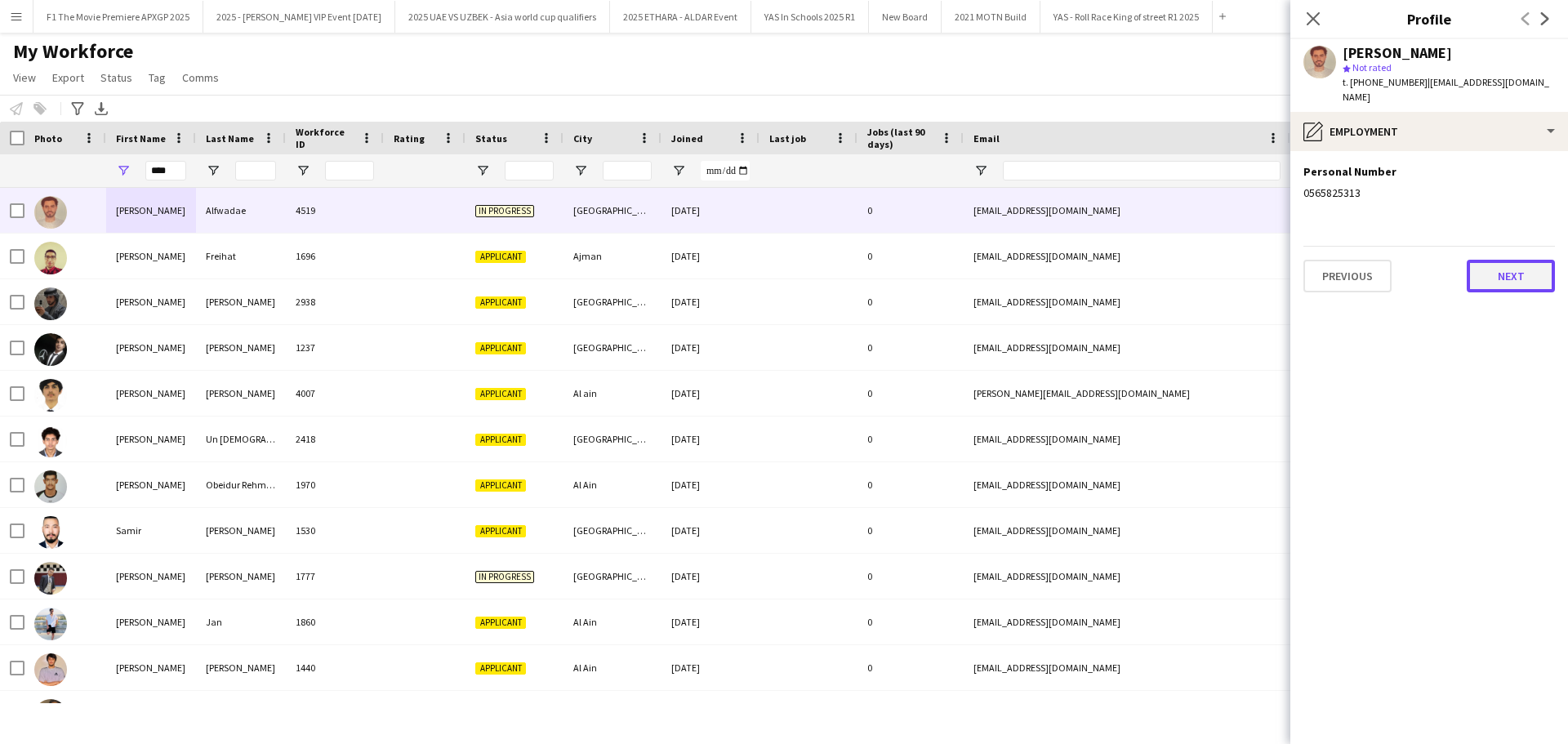
click at [1508, 260] on button "Next" at bounding box center [1510, 276] width 88 height 32
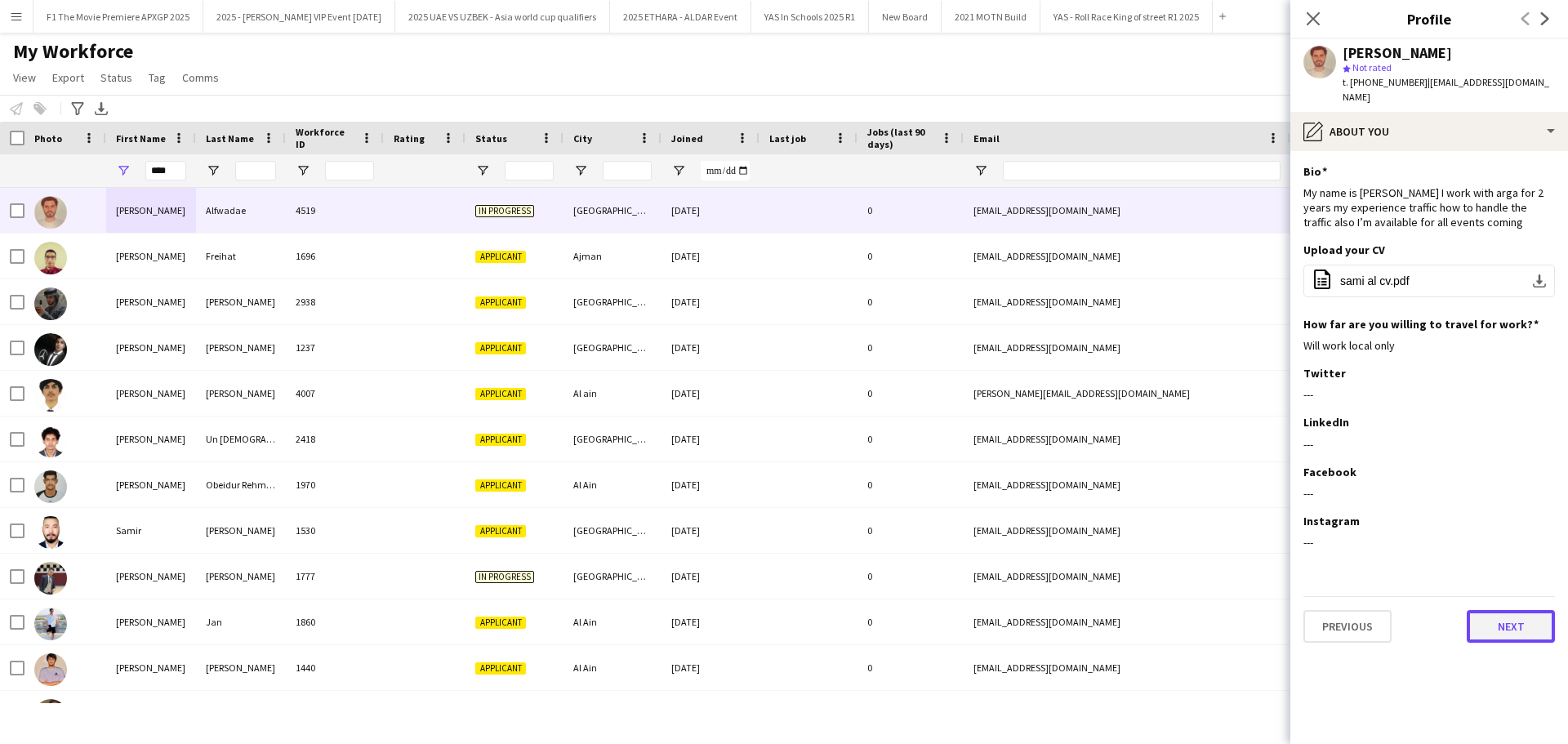
click at [1502, 616] on button "Next" at bounding box center [1510, 626] width 88 height 32
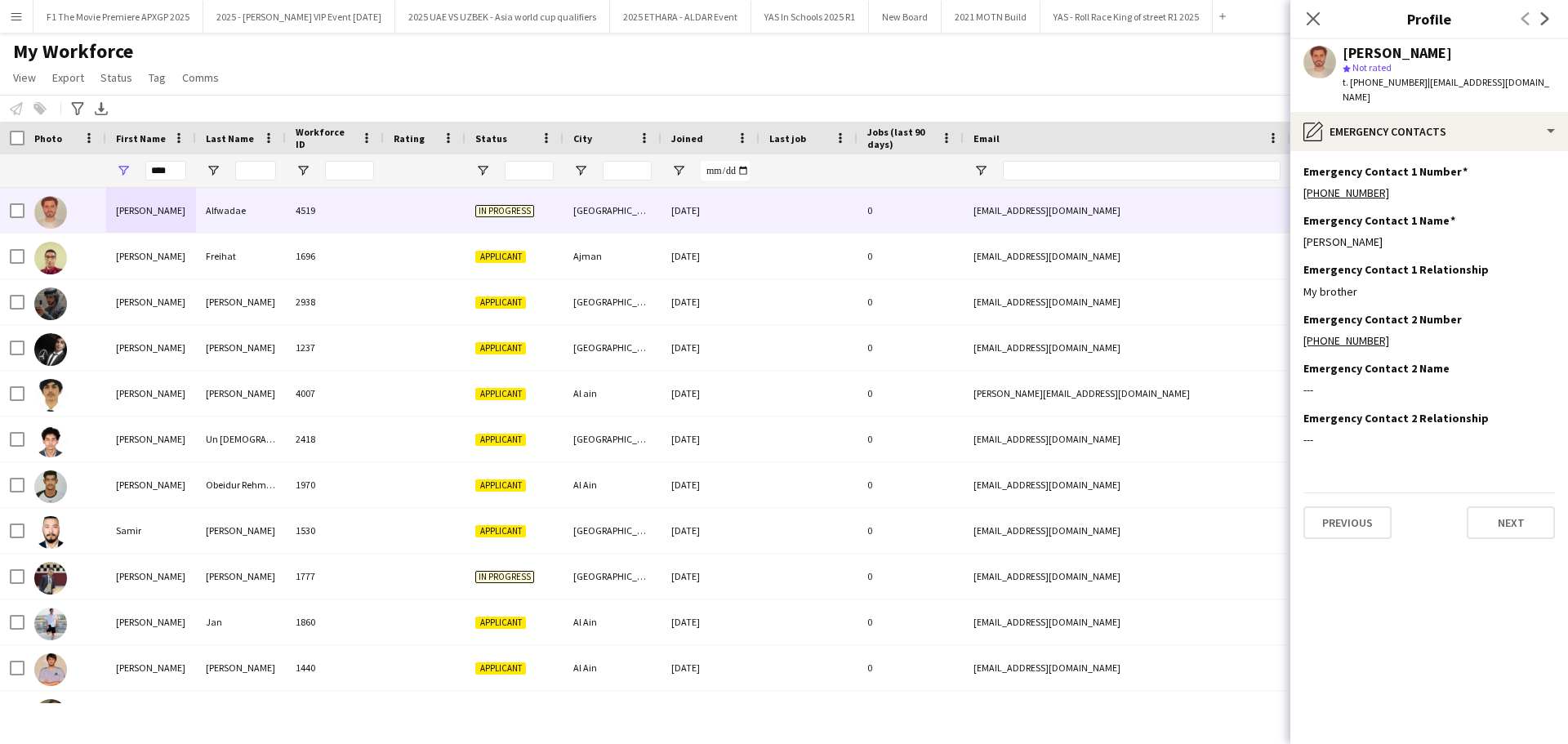
click at [1505, 525] on app-section-data-types "Emergency Contact 1 Number Edit this field +971563328552 Emergency Contact 1 Na…" at bounding box center [1429, 447] width 278 height 593
click at [1505, 519] on button "Next" at bounding box center [1510, 522] width 88 height 32
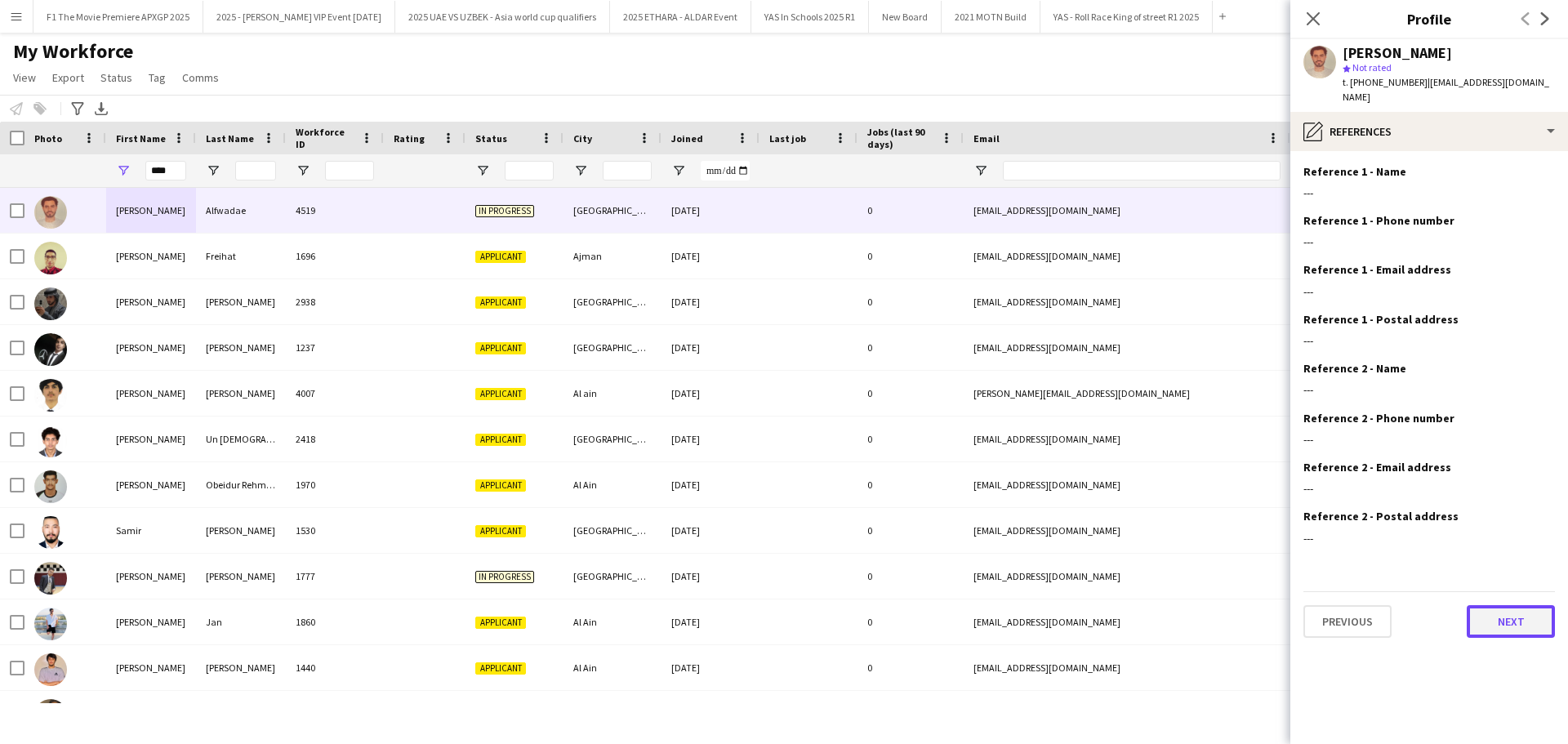
click at [1489, 610] on button "Next" at bounding box center [1510, 621] width 88 height 32
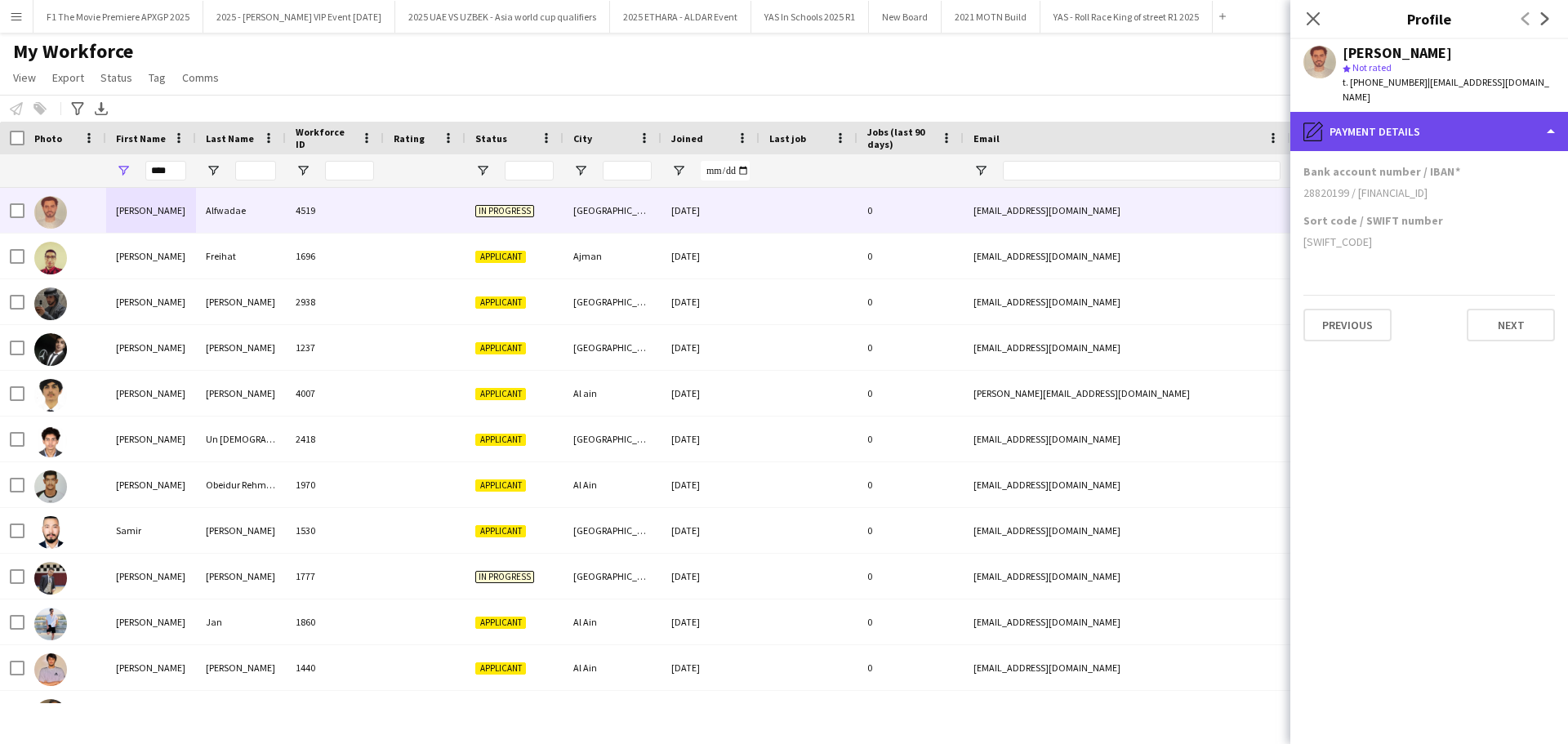
click at [1504, 123] on div "pencil4 Payment details" at bounding box center [1429, 131] width 278 height 39
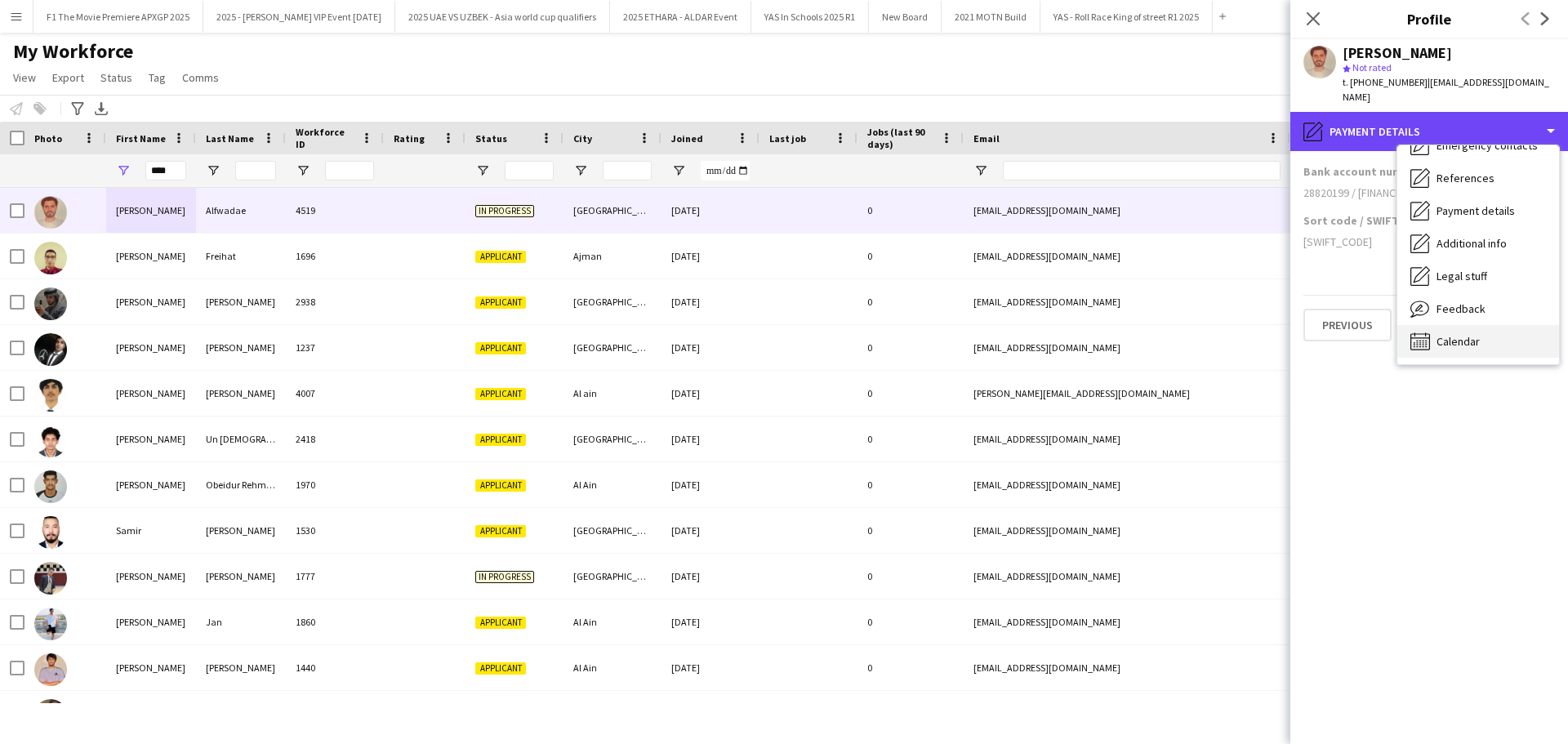
scroll to position [0, 0]
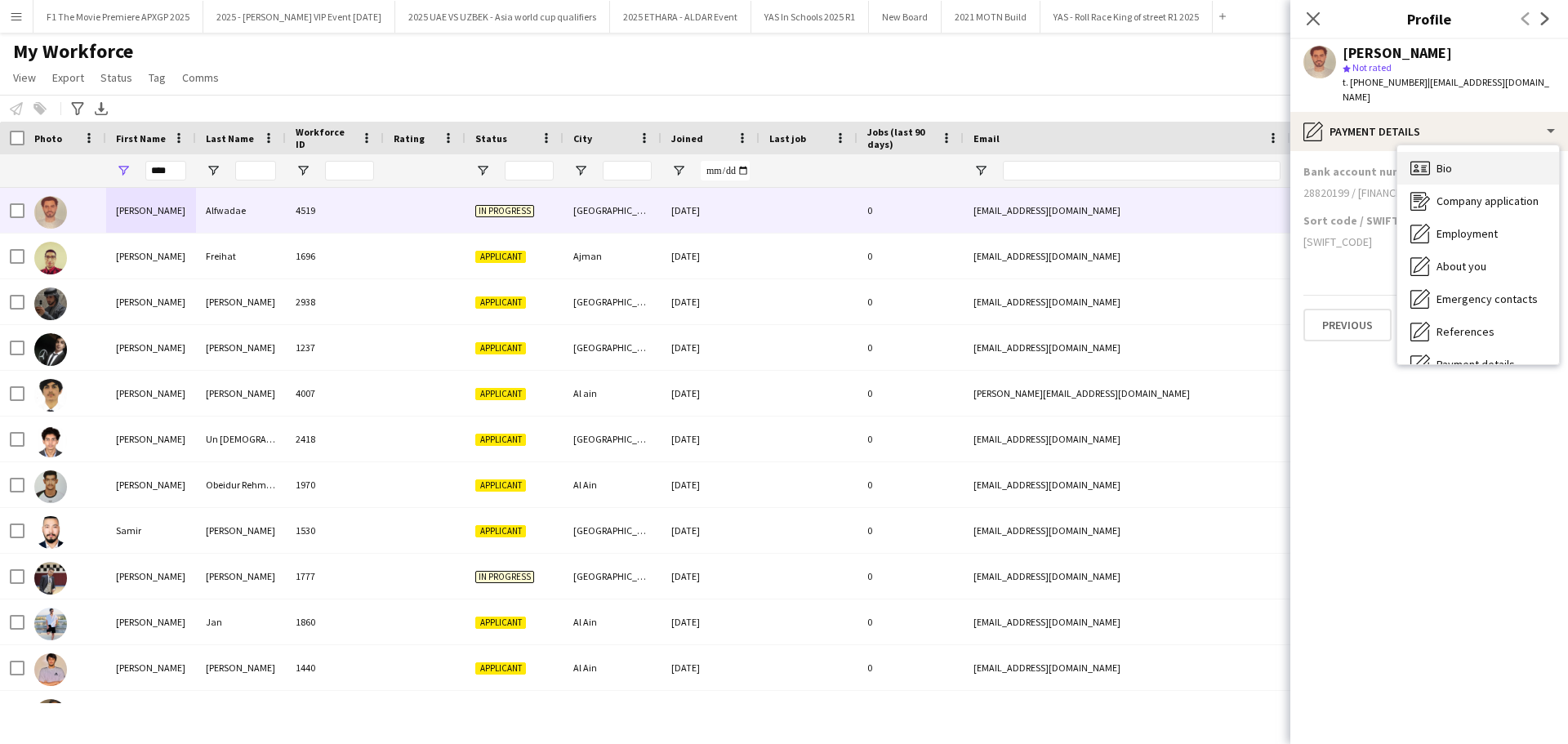
click at [1476, 166] on div "Bio Bio" at bounding box center [1478, 168] width 162 height 32
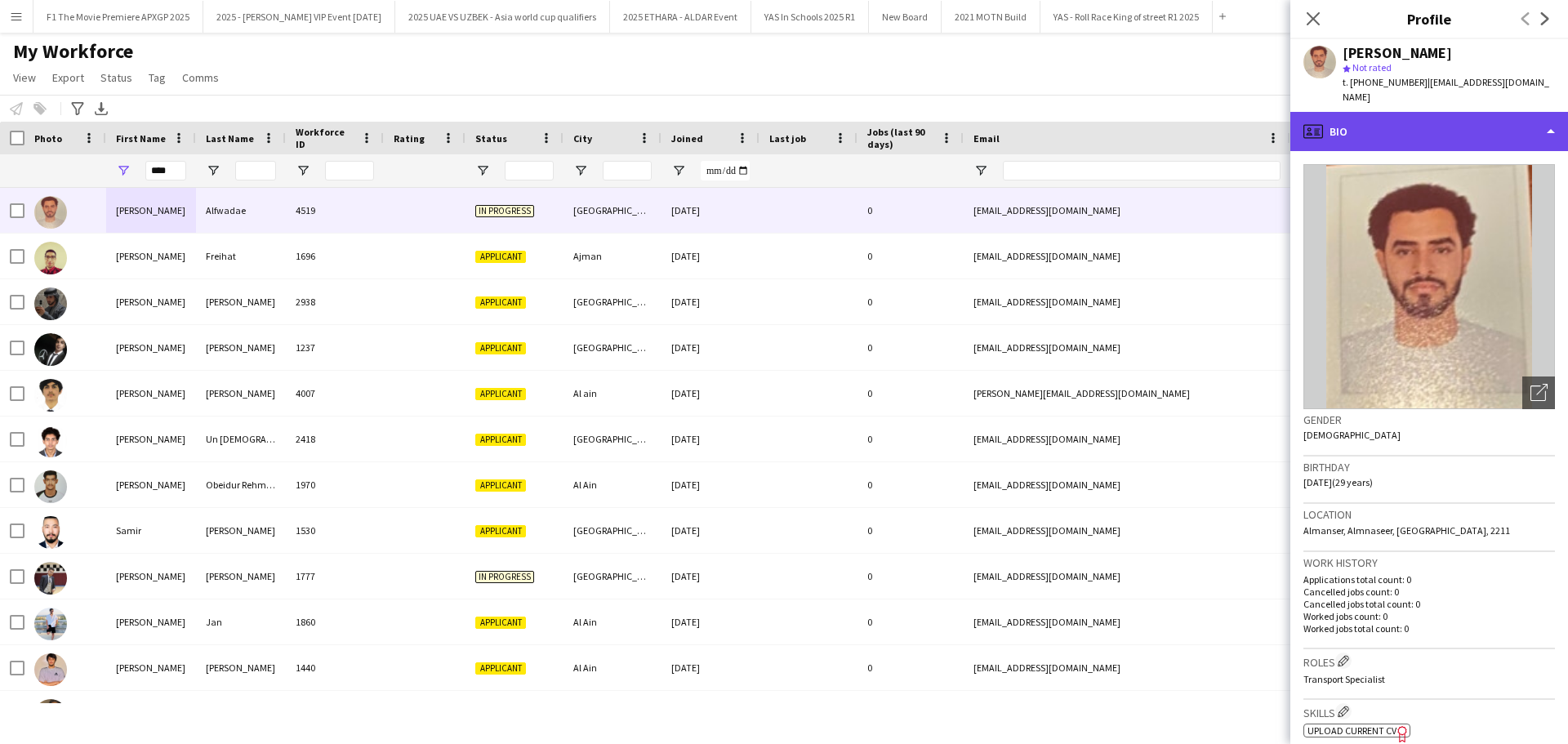
click at [1499, 112] on div "profile Bio" at bounding box center [1429, 131] width 278 height 39
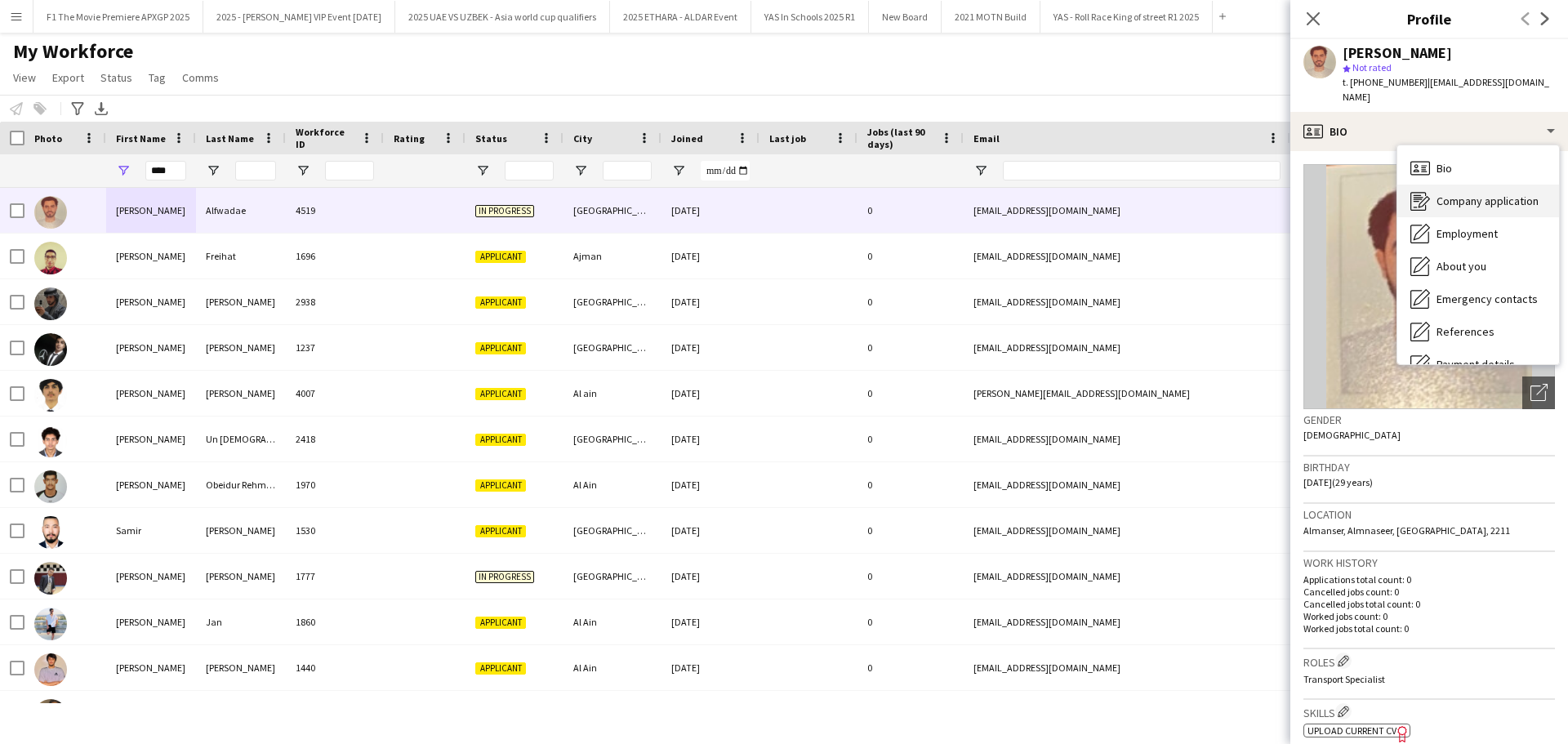
click at [1488, 193] on span "Company application" at bounding box center [1487, 200] width 102 height 14
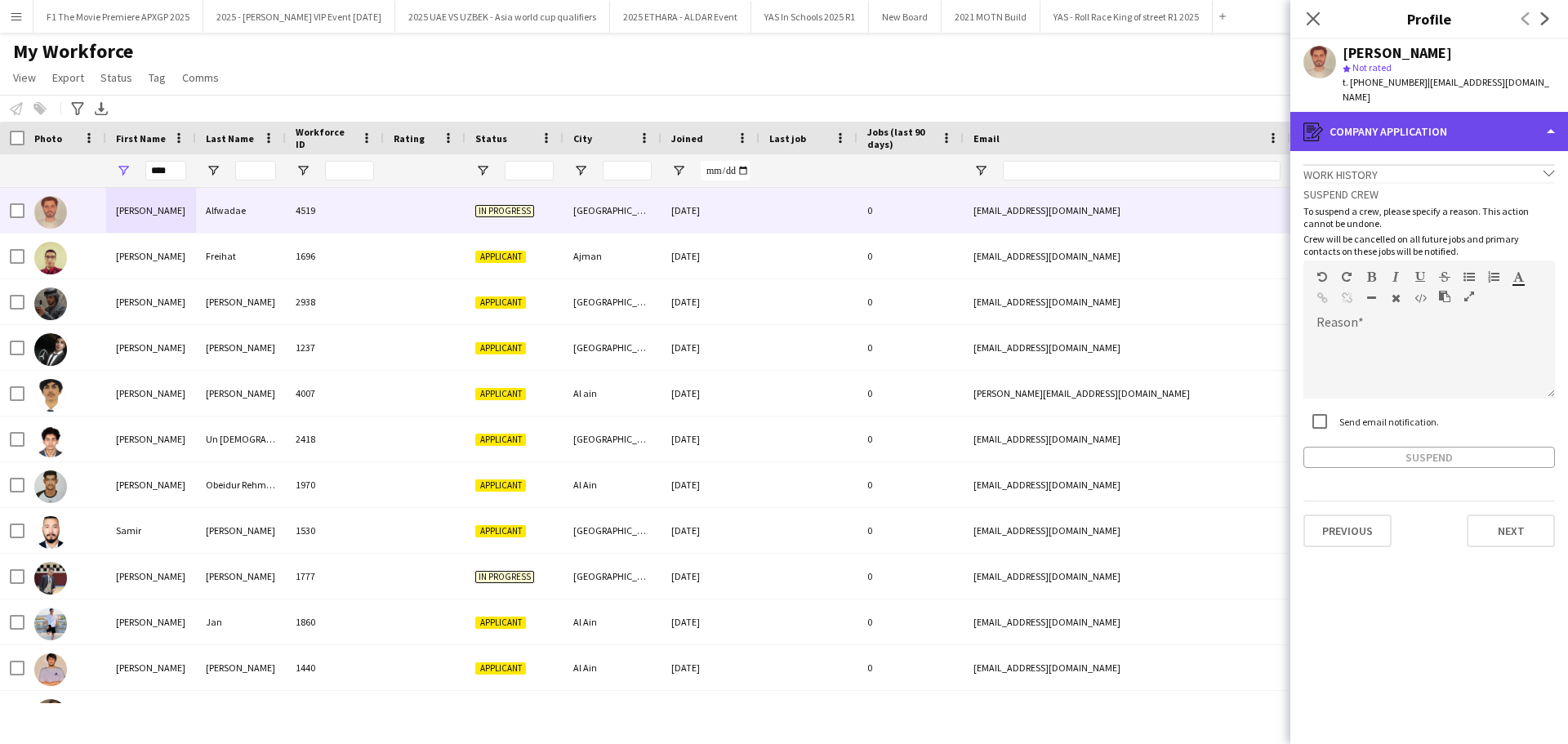
click at [1490, 115] on div "register Company application" at bounding box center [1429, 131] width 278 height 39
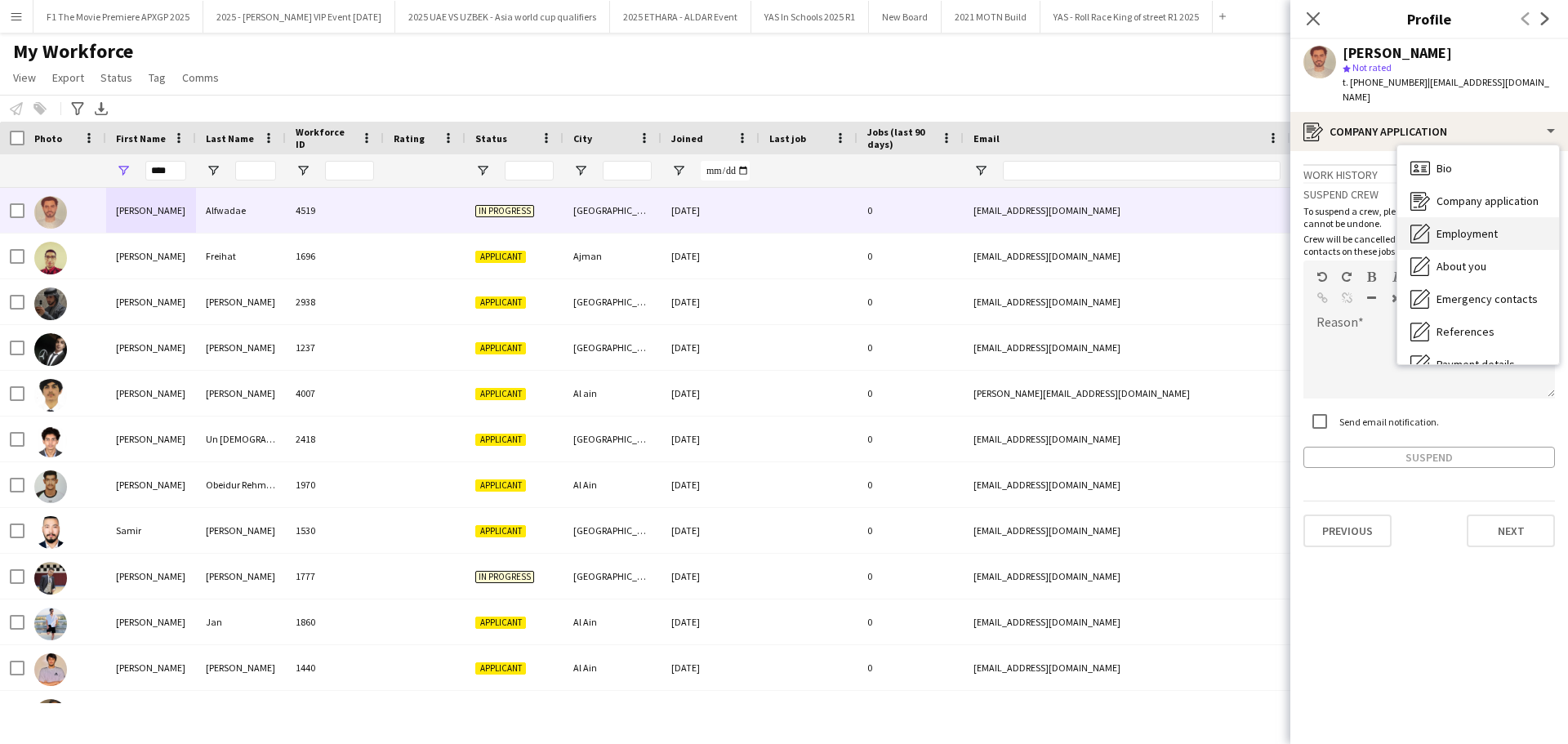
click at [1505, 222] on div "Employment Employment" at bounding box center [1478, 233] width 162 height 32
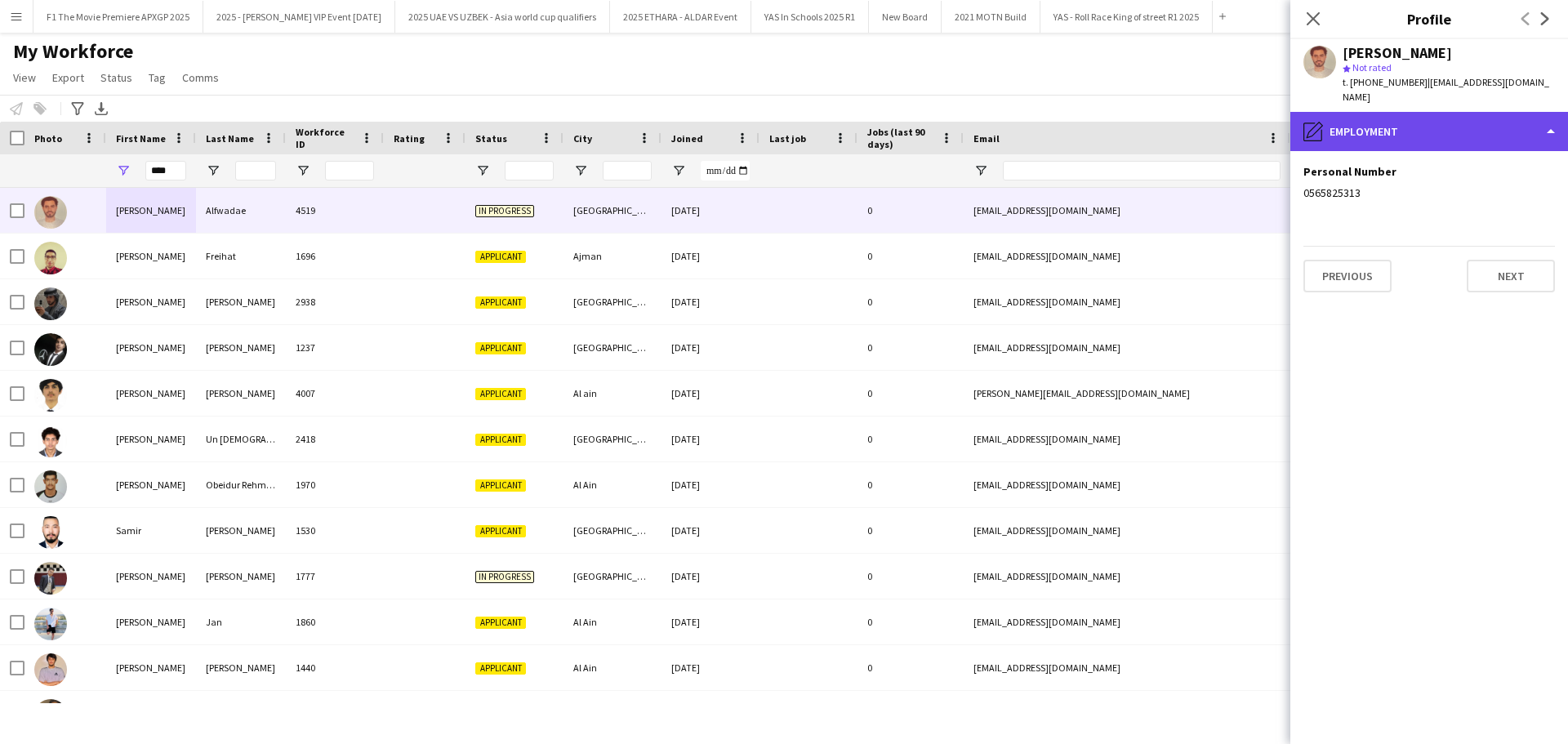
click at [1517, 116] on div "pencil4 Employment" at bounding box center [1429, 131] width 278 height 39
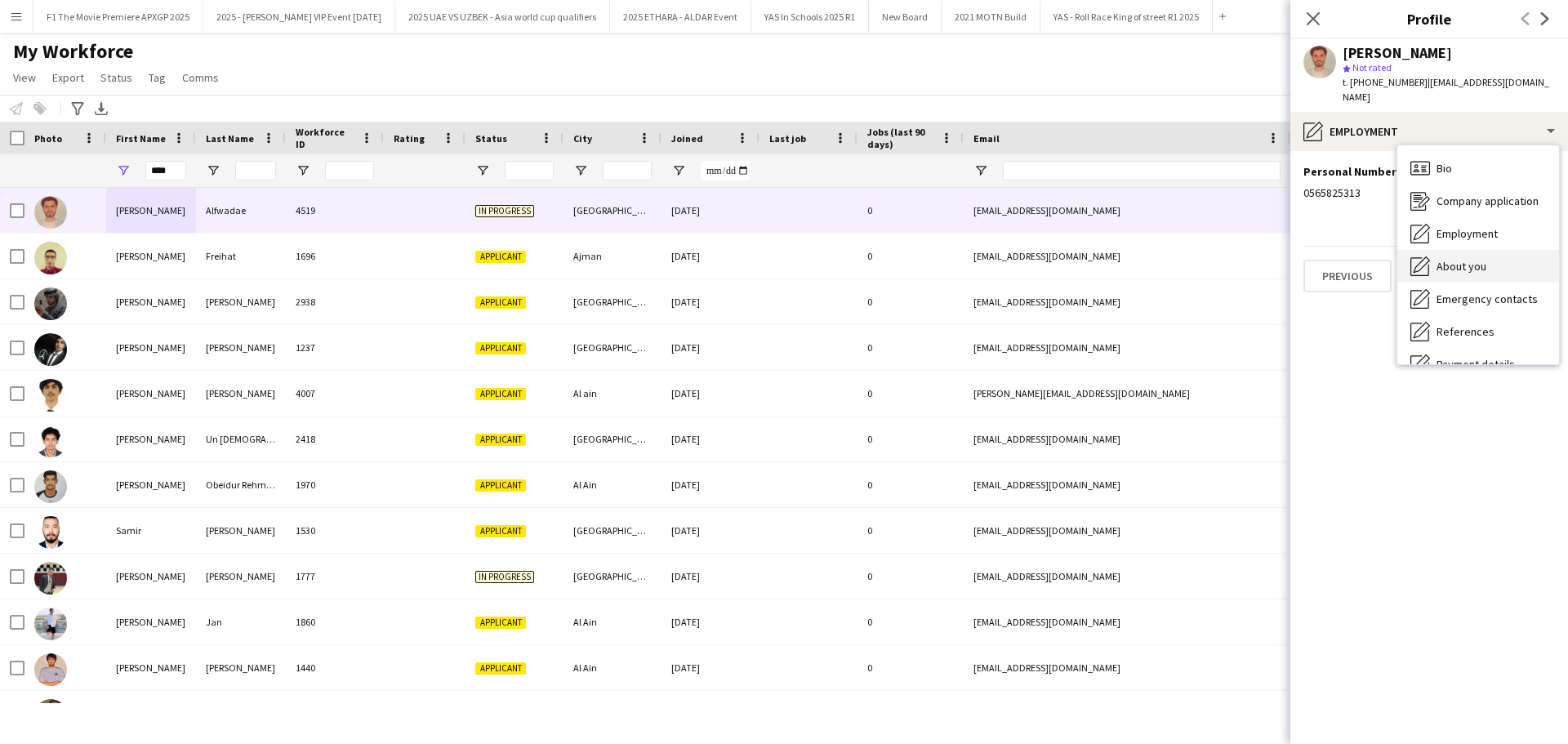
click at [1483, 259] on span "About you" at bounding box center [1461, 265] width 49 height 14
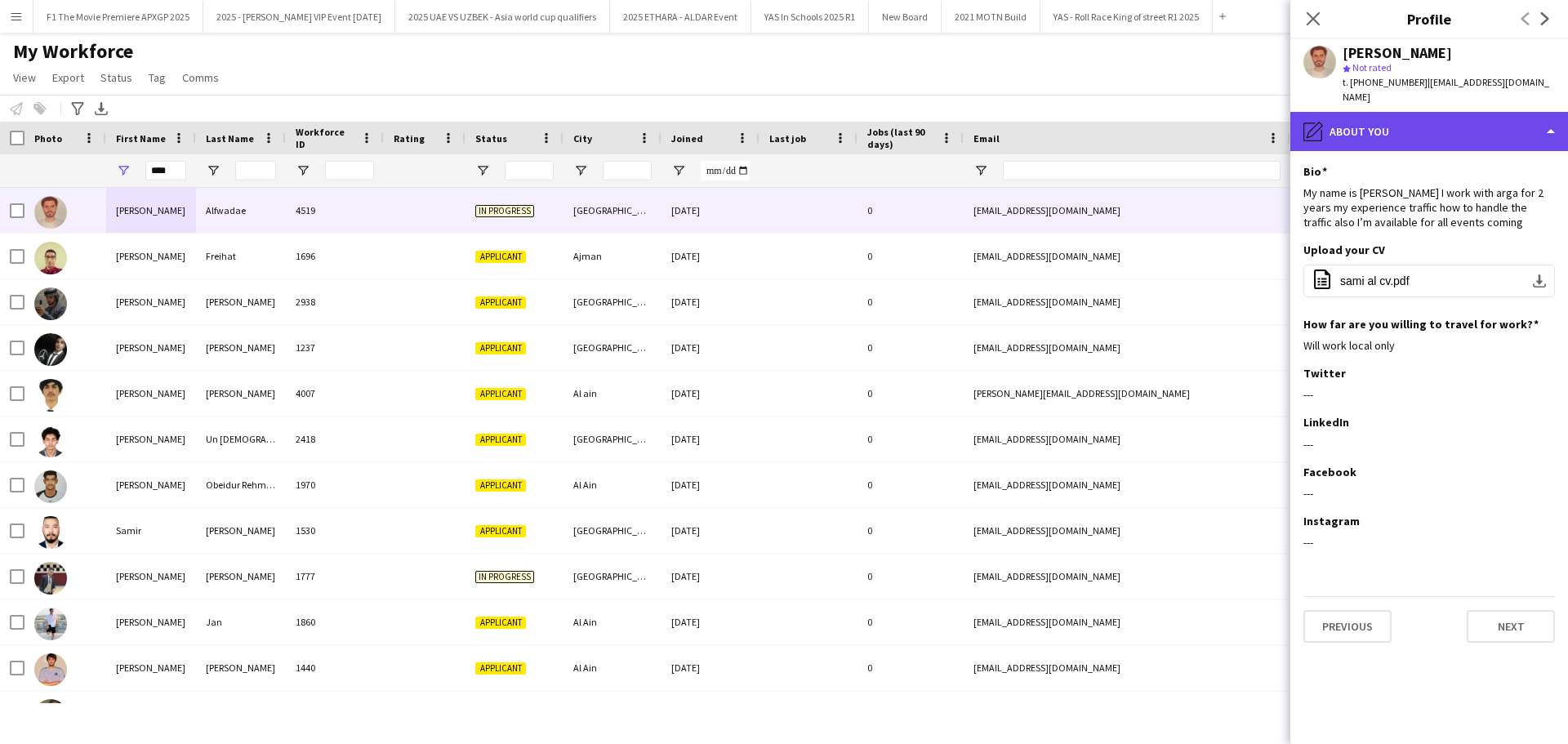
click at [1494, 112] on div "pencil4 About you" at bounding box center [1429, 131] width 278 height 39
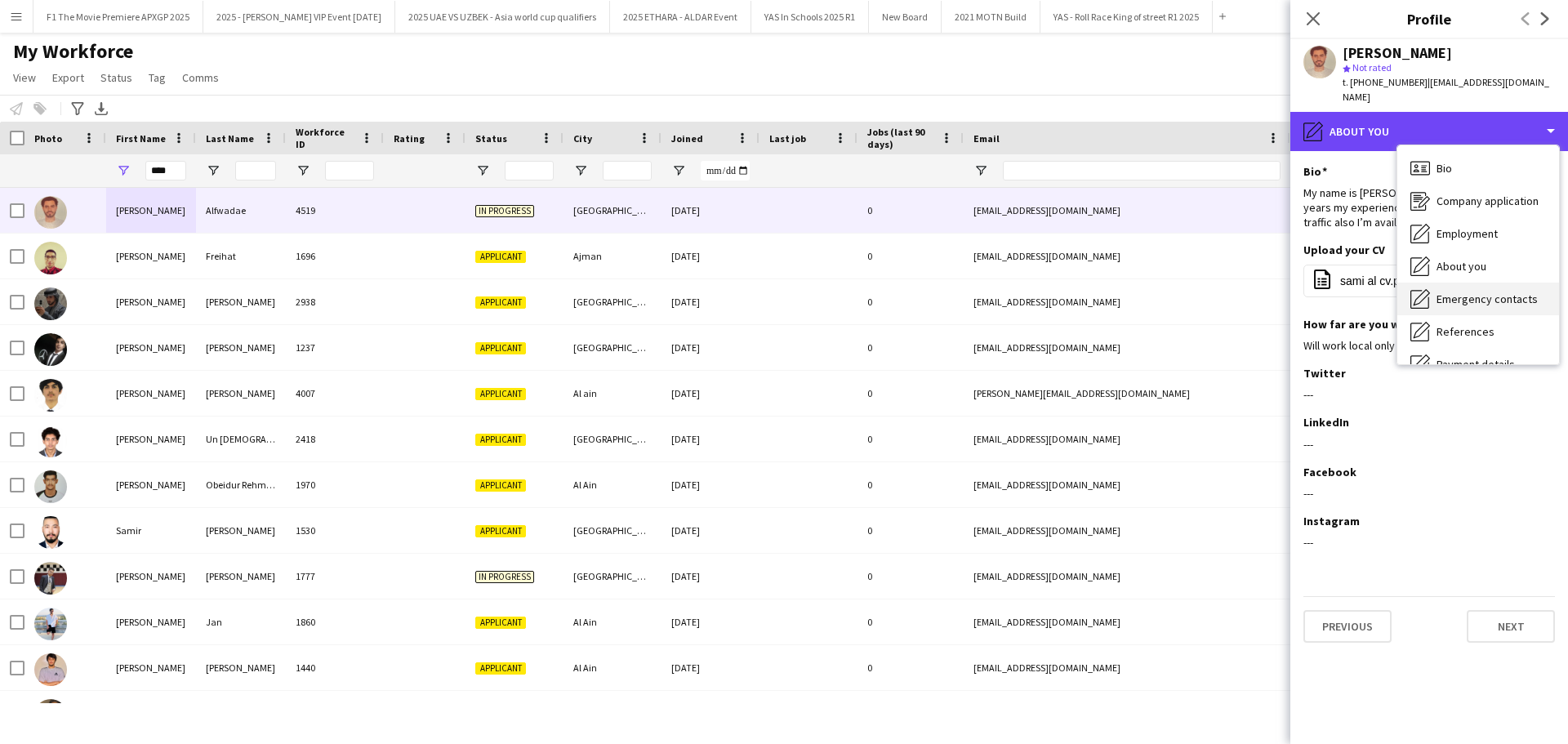
scroll to position [153, 0]
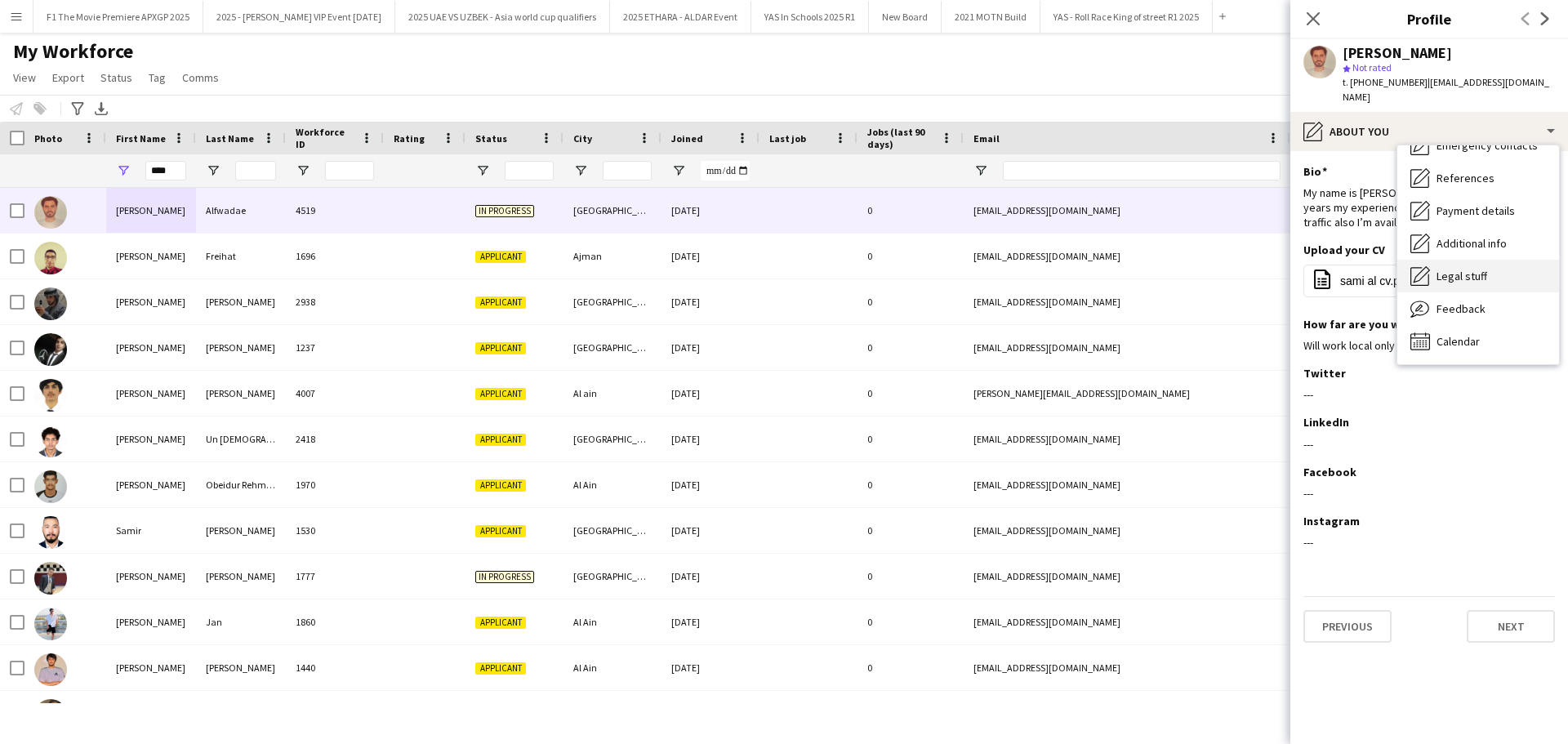
click at [1478, 268] on span "Legal stuff" at bounding box center [1461, 275] width 50 height 14
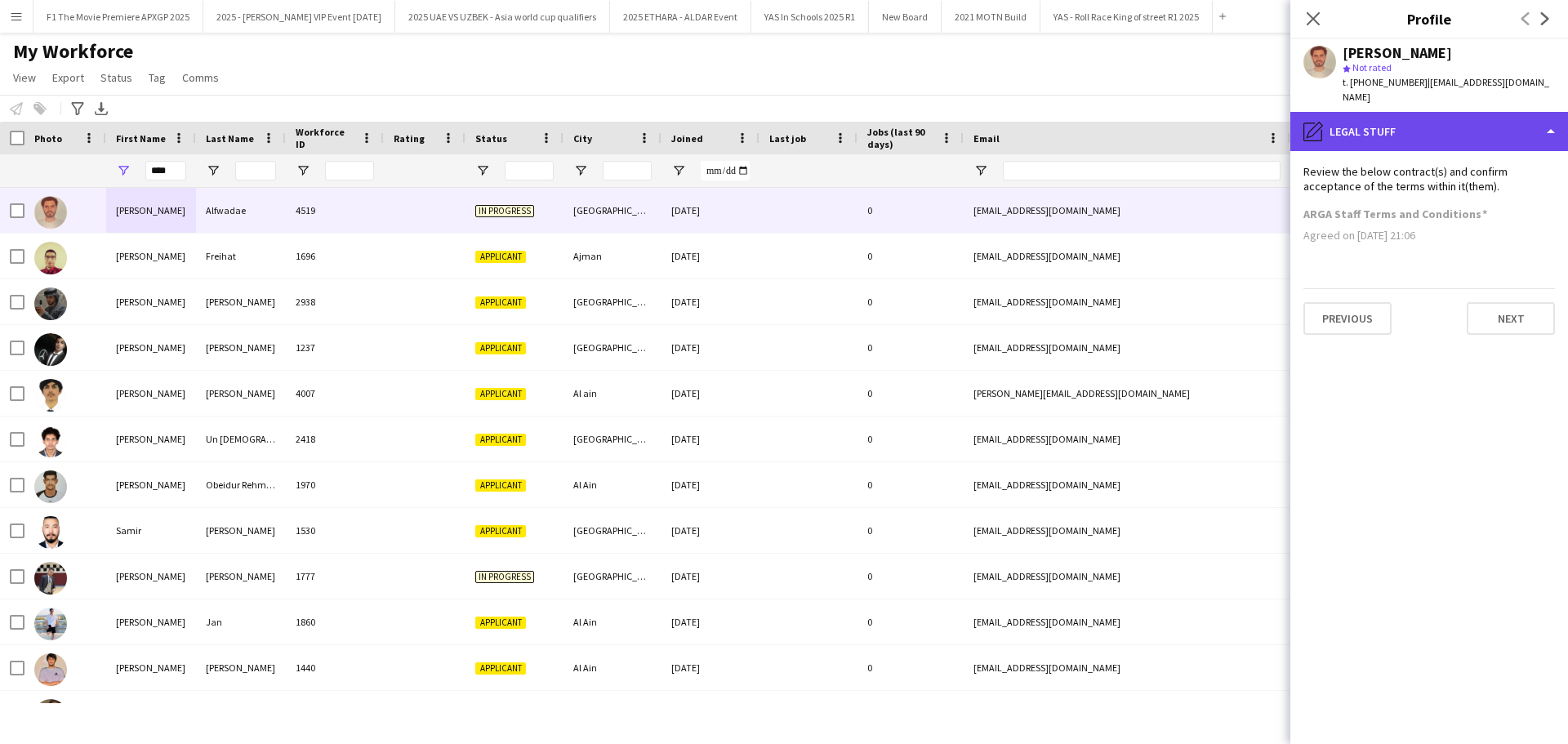
click at [1517, 130] on div "pencil4 Legal stuff" at bounding box center [1429, 131] width 278 height 39
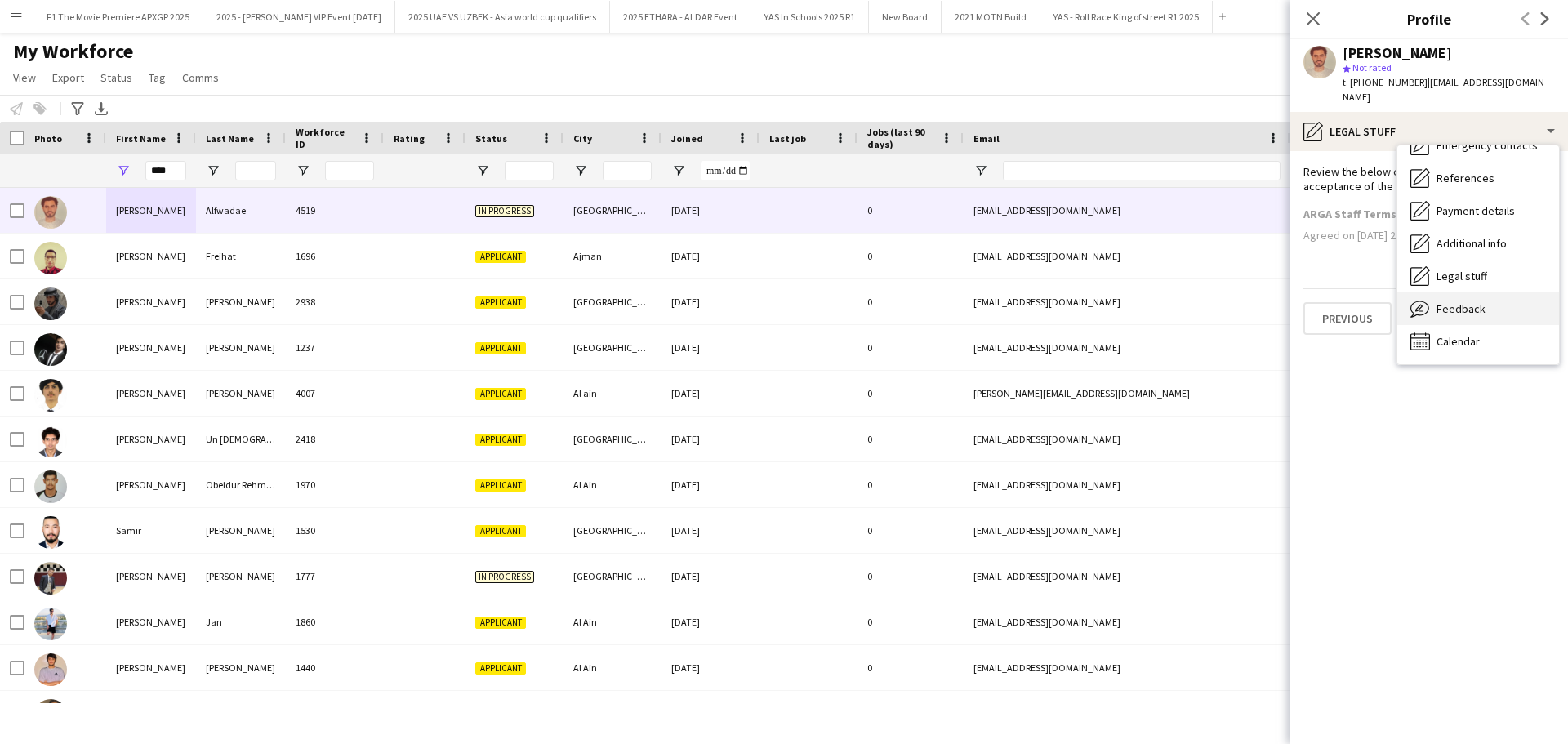
click at [1471, 302] on span "Feedback" at bounding box center [1460, 308] width 49 height 14
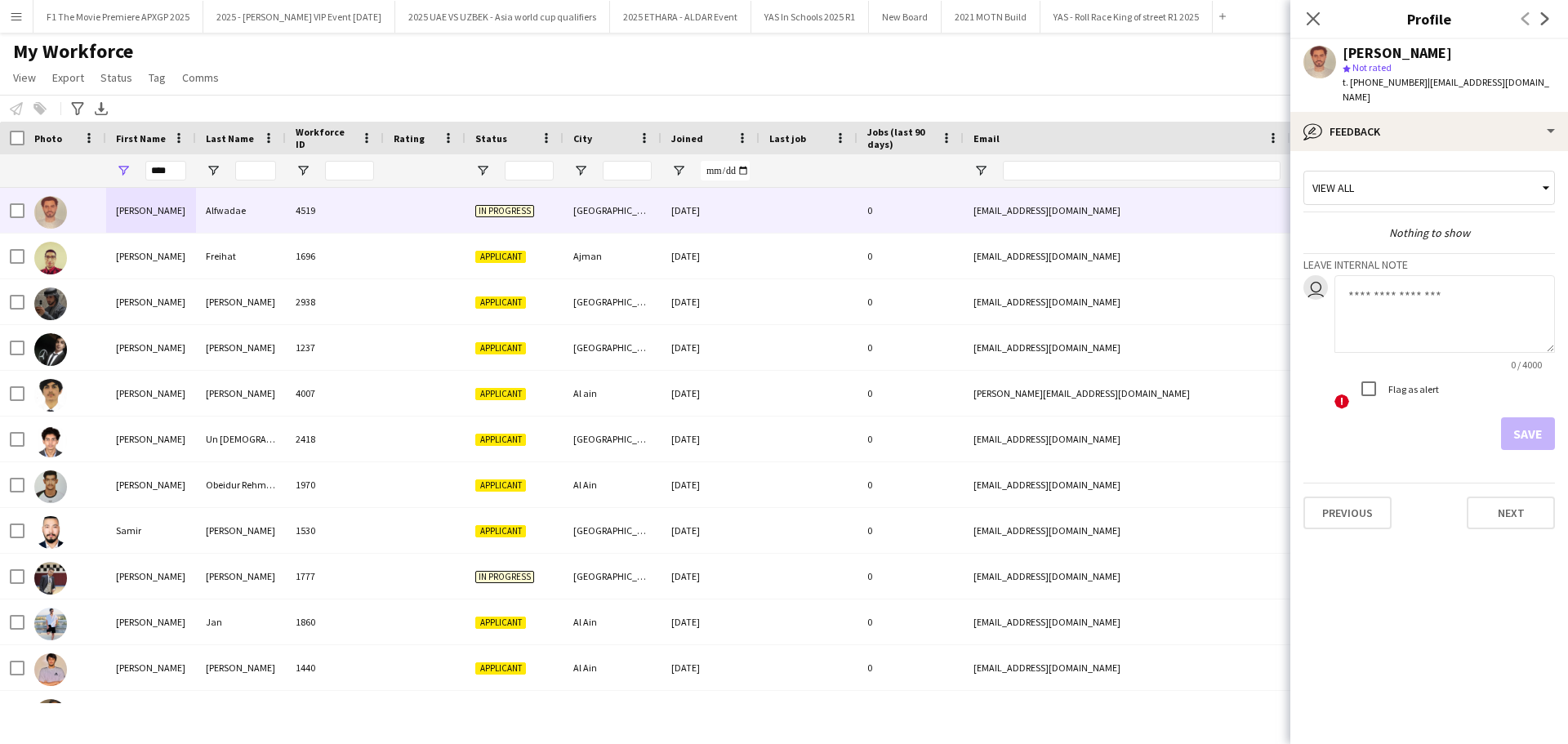
click at [1539, 175] on icon at bounding box center [1545, 187] width 16 height 32
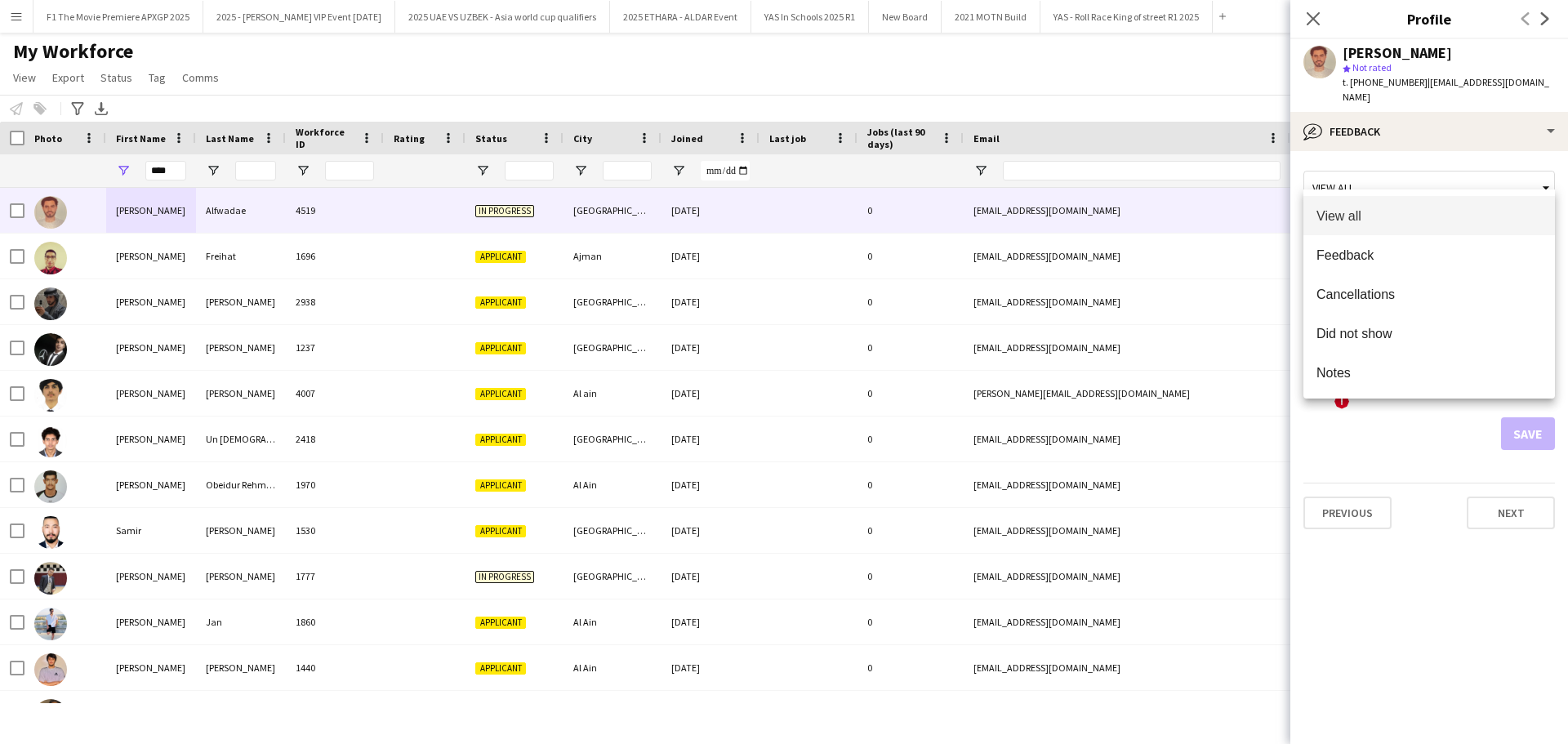
click at [1539, 174] on div at bounding box center [784, 372] width 1568 height 744
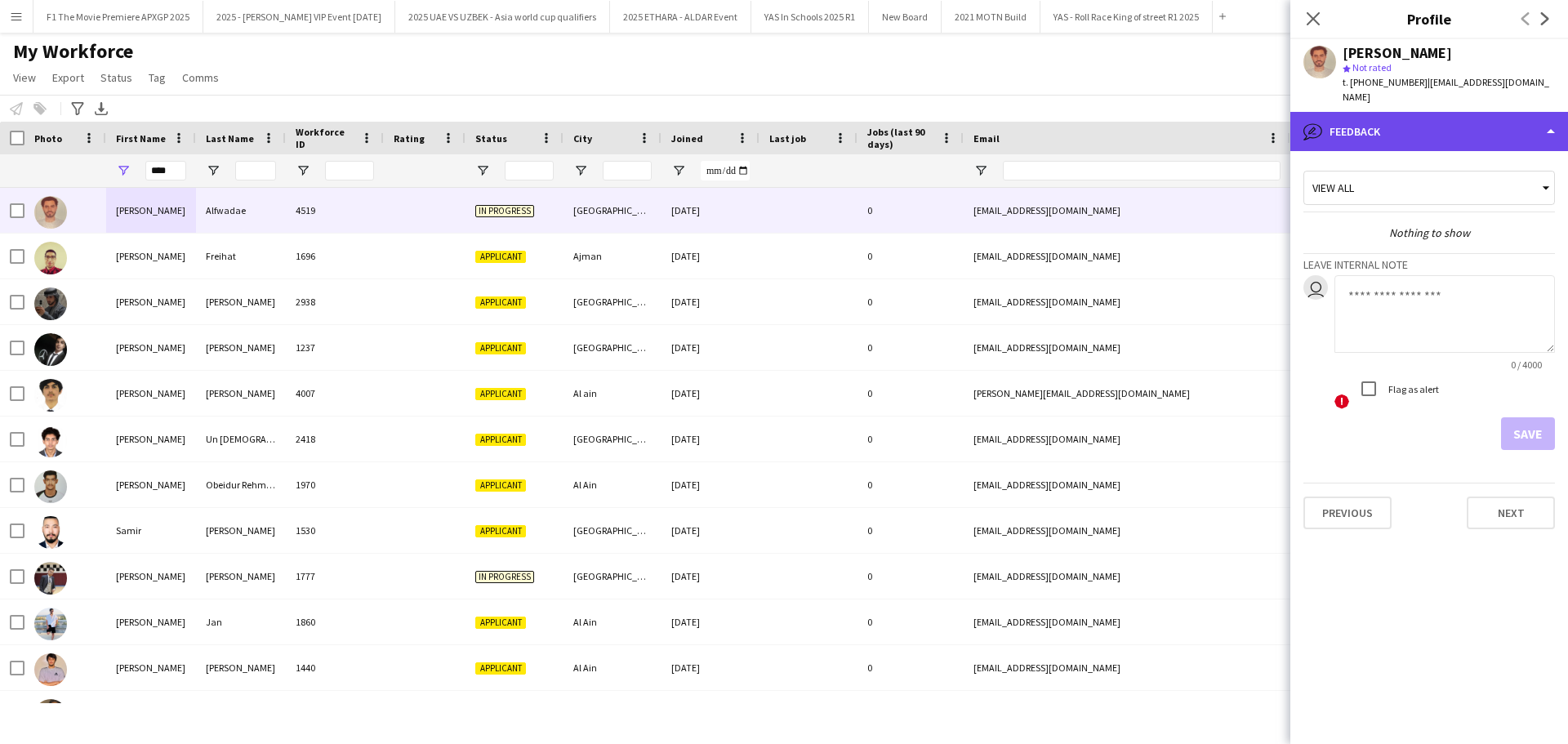
click at [1541, 112] on div "bubble-pencil Feedback" at bounding box center [1429, 131] width 278 height 39
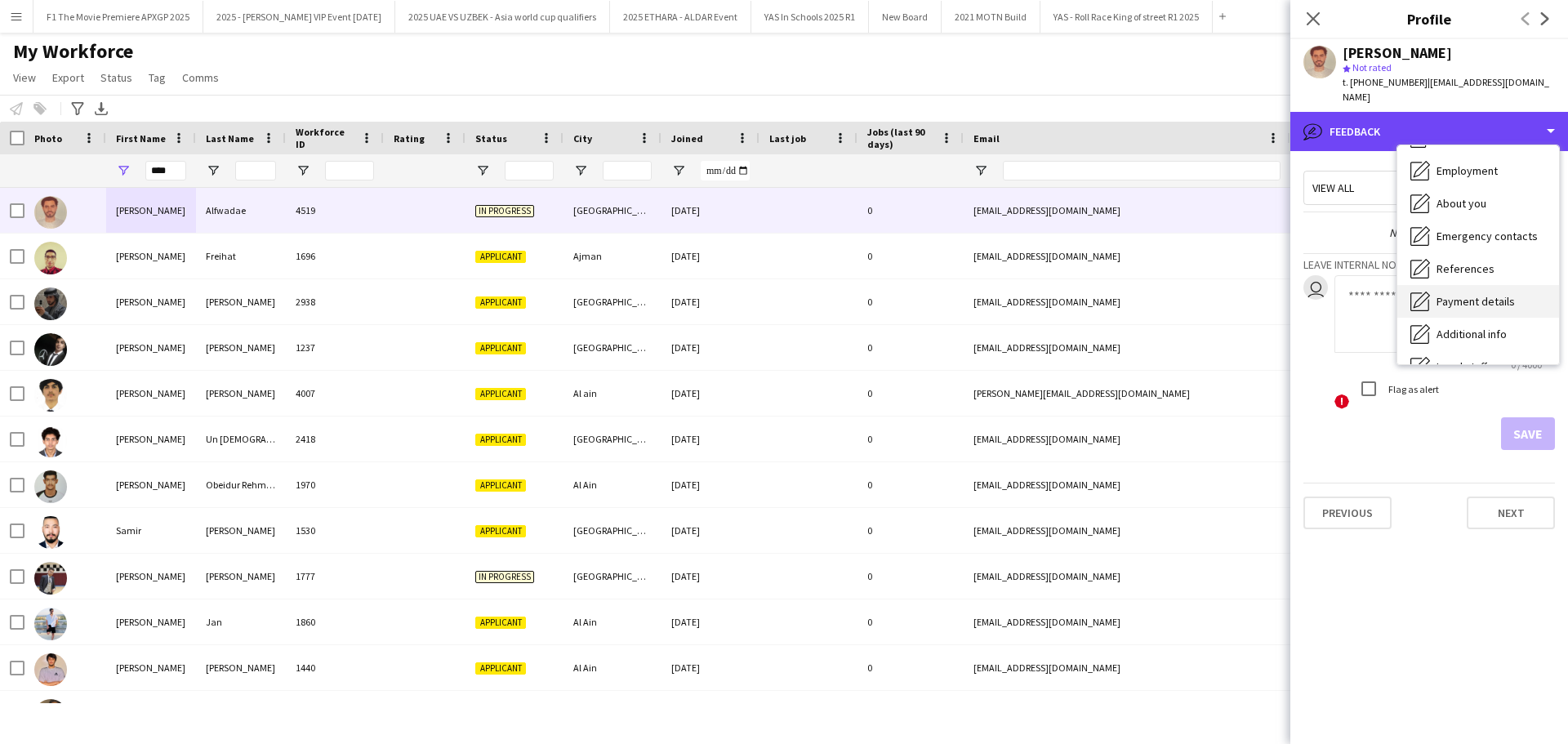
scroll to position [0, 0]
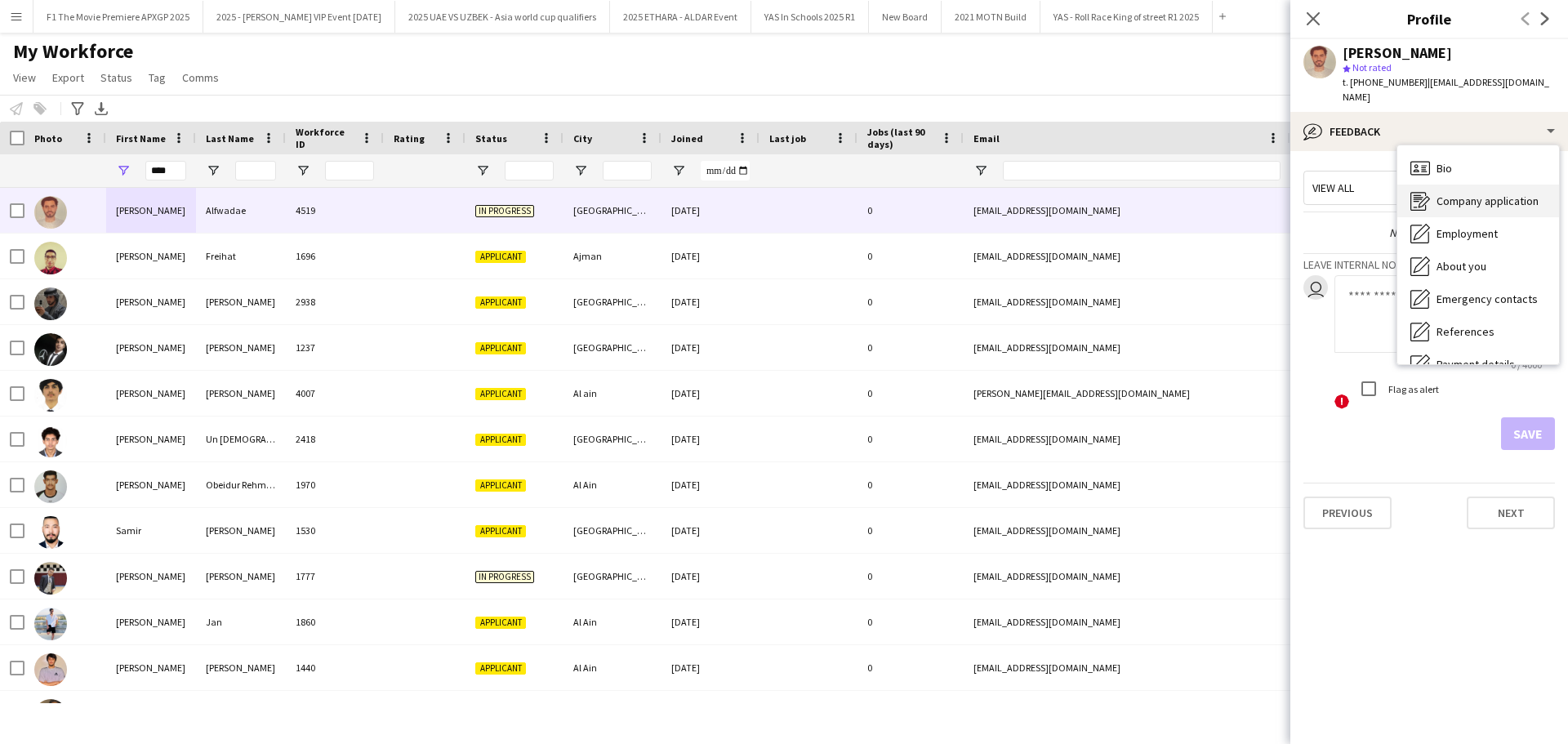
click at [1464, 198] on div "Company application Company application" at bounding box center [1478, 201] width 162 height 32
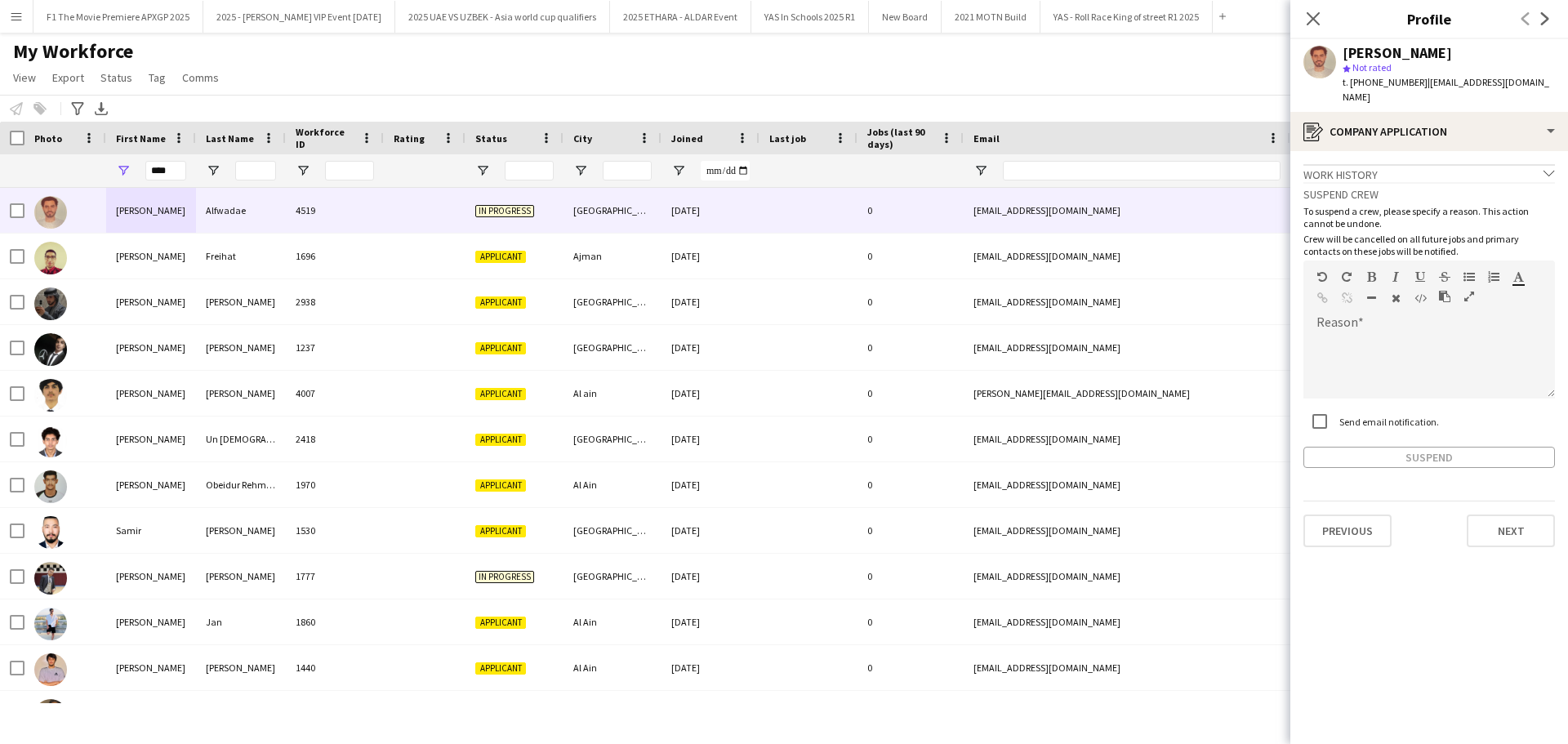
click at [1500, 165] on div "Work history chevron-down" at bounding box center [1429, 173] width 251 height 18
click at [1500, 165] on div "Work history chevron-right" at bounding box center [1429, 173] width 251 height 18
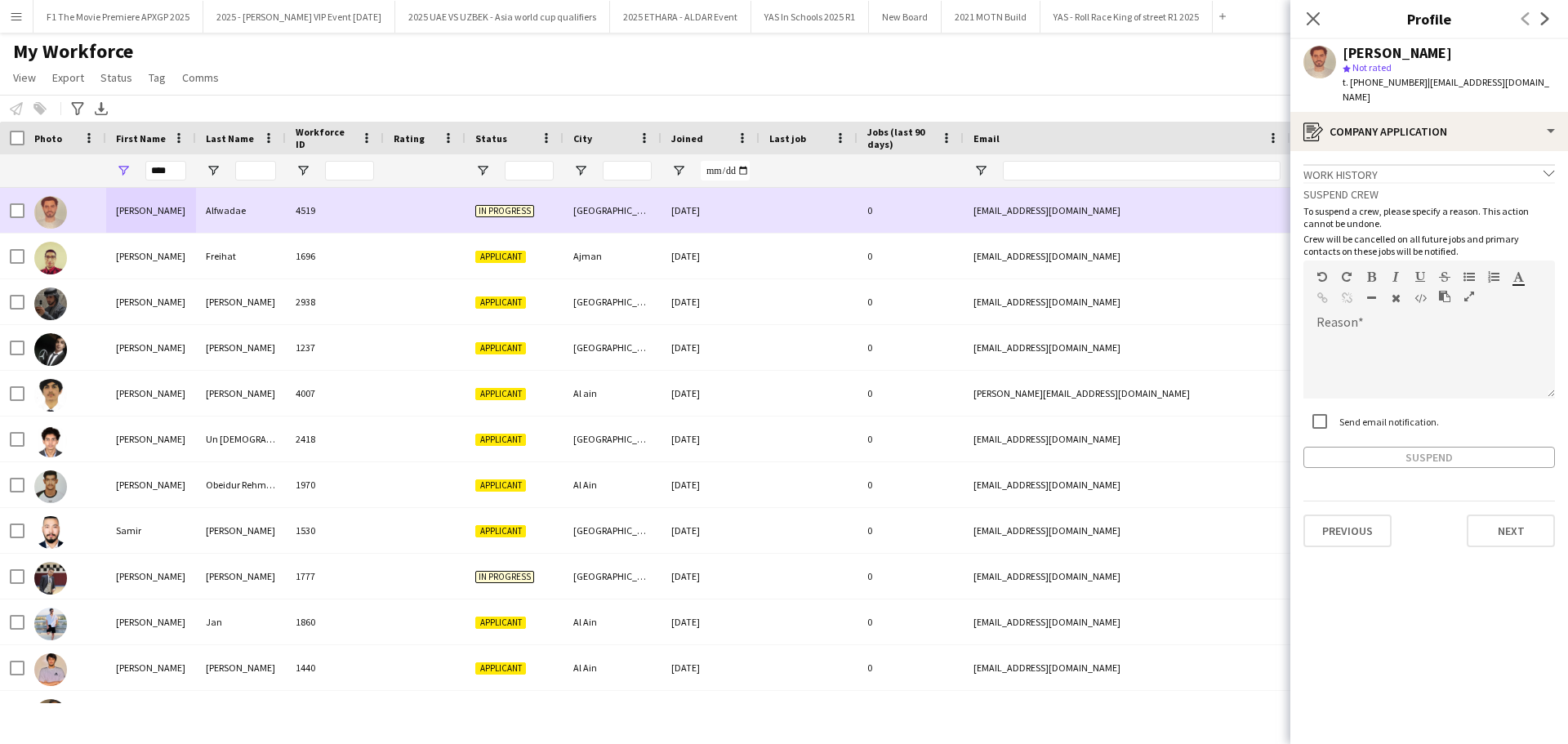
click at [337, 220] on div "4519" at bounding box center [334, 209] width 98 height 45
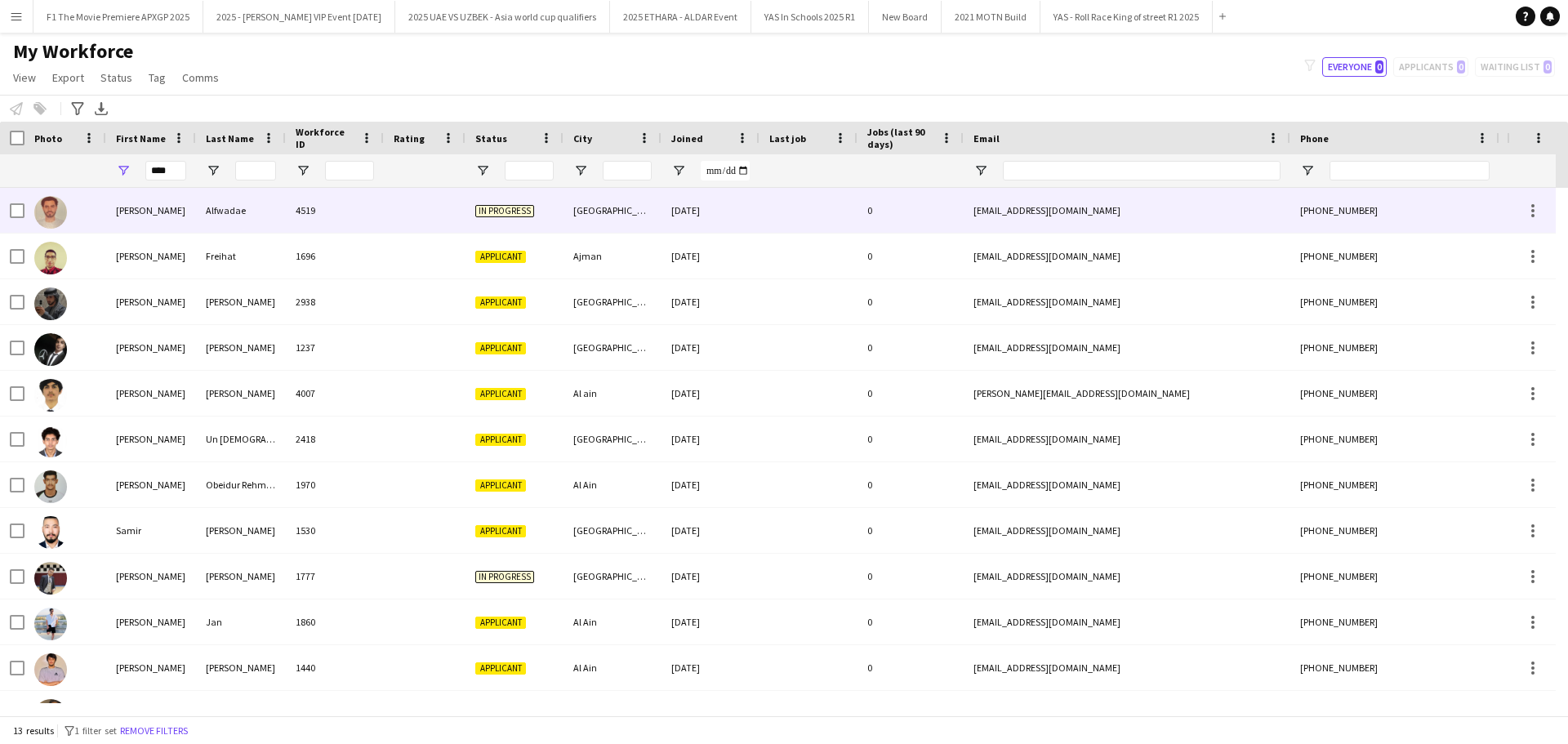
click at [393, 222] on div at bounding box center [424, 209] width 82 height 45
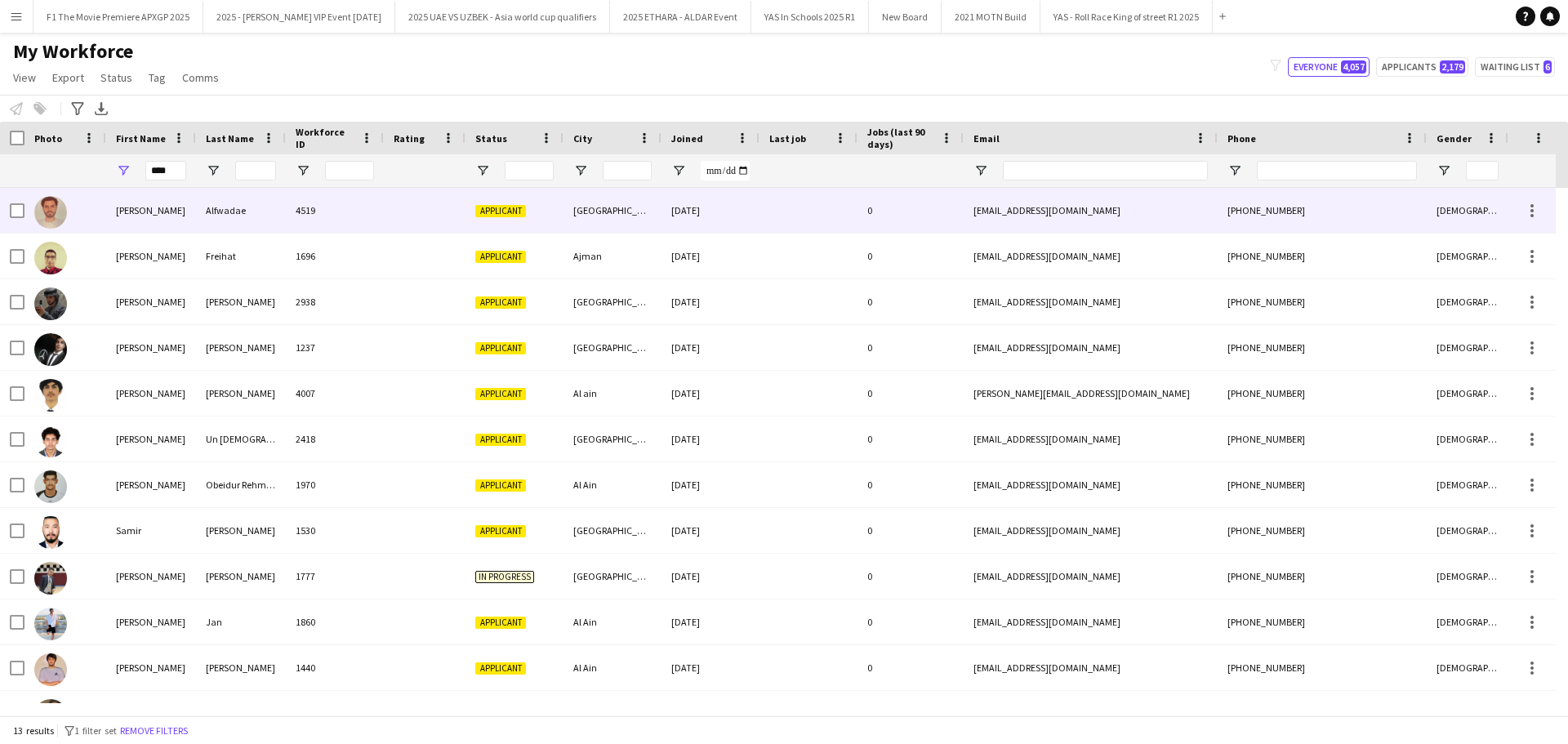
click at [382, 225] on div "4519" at bounding box center [334, 209] width 98 height 45
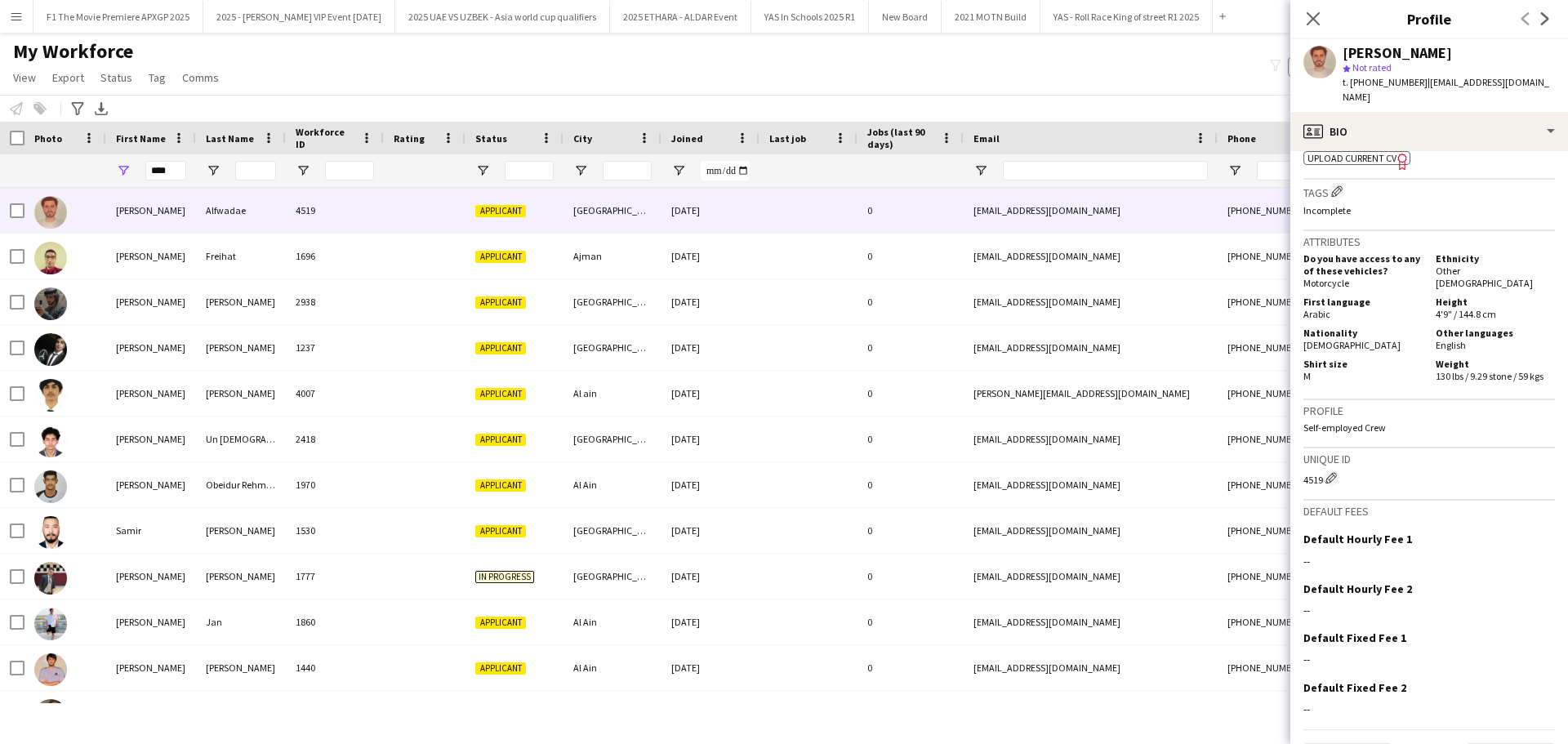
scroll to position [602, 0]
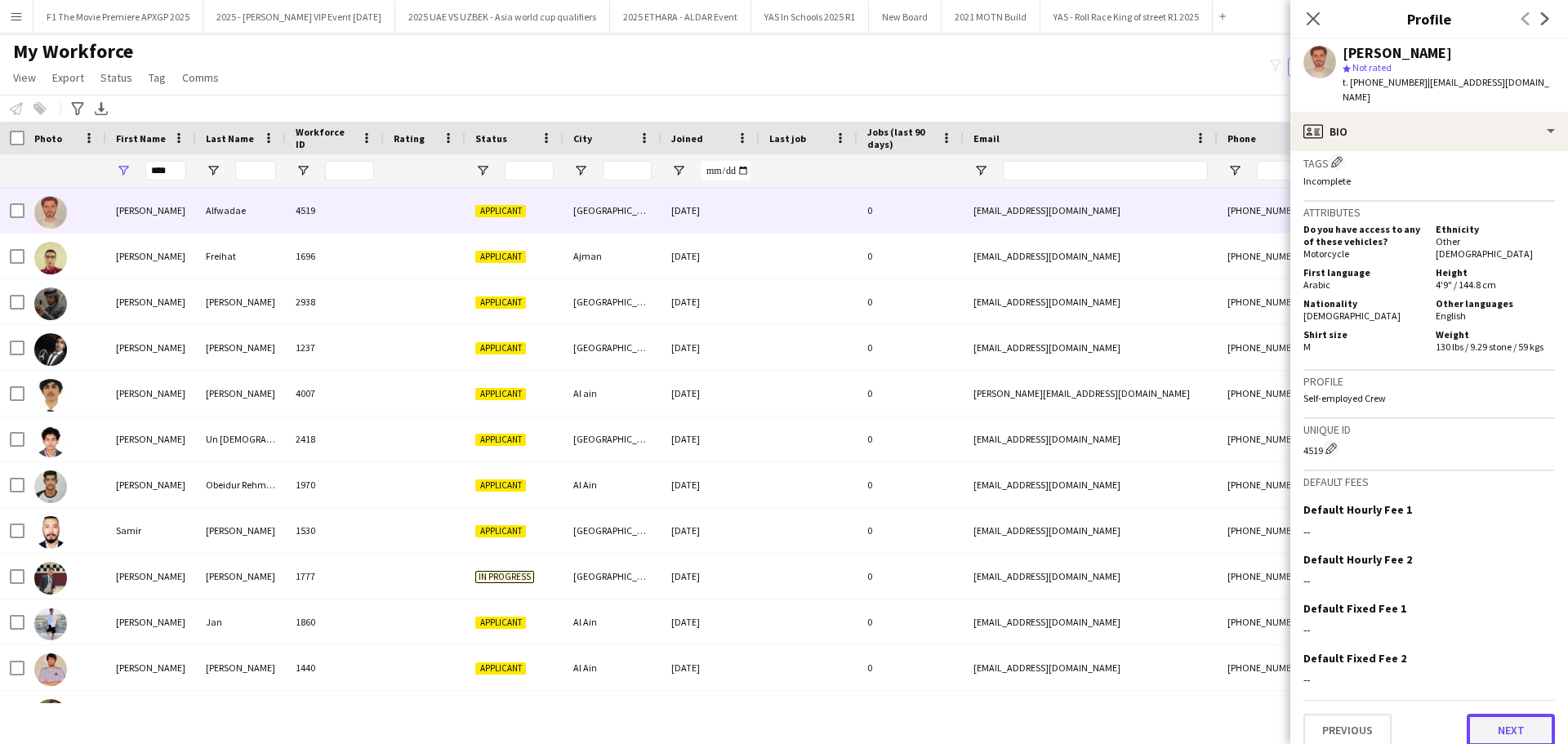
click at [1512, 714] on button "Next" at bounding box center [1510, 730] width 88 height 32
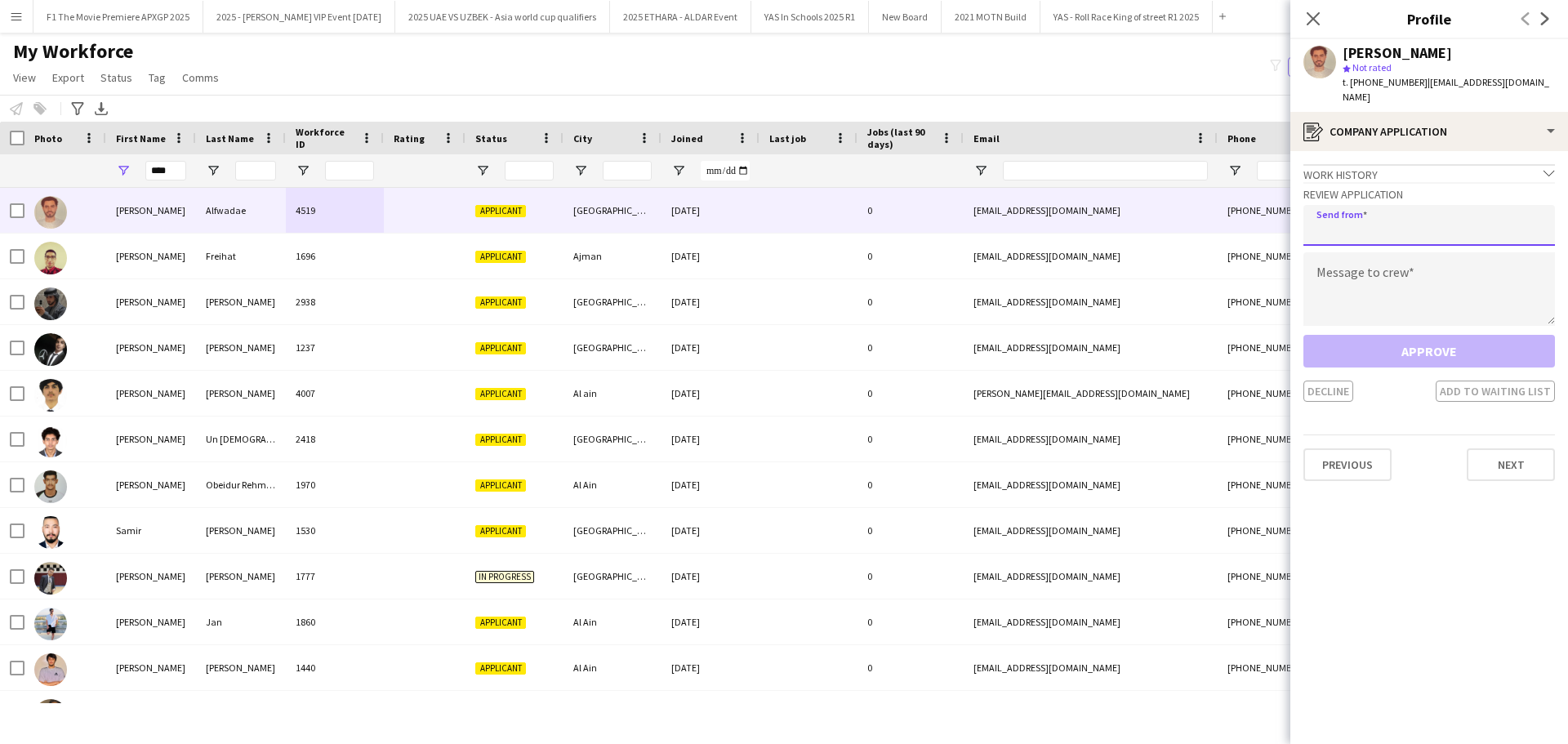
click at [1377, 213] on input "email" at bounding box center [1429, 225] width 251 height 41
type input "**********"
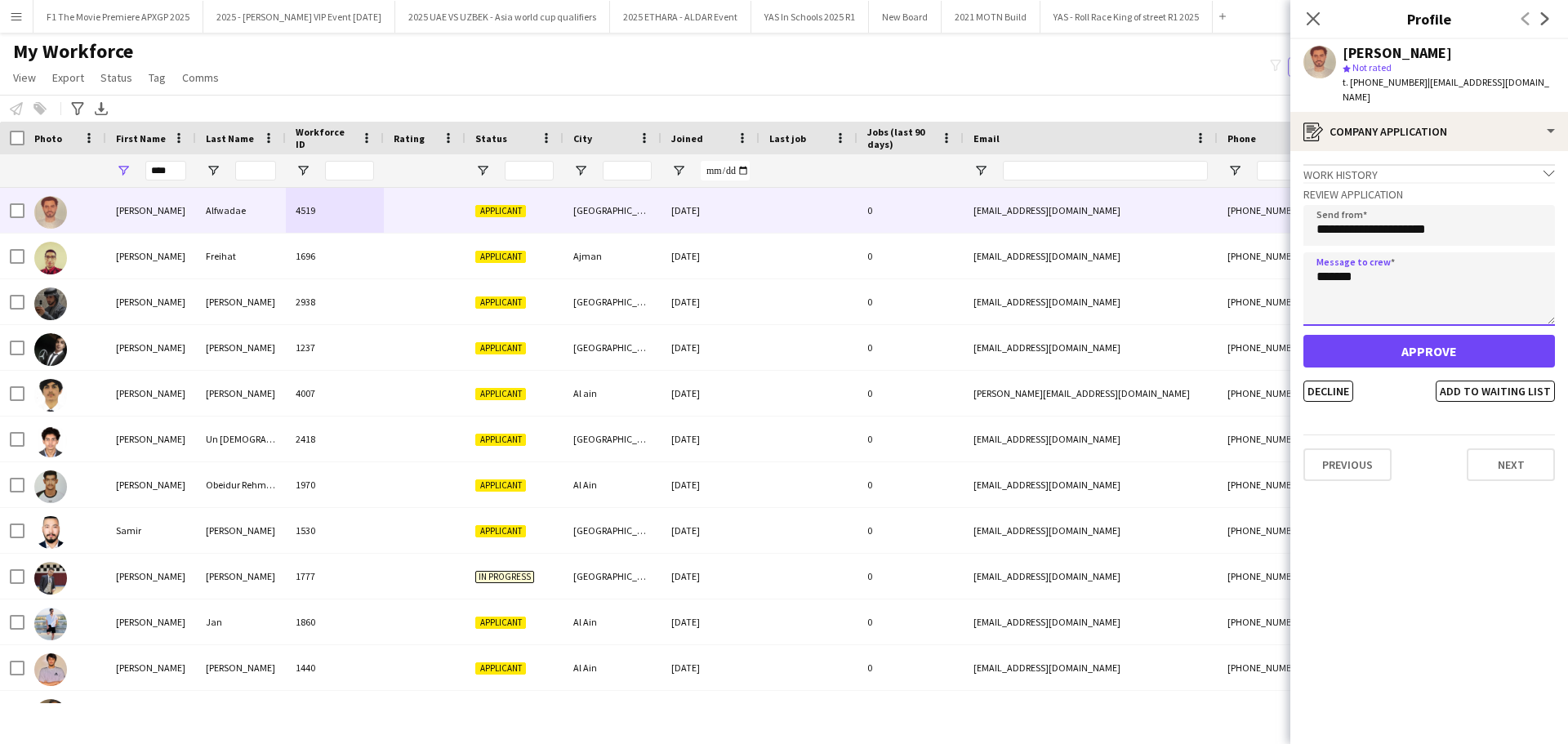
type textarea "*******"
click at [1445, 343] on button "Approve" at bounding box center [1429, 351] width 251 height 32
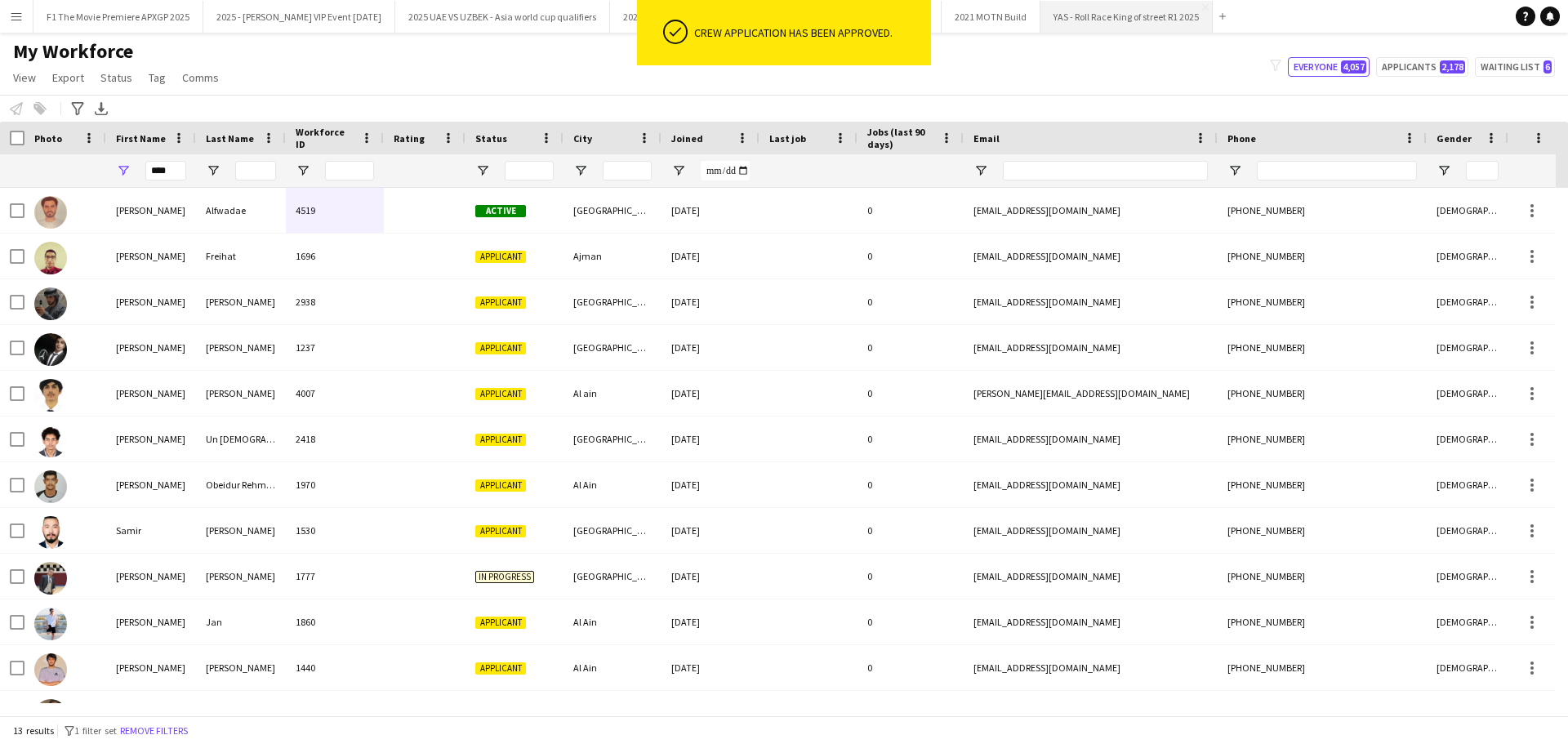
click at [1133, 28] on button "YAS - Roll Race King of street R1 2025 Close" at bounding box center [1126, 16] width 172 height 31
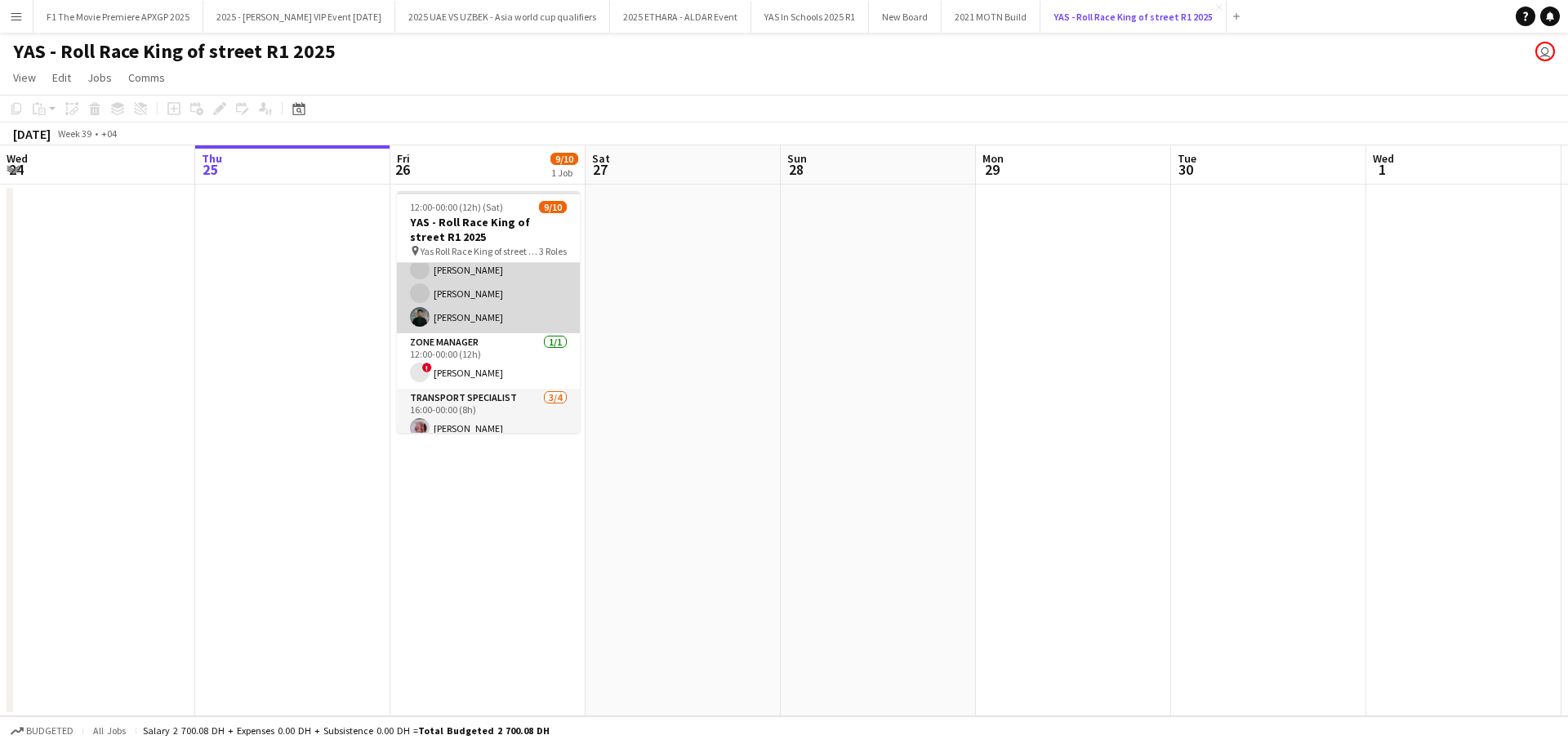
scroll to position [163, 0]
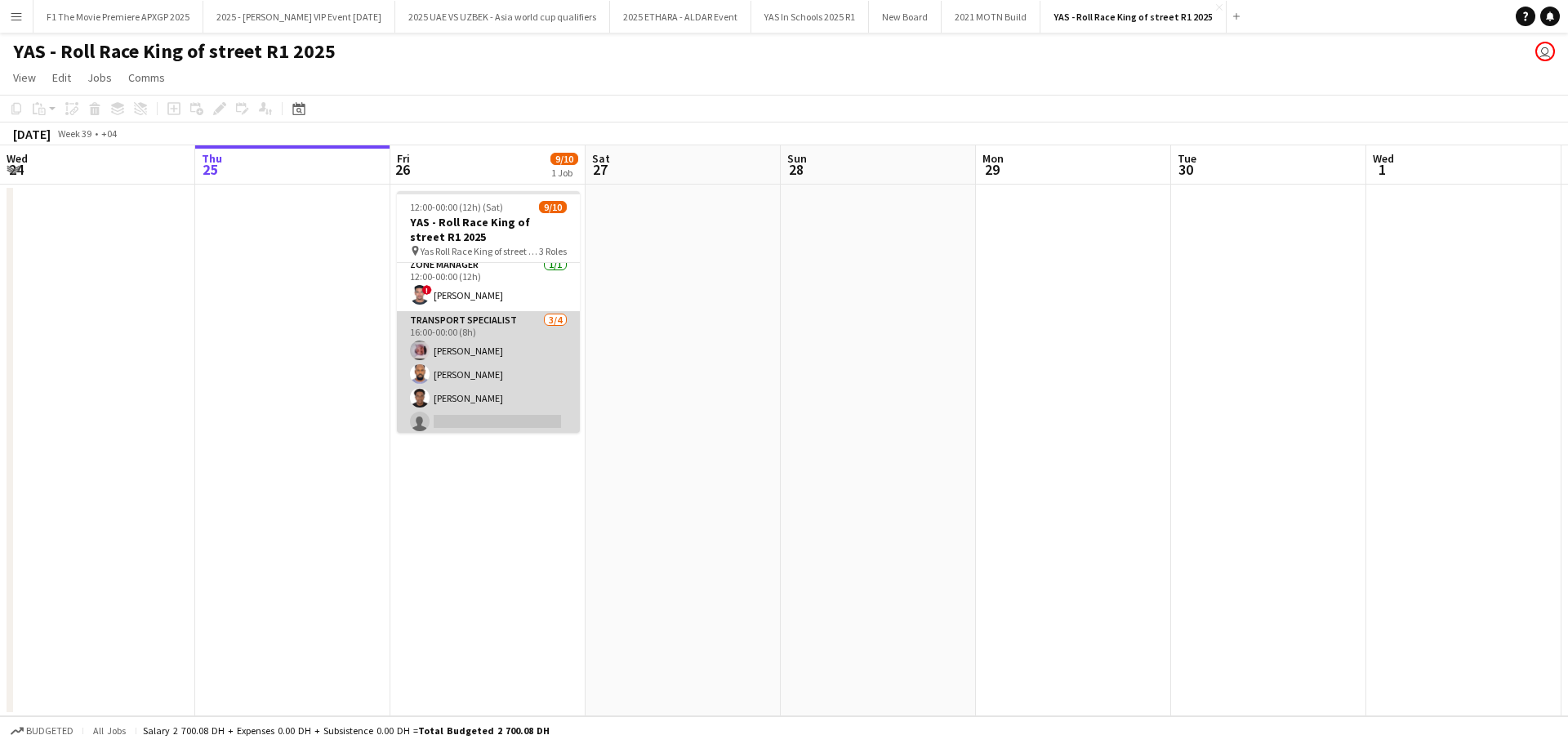
click at [516, 392] on app-card-role "Transport Specialist [DATE] 16:00-00:00 (8h) [PERSON_NAME] [PERSON_NAME] [PERSO…" at bounding box center [488, 374] width 183 height 127
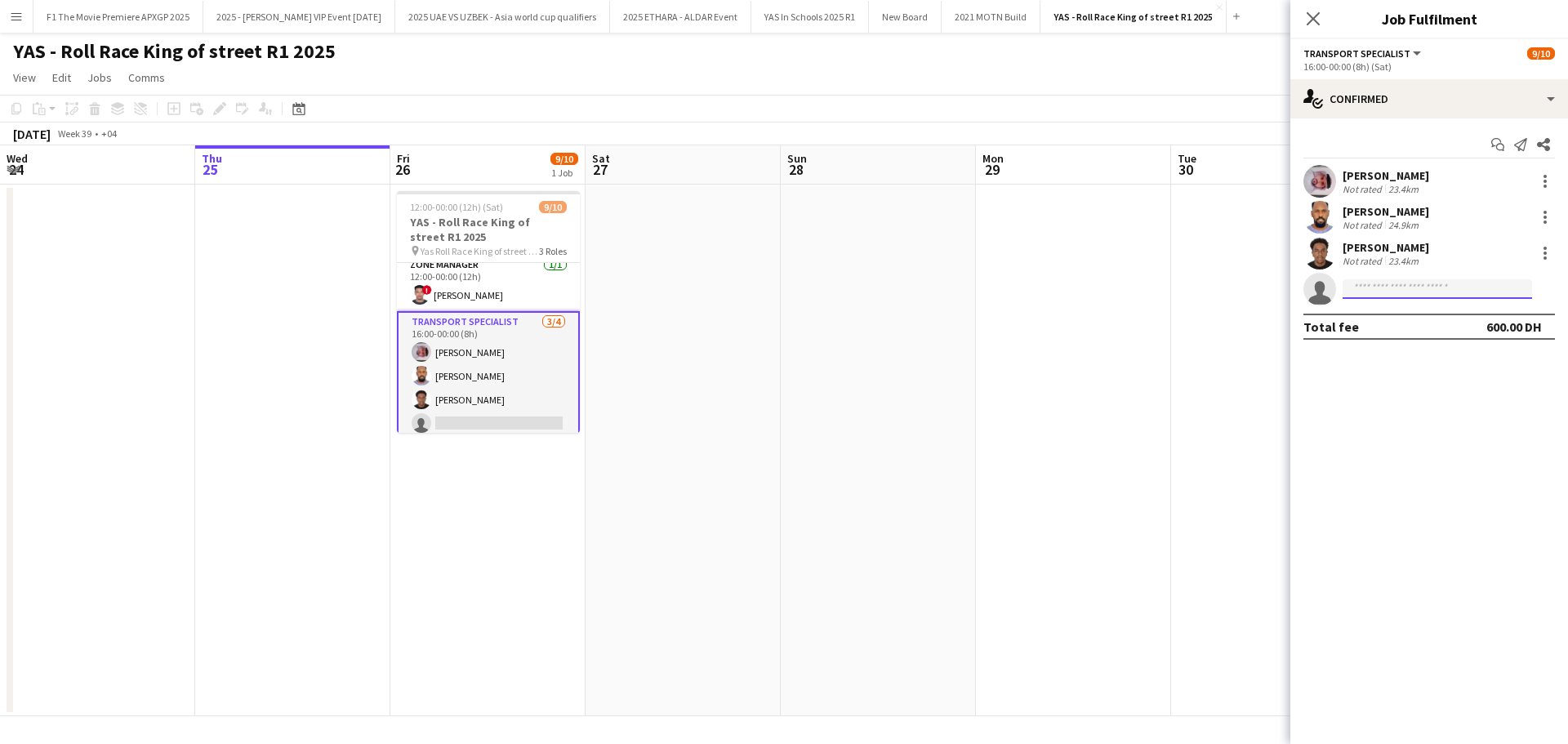
click at [1379, 288] on input at bounding box center [1437, 289] width 189 height 20
type input "******"
click at [1397, 316] on span "[PERSON_NAME]" at bounding box center [1402, 312] width 94 height 14
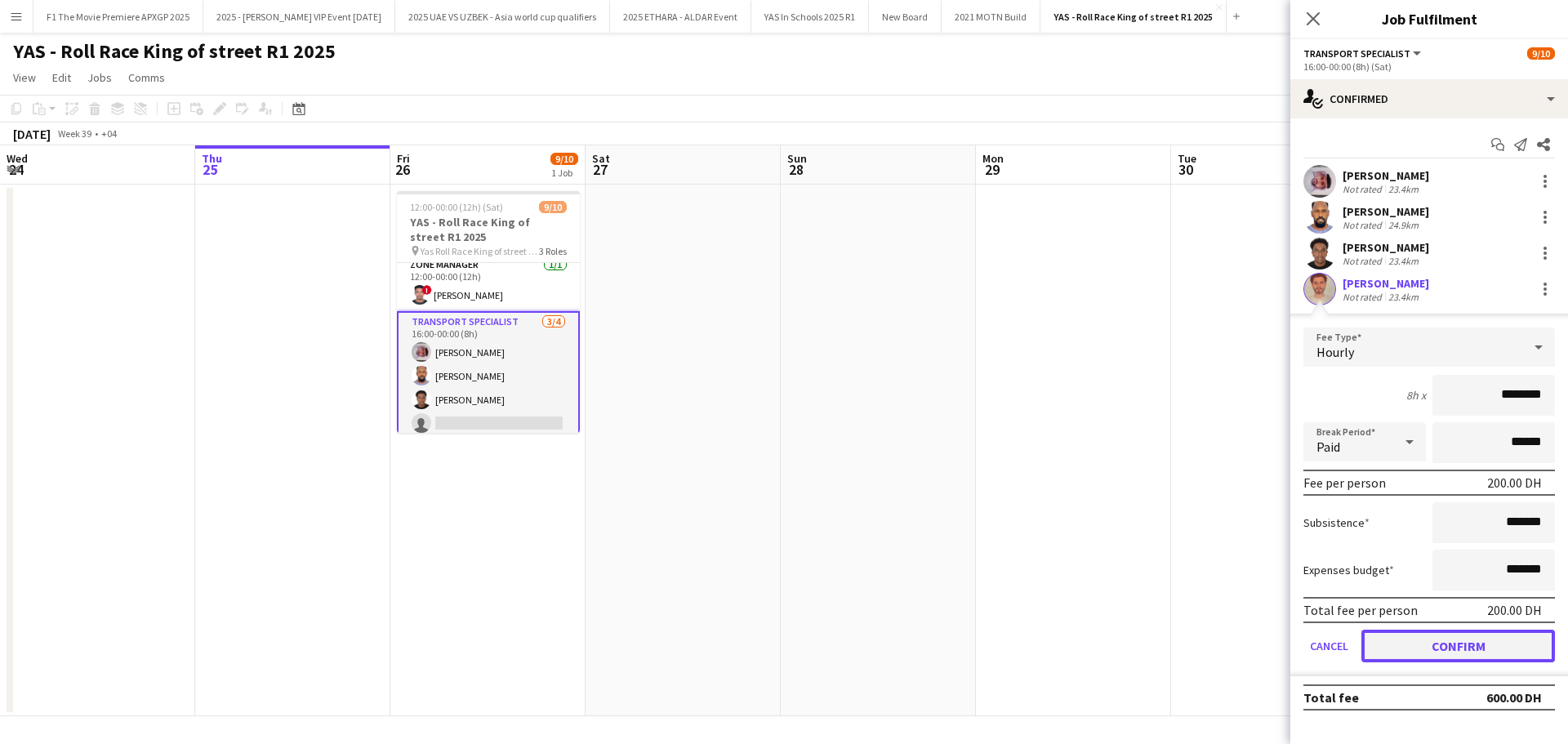
click at [1438, 651] on button "Confirm" at bounding box center [1458, 646] width 193 height 32
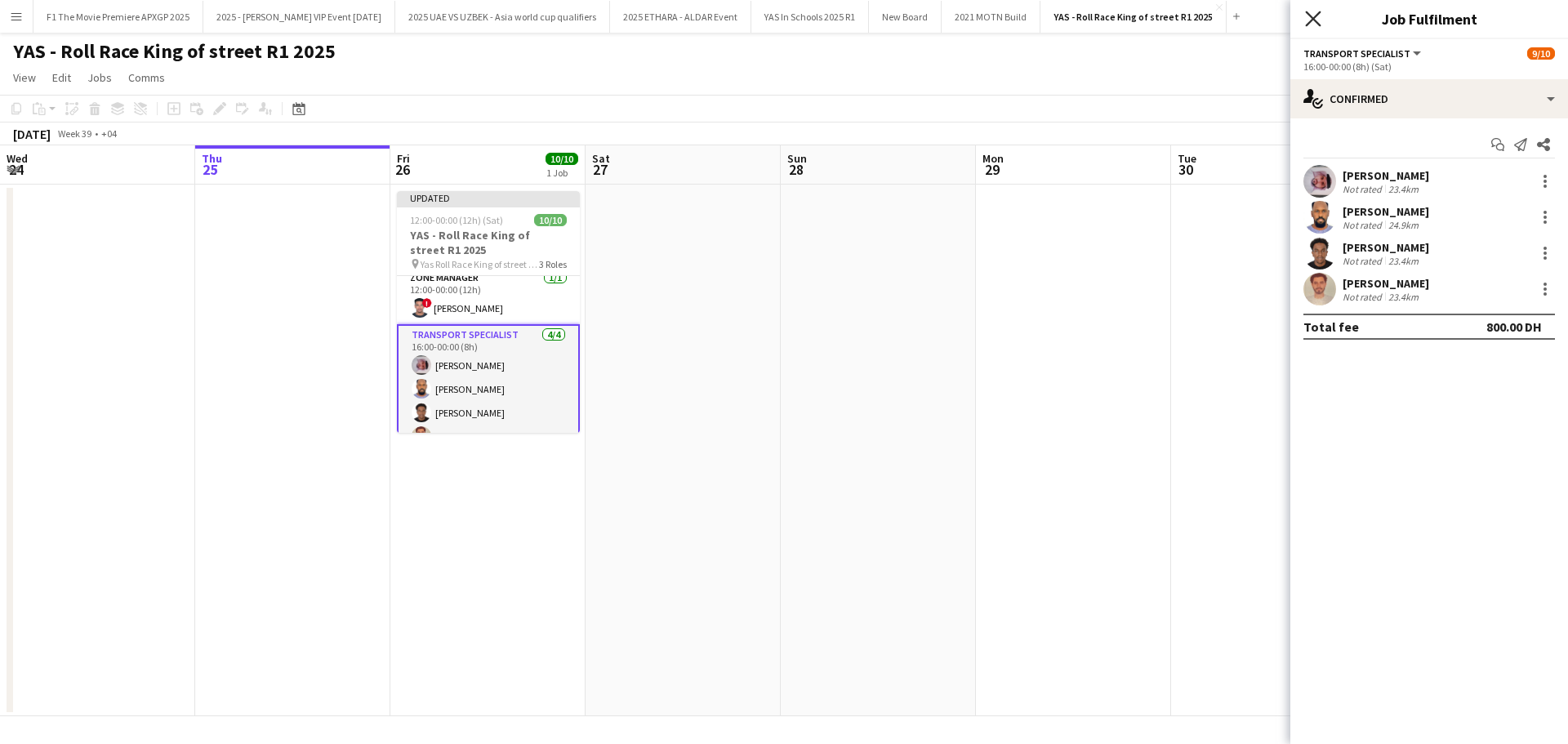
click at [1306, 19] on icon "Close pop-in" at bounding box center [1312, 18] width 15 height 15
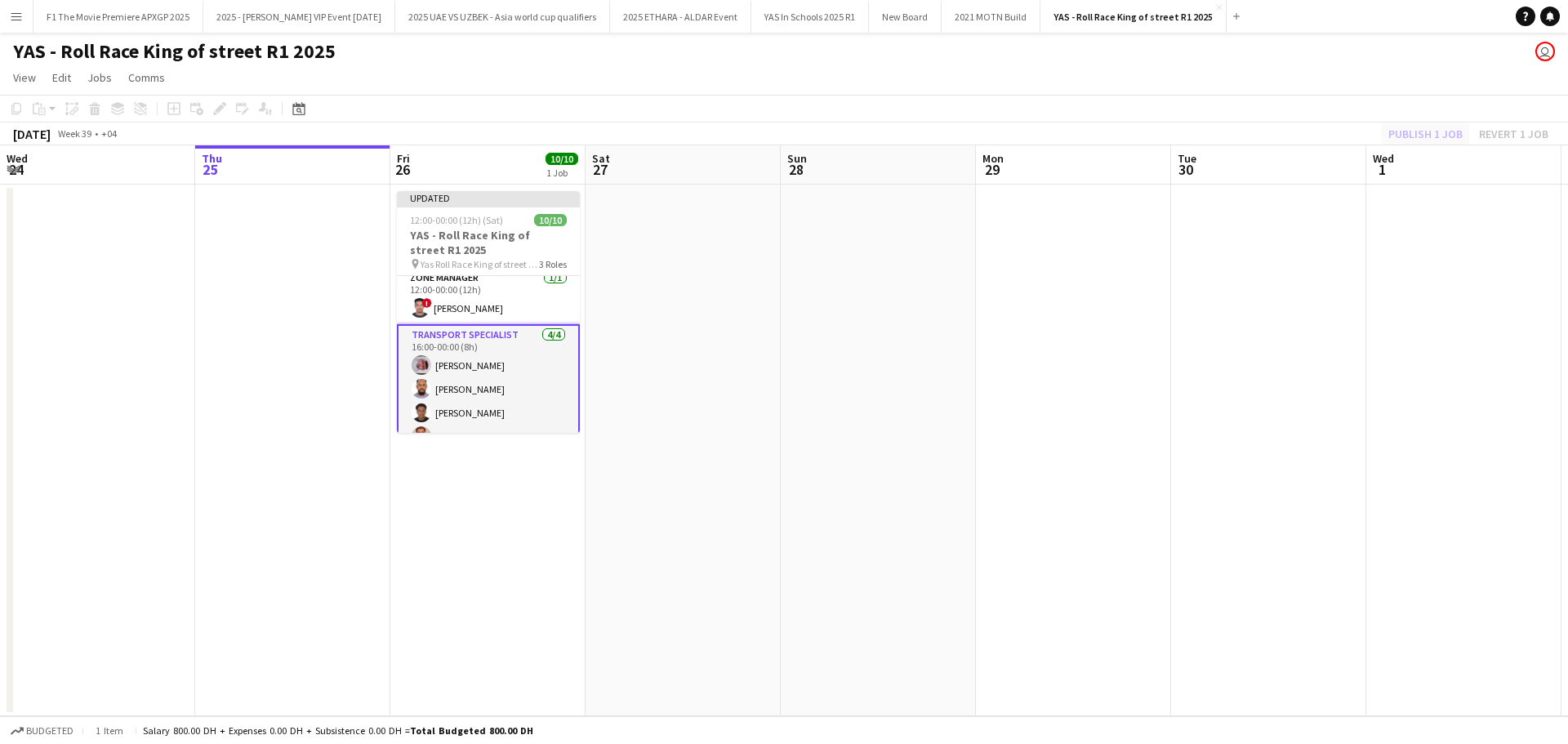
click at [1404, 131] on div "Publish 1 job Revert 1 job" at bounding box center [1467, 134] width 199 height 21
click at [1412, 136] on button "Publish 1 job" at bounding box center [1425, 134] width 88 height 21
